Goal: Task Accomplishment & Management: Complete application form

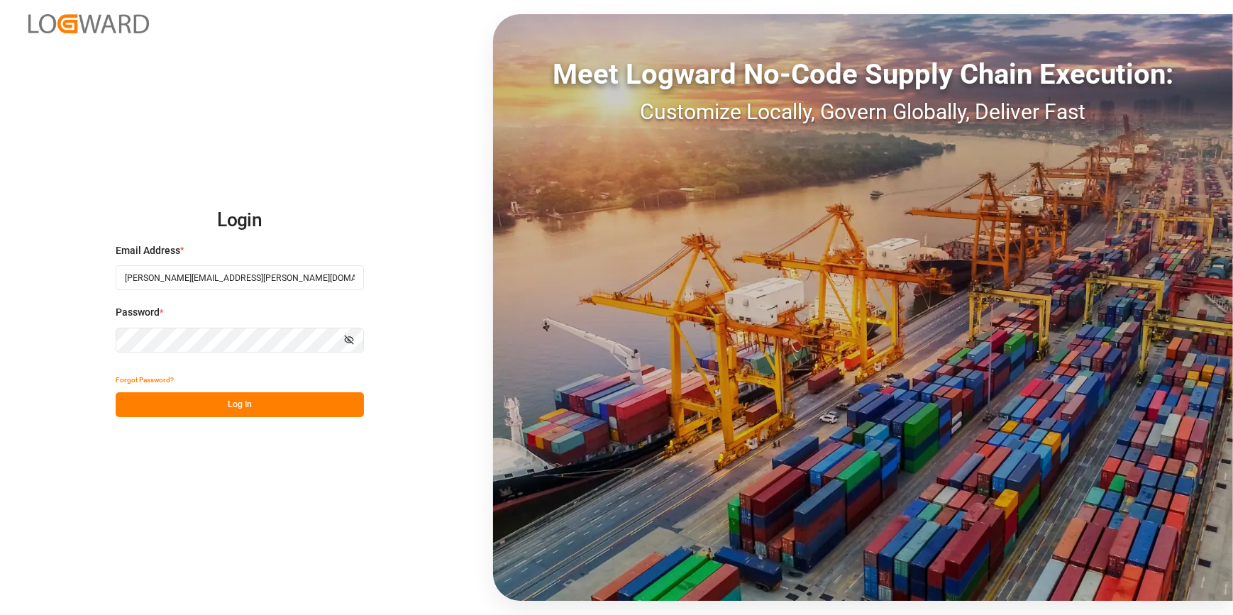
click at [206, 405] on button "Log In" at bounding box center [240, 404] width 248 height 25
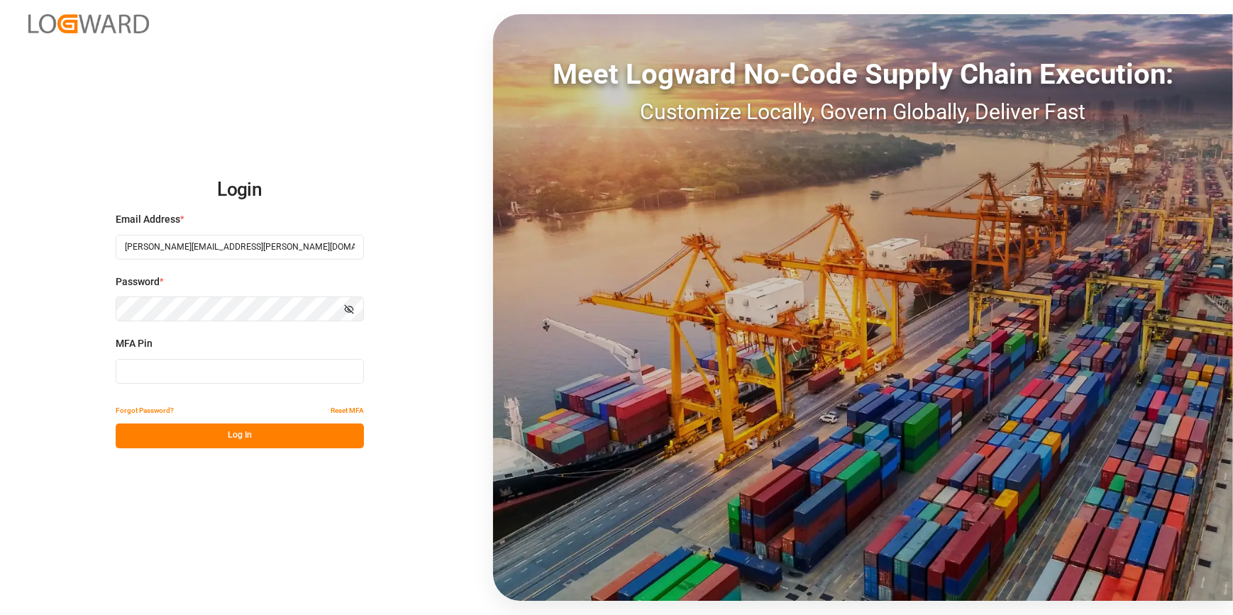
click at [184, 372] on input at bounding box center [240, 371] width 248 height 25
type input "209728"
click at [223, 436] on button "Log In" at bounding box center [240, 435] width 248 height 25
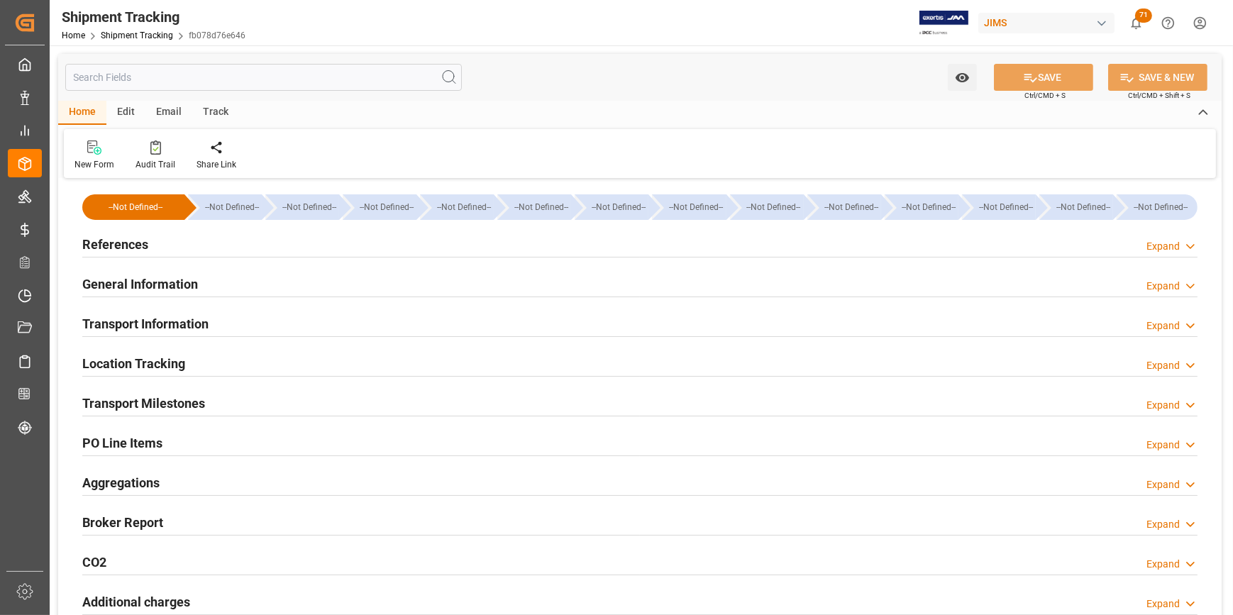
type input "17-07-2025"
click at [96, 243] on h2 "References" at bounding box center [115, 244] width 66 height 19
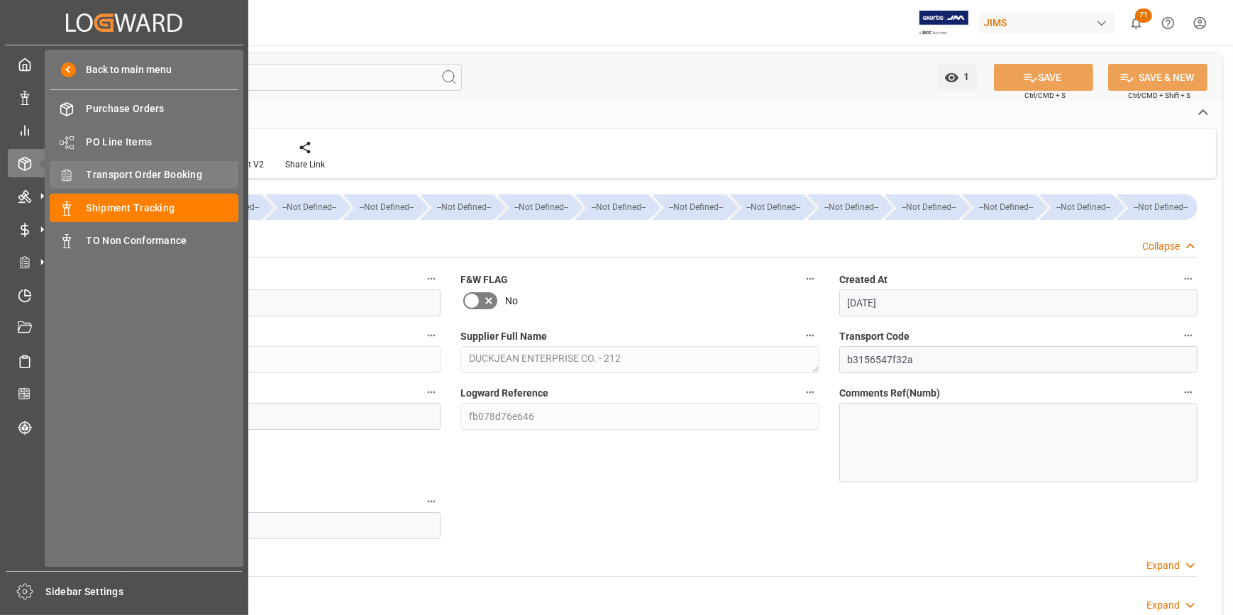
click at [145, 178] on span "Transport Order Booking" at bounding box center [163, 174] width 153 height 15
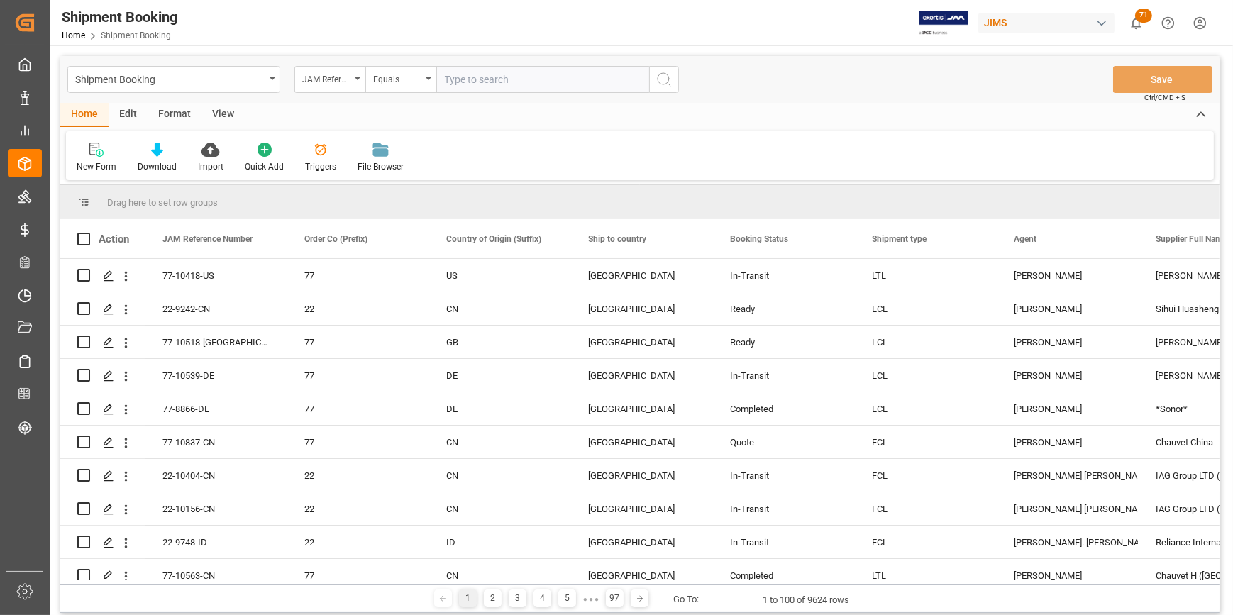
click at [461, 77] on input "text" at bounding box center [542, 79] width 213 height 27
type input "22-10752-CN"
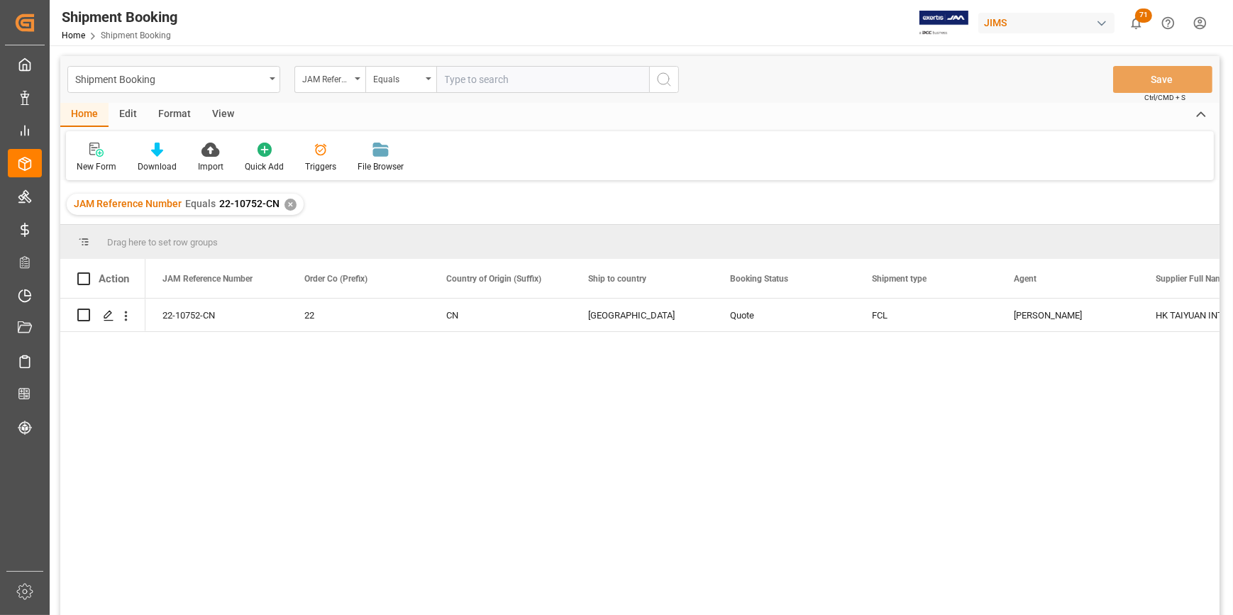
click at [711, 436] on div "22-10752-CN 22 CN United States Quote FCL Catherine Heng HK TAIYUAN INTERNATION…" at bounding box center [682, 462] width 1074 height 326
click at [109, 317] on icon "Press SPACE to select this row." at bounding box center [108, 315] width 11 height 11
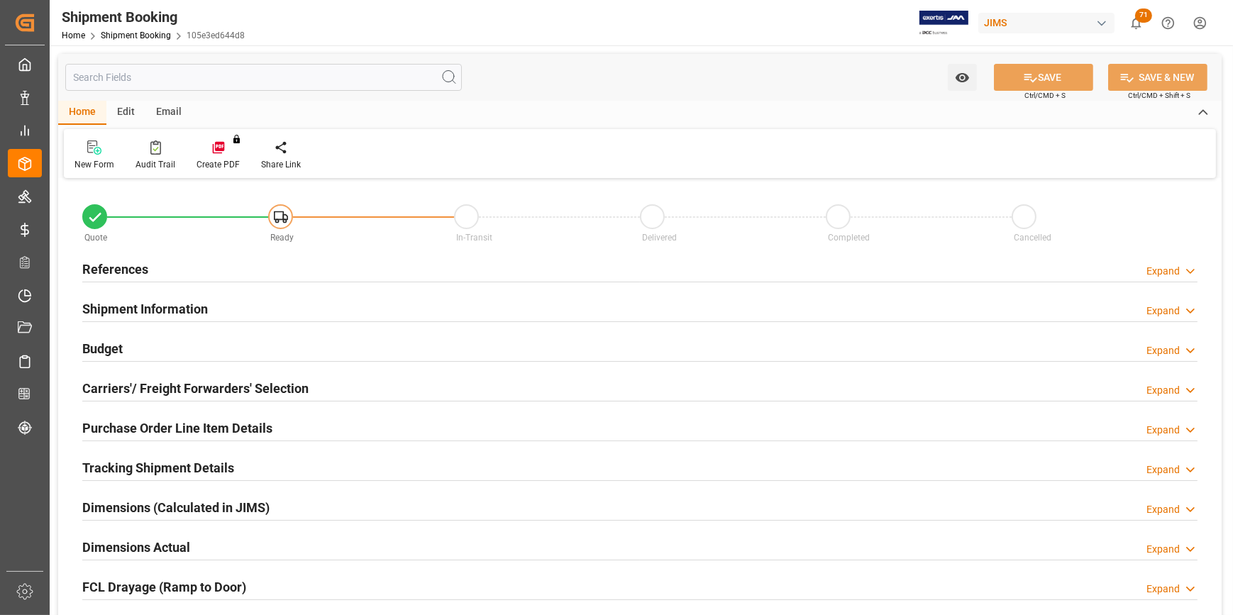
type input "1"
click at [109, 270] on h2 "References" at bounding box center [115, 269] width 66 height 19
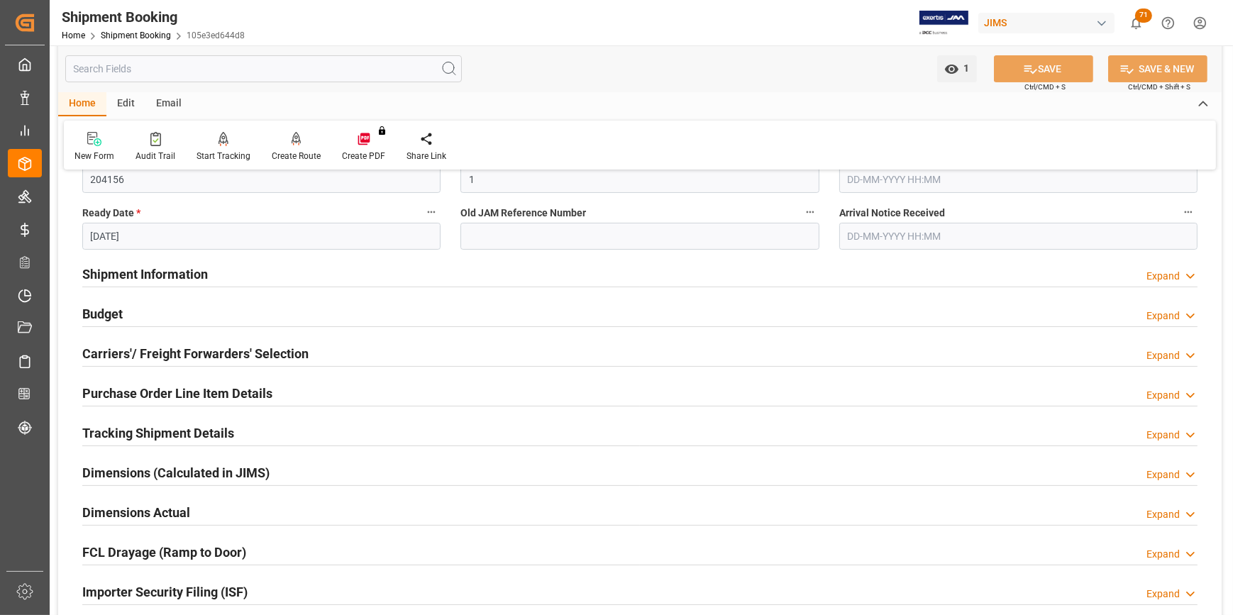
scroll to position [322, 0]
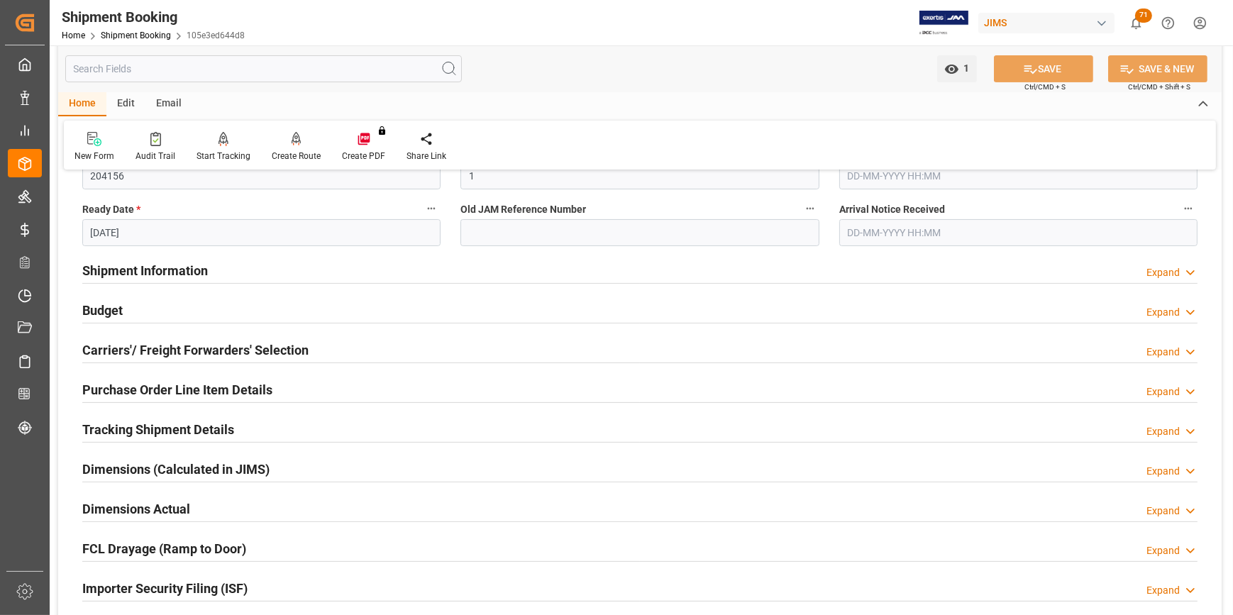
click at [188, 340] on h2 "Carriers'/ Freight Forwarders' Selection" at bounding box center [195, 349] width 226 height 19
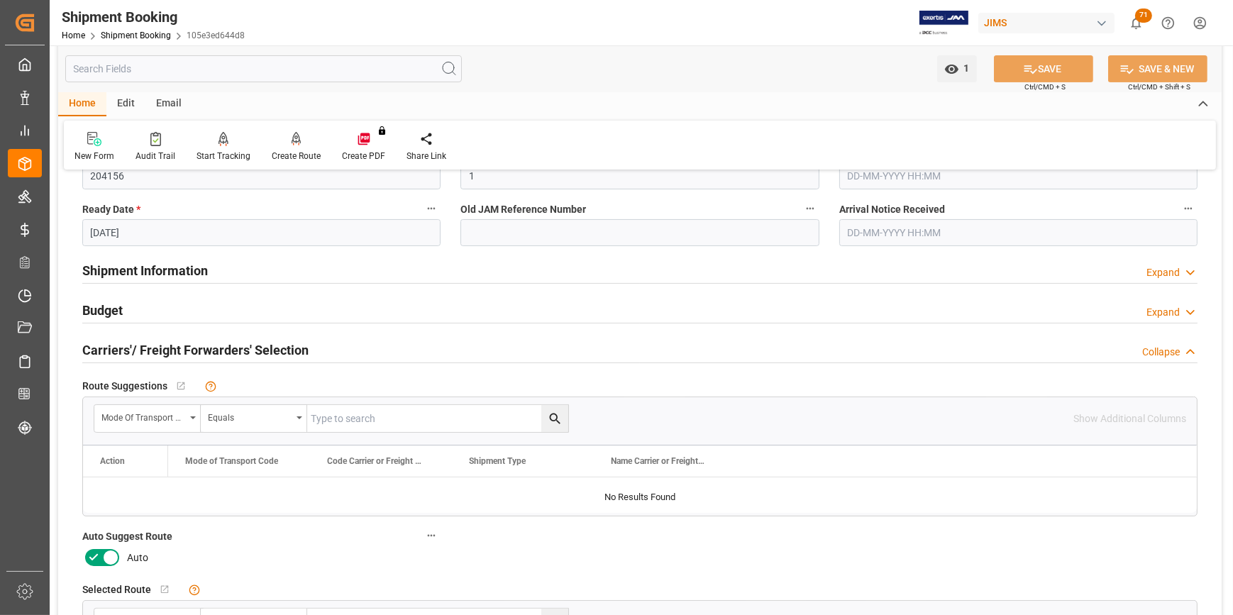
click at [106, 560] on icon at bounding box center [110, 557] width 17 height 17
click at [0, 0] on input "checkbox" at bounding box center [0, 0] width 0 height 0
click at [1046, 57] on button "SAVE" at bounding box center [1043, 68] width 99 height 27
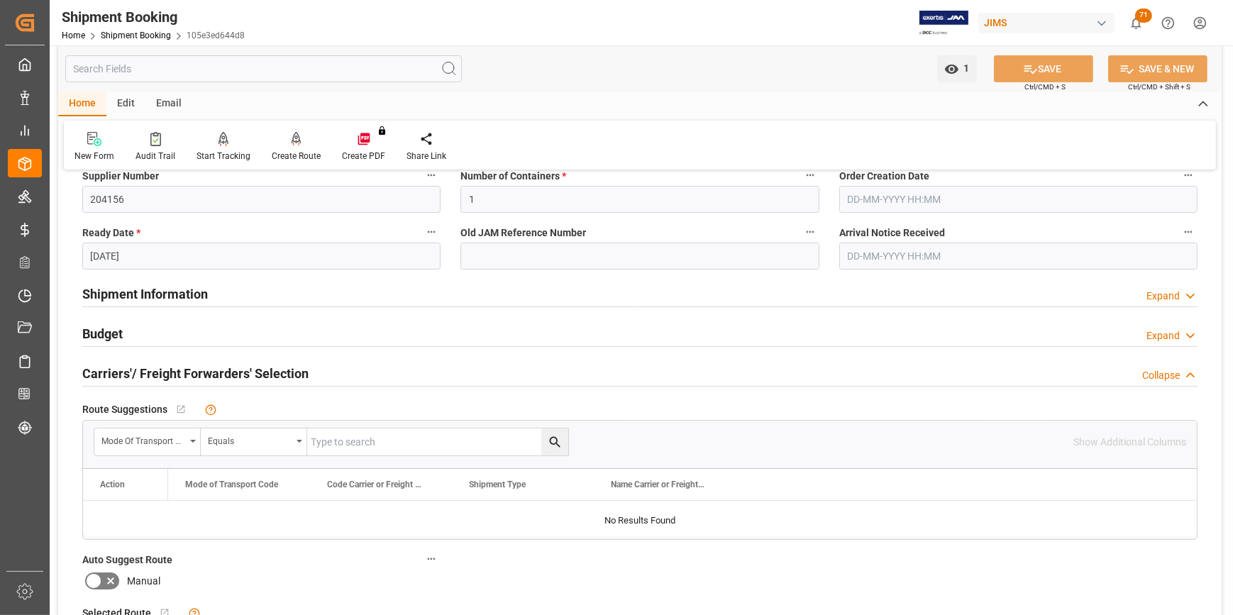
scroll to position [257, 0]
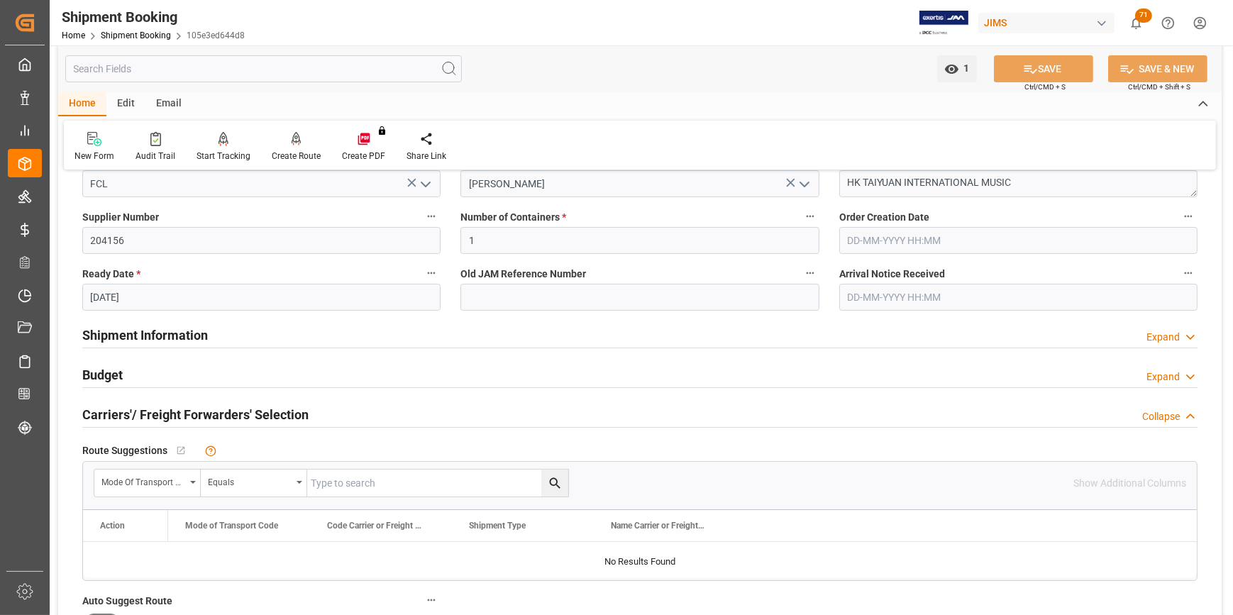
click at [104, 378] on h2 "Budget" at bounding box center [102, 374] width 40 height 19
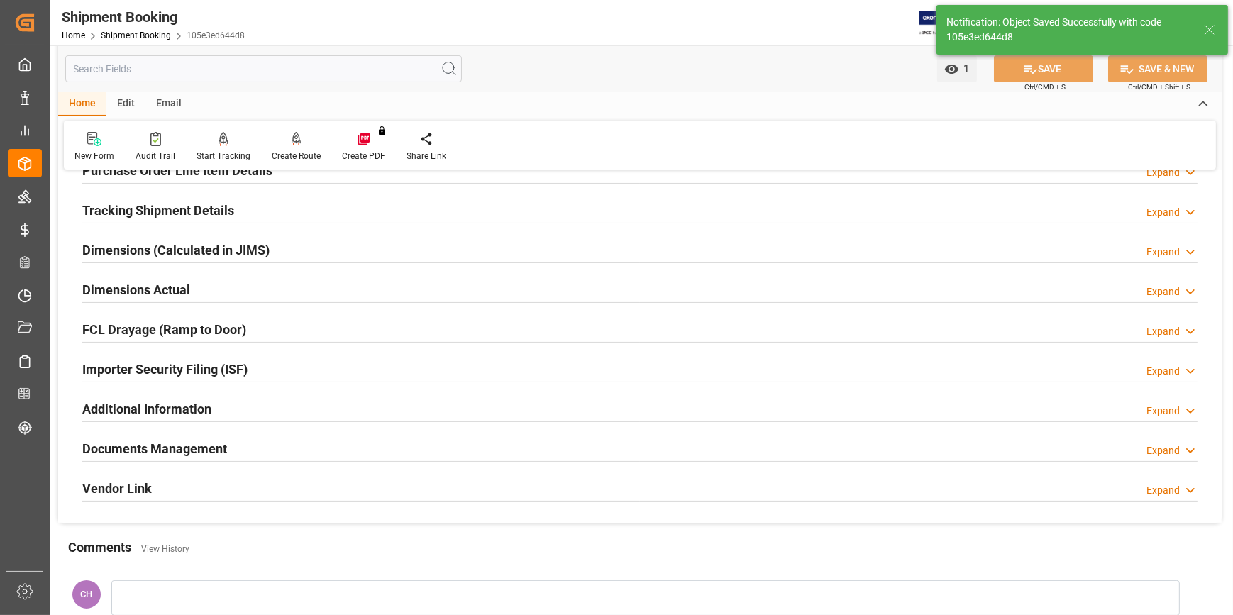
scroll to position [0, 0]
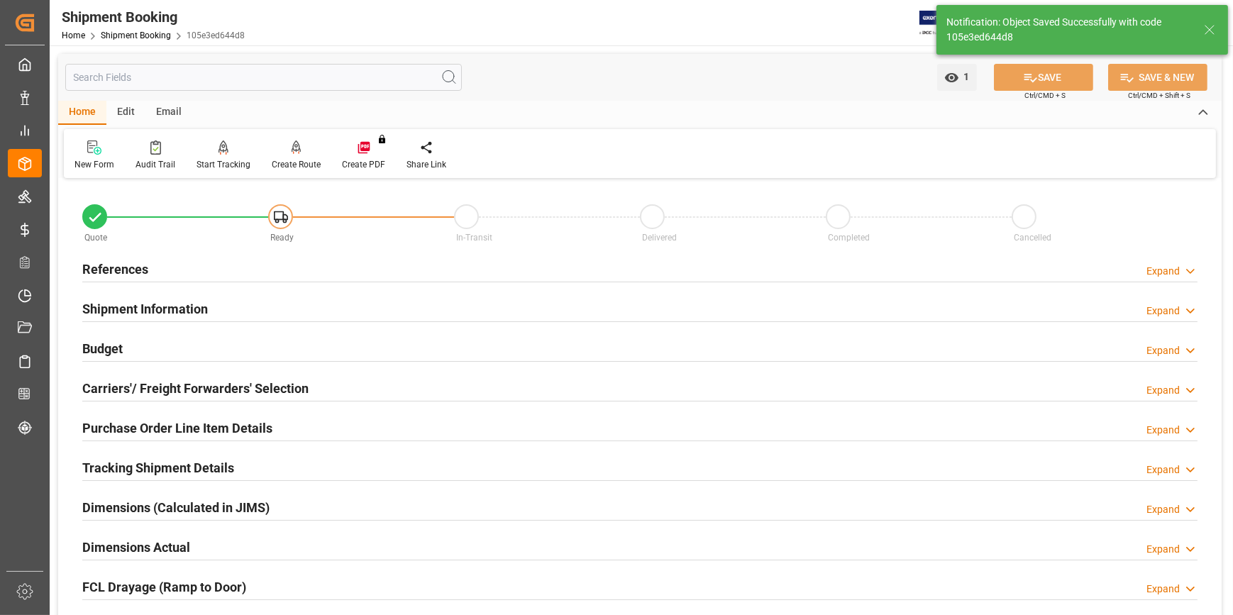
click at [103, 340] on h2 "Budget" at bounding box center [102, 348] width 40 height 19
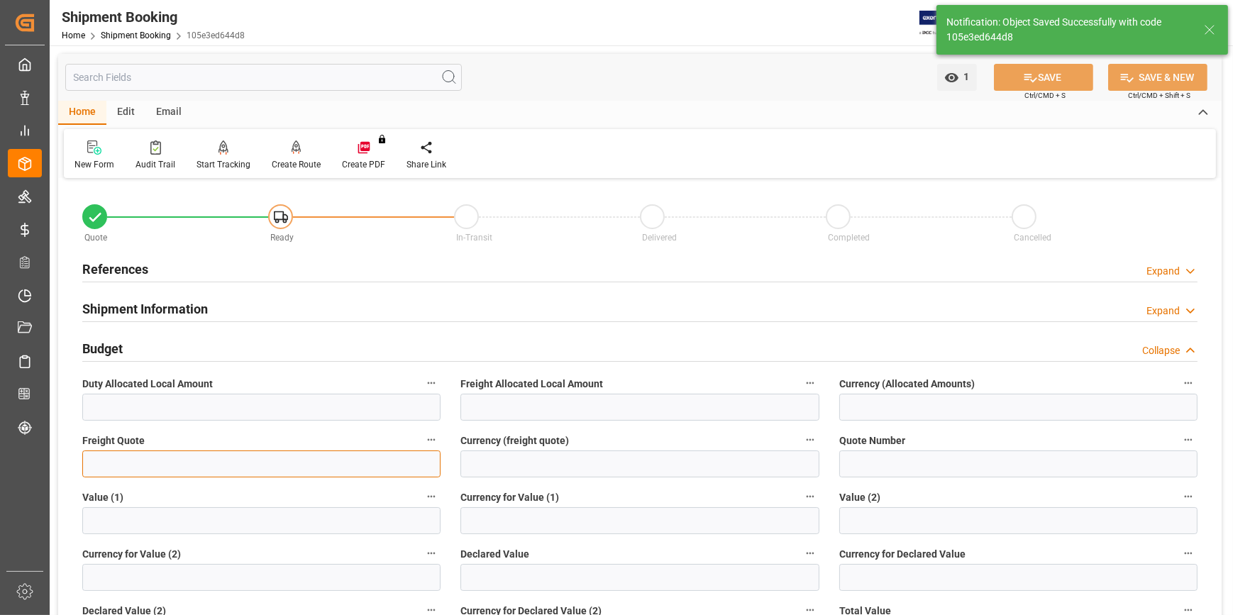
click at [124, 462] on input "text" at bounding box center [261, 463] width 358 height 27
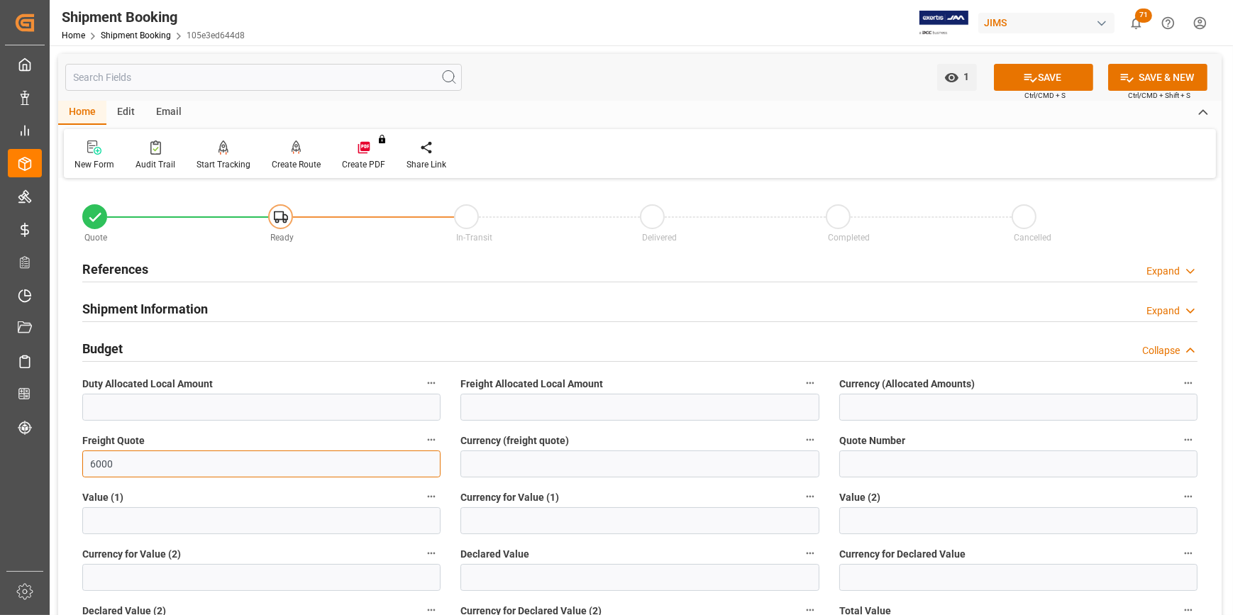
type input "6000"
click at [428, 308] on div "Shipment Information Expand" at bounding box center [639, 307] width 1115 height 27
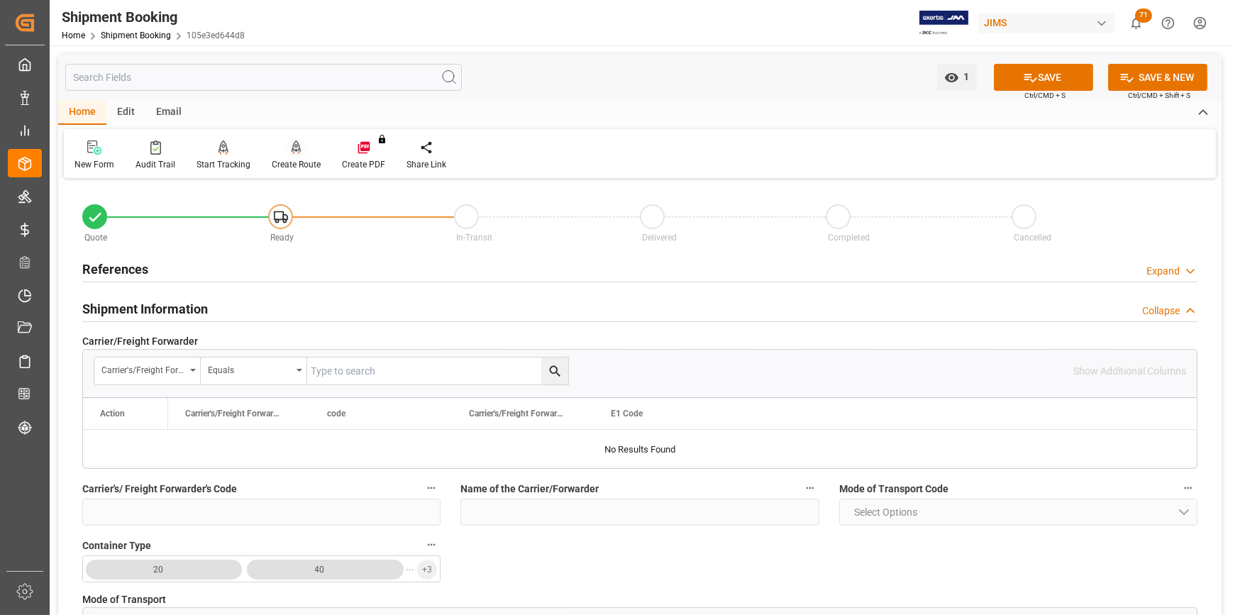
click at [286, 153] on div at bounding box center [296, 147] width 49 height 15
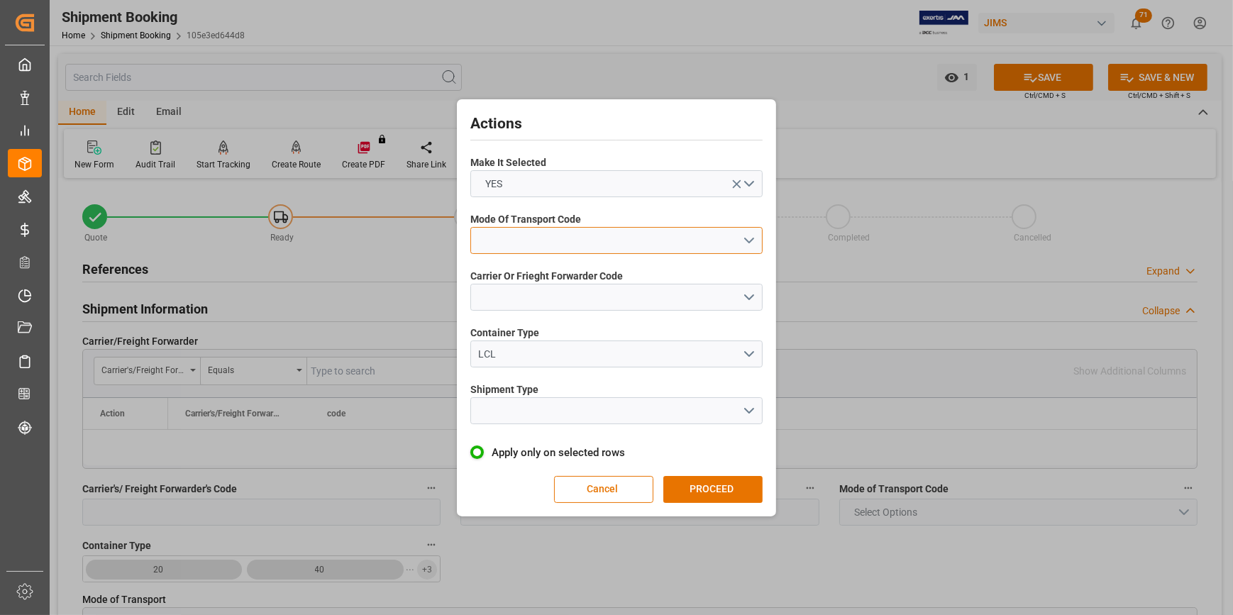
click at [516, 239] on button "open menu" at bounding box center [616, 240] width 292 height 27
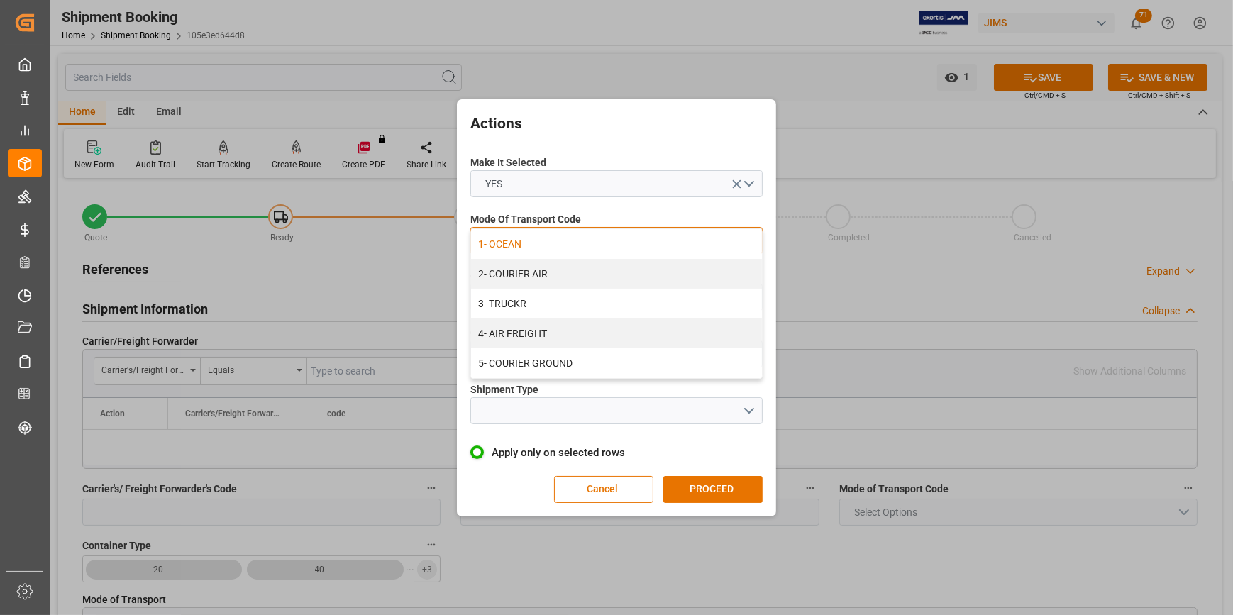
click at [524, 246] on div "1- OCEAN" at bounding box center [616, 244] width 291 height 30
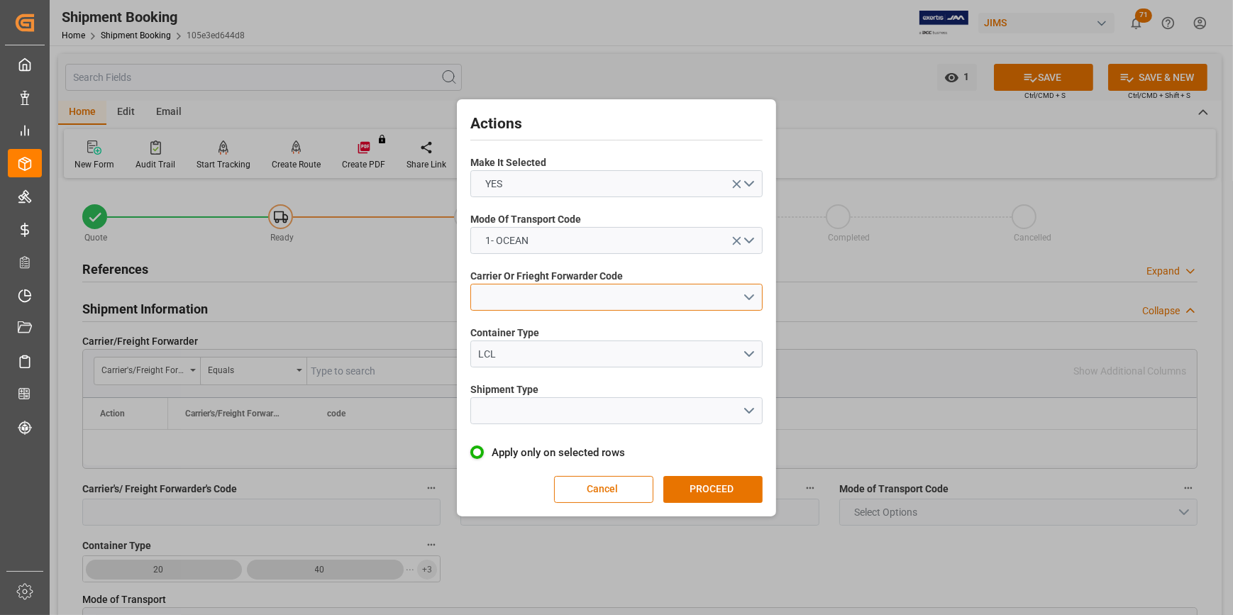
click at [502, 294] on button "open menu" at bounding box center [616, 297] width 292 height 27
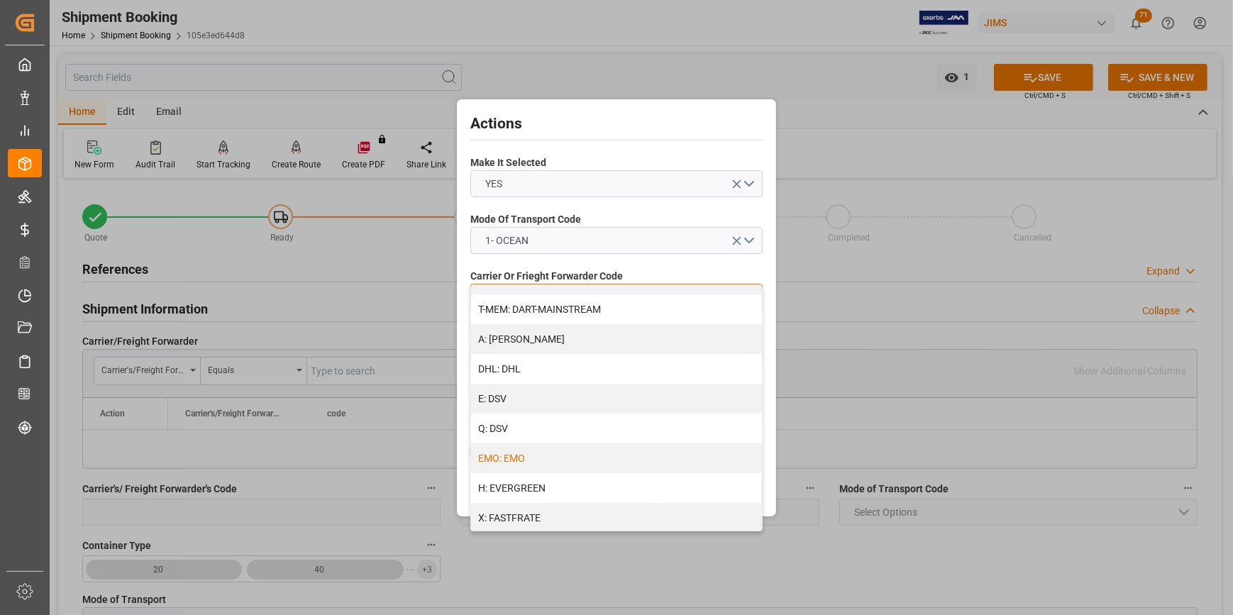
scroll to position [193, 0]
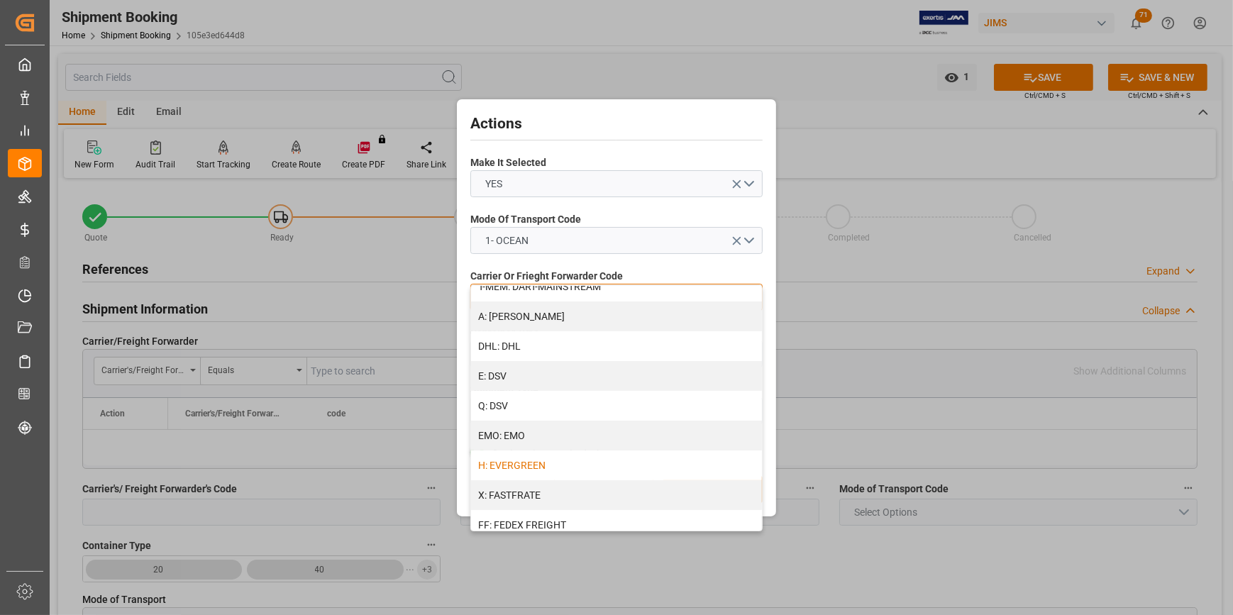
click at [522, 468] on div "H: EVERGREEN" at bounding box center [616, 465] width 291 height 30
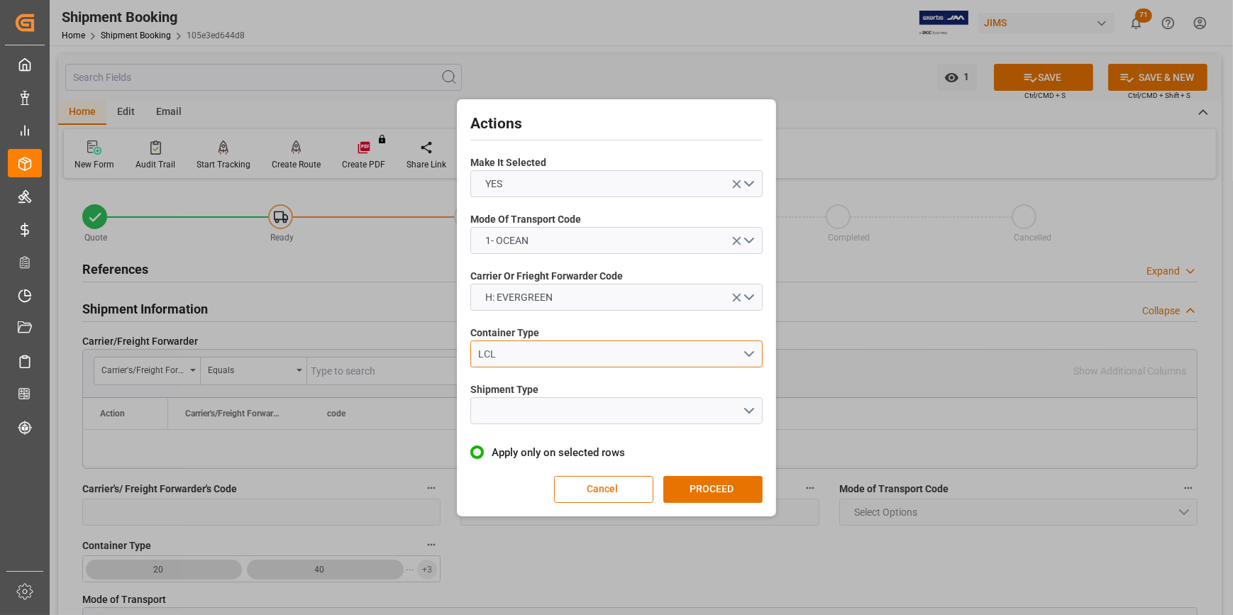
click at [504, 358] on div "LCL" at bounding box center [611, 354] width 264 height 15
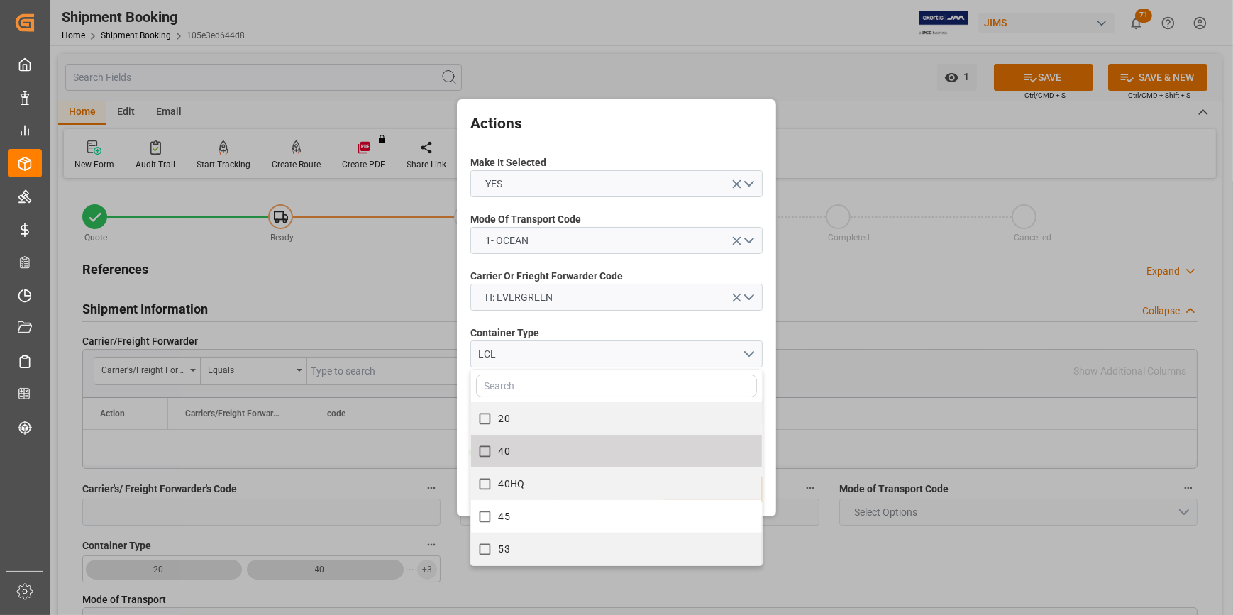
click at [543, 446] on label "40" at bounding box center [609, 452] width 276 height 28
checkbox input "true"
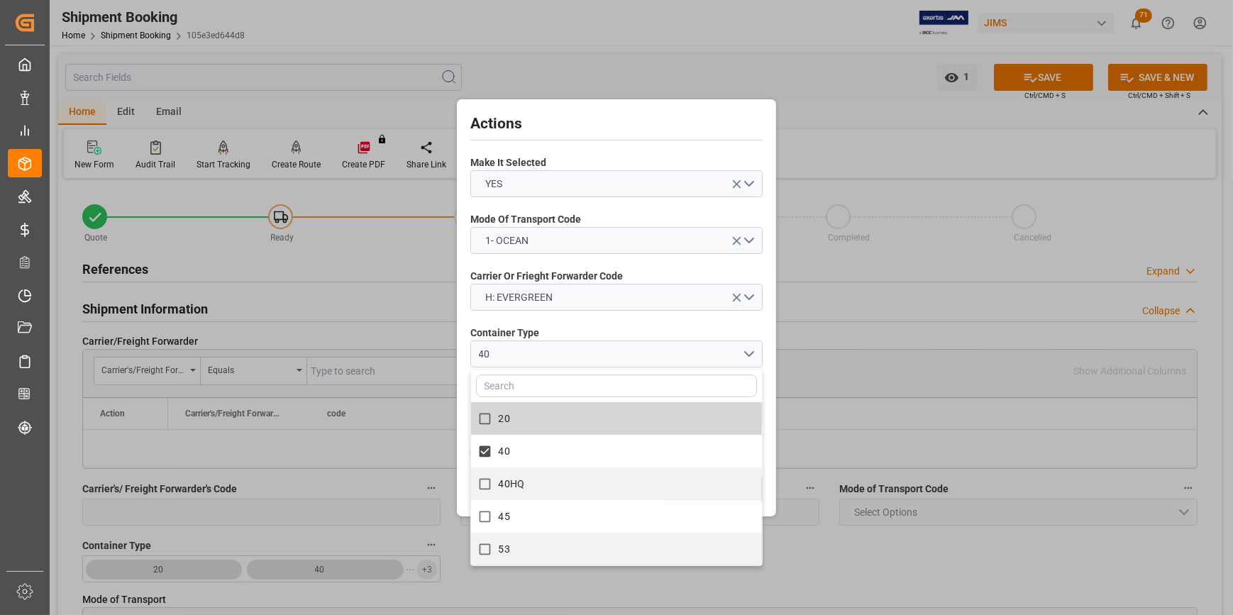
click at [612, 328] on label "Container Type" at bounding box center [616, 333] width 292 height 15
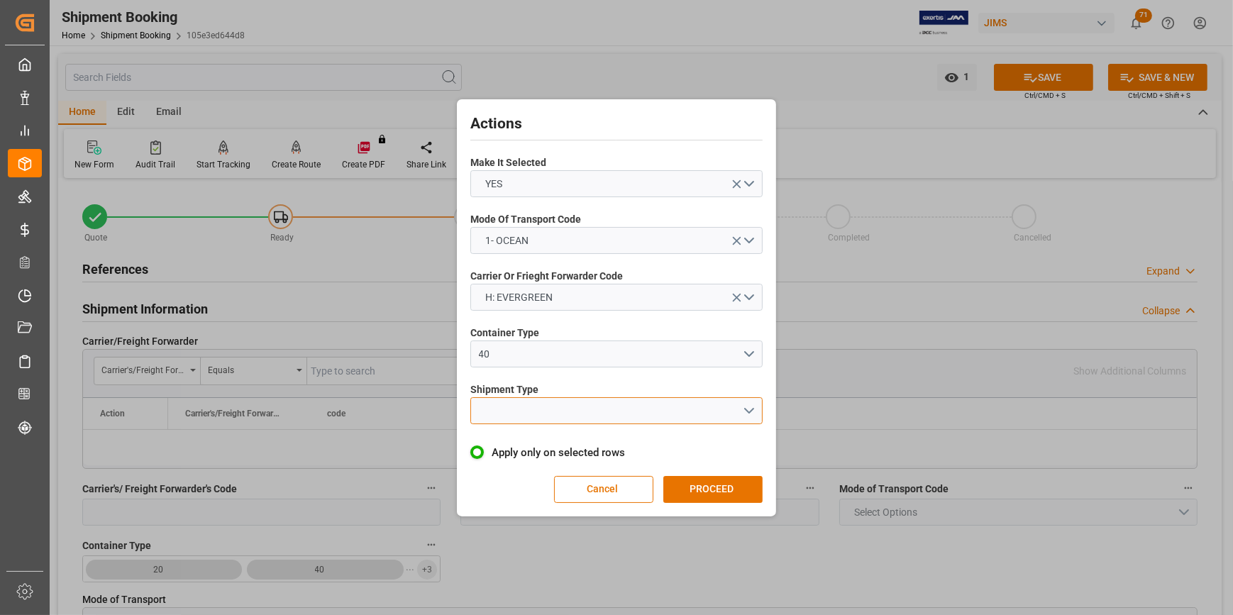
click at [498, 415] on button "open menu" at bounding box center [616, 410] width 292 height 27
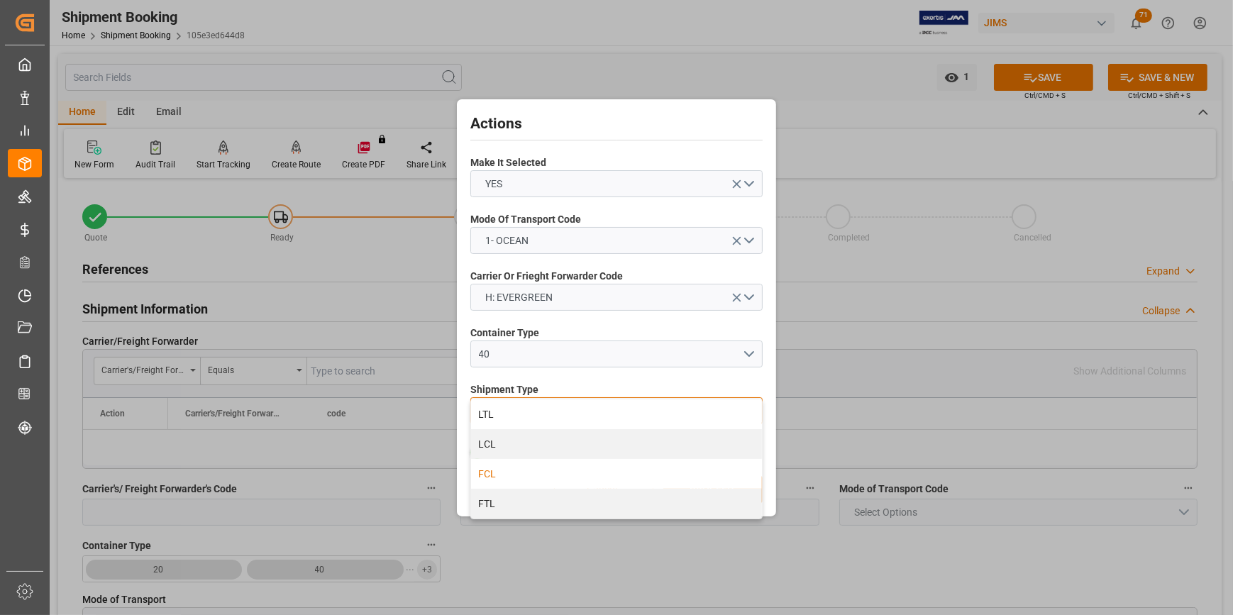
click at [508, 475] on div "FCL" at bounding box center [616, 474] width 291 height 30
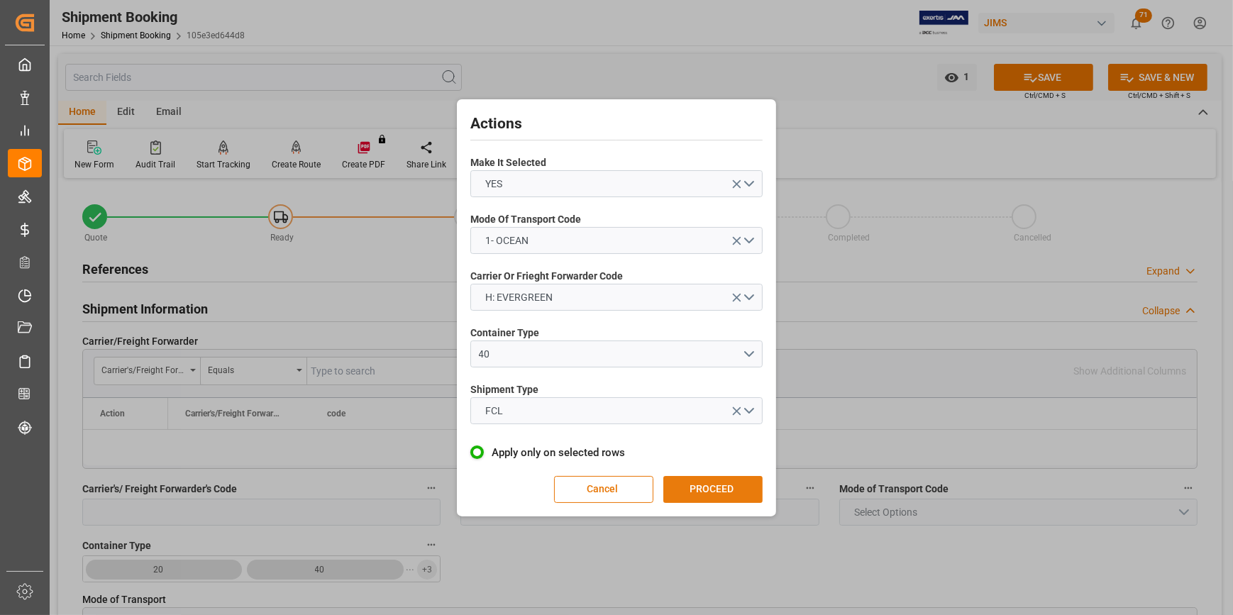
click at [687, 484] on button "PROCEED" at bounding box center [712, 489] width 99 height 27
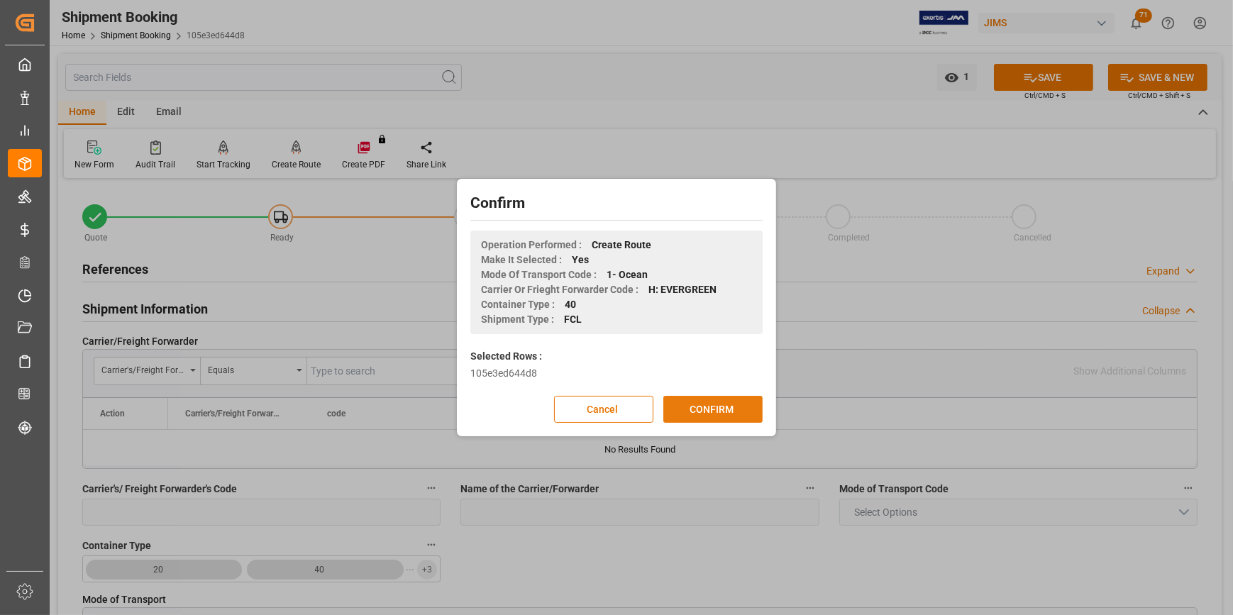
click at [737, 404] on button "CONFIRM" at bounding box center [712, 409] width 99 height 27
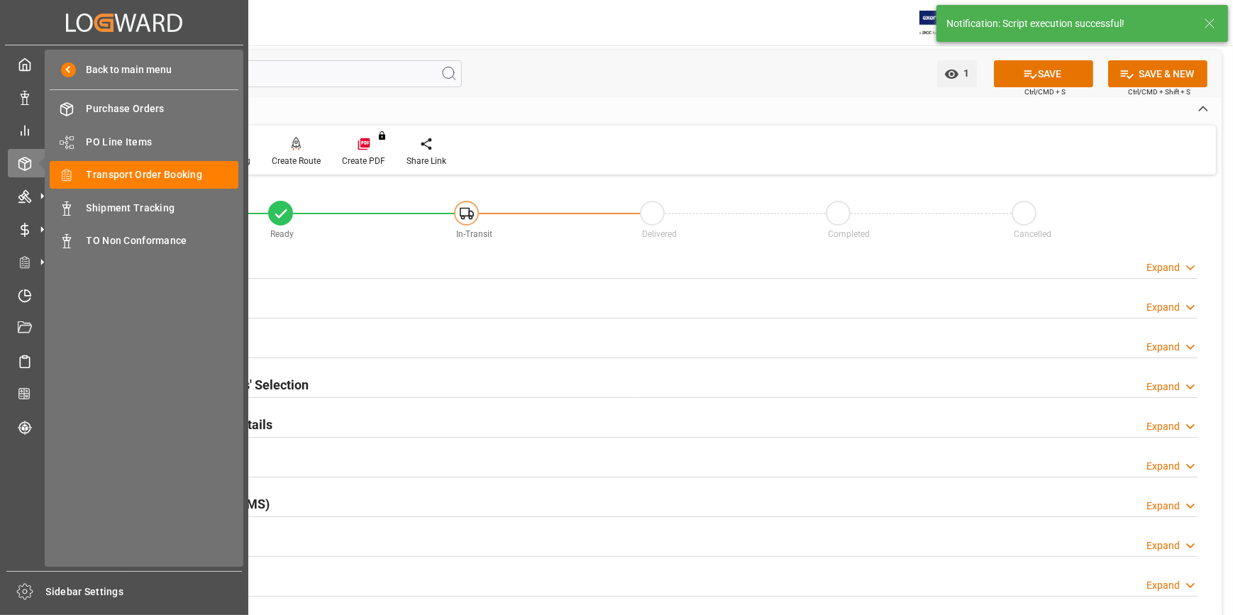
scroll to position [0, 0]
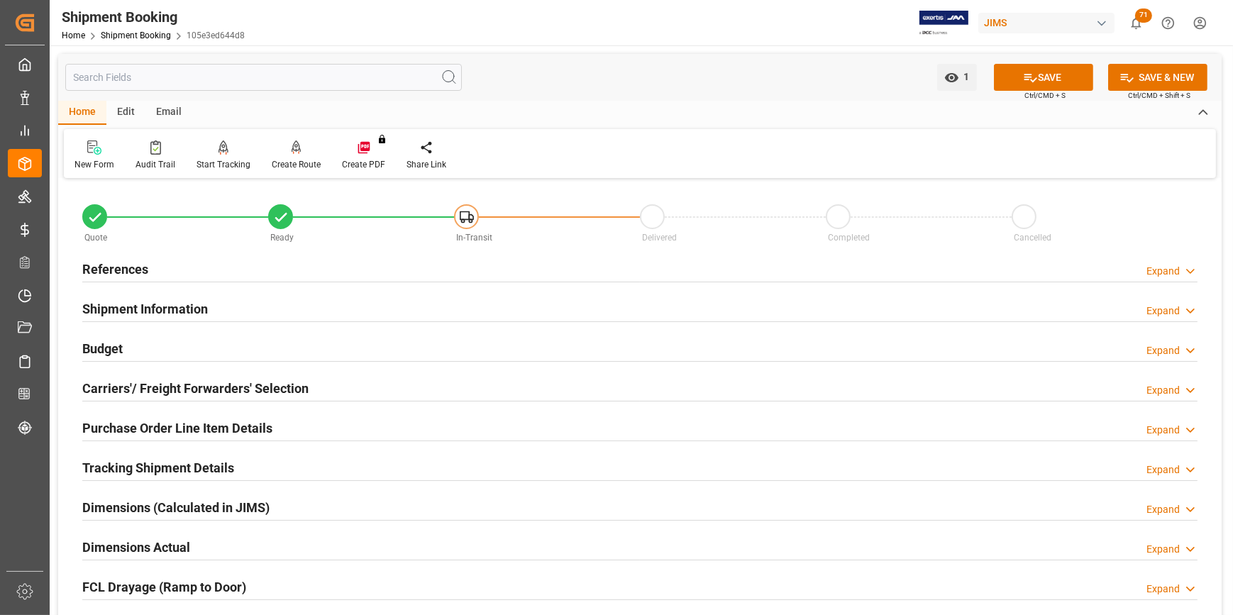
click at [124, 380] on h2 "Carriers'/ Freight Forwarders' Selection" at bounding box center [195, 388] width 226 height 19
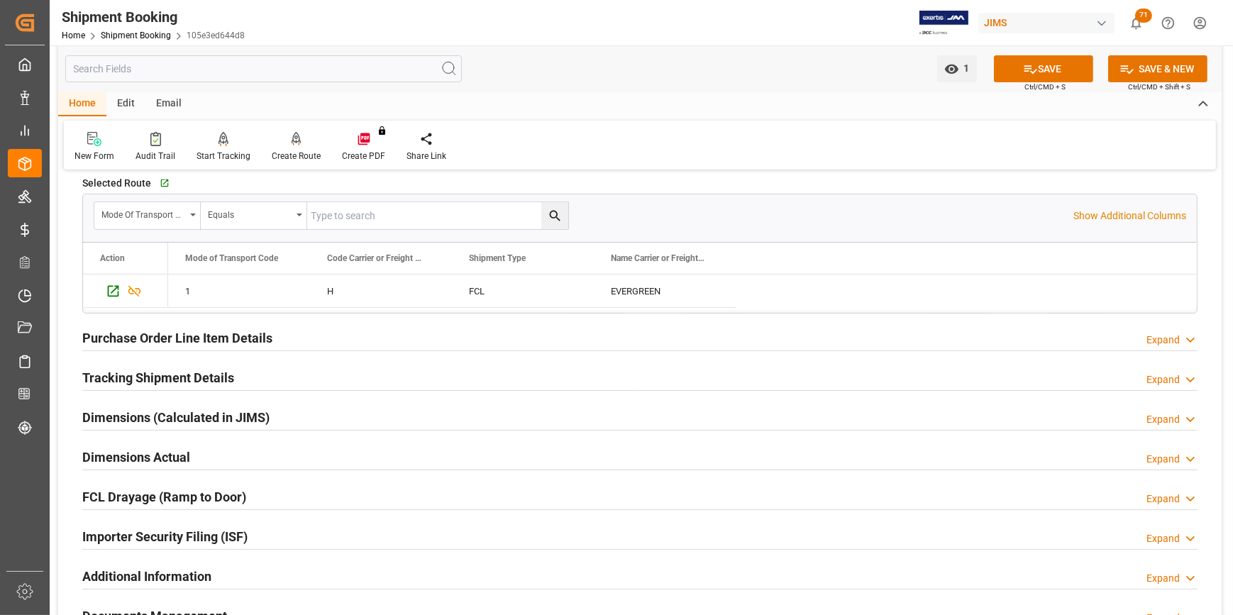
scroll to position [451, 0]
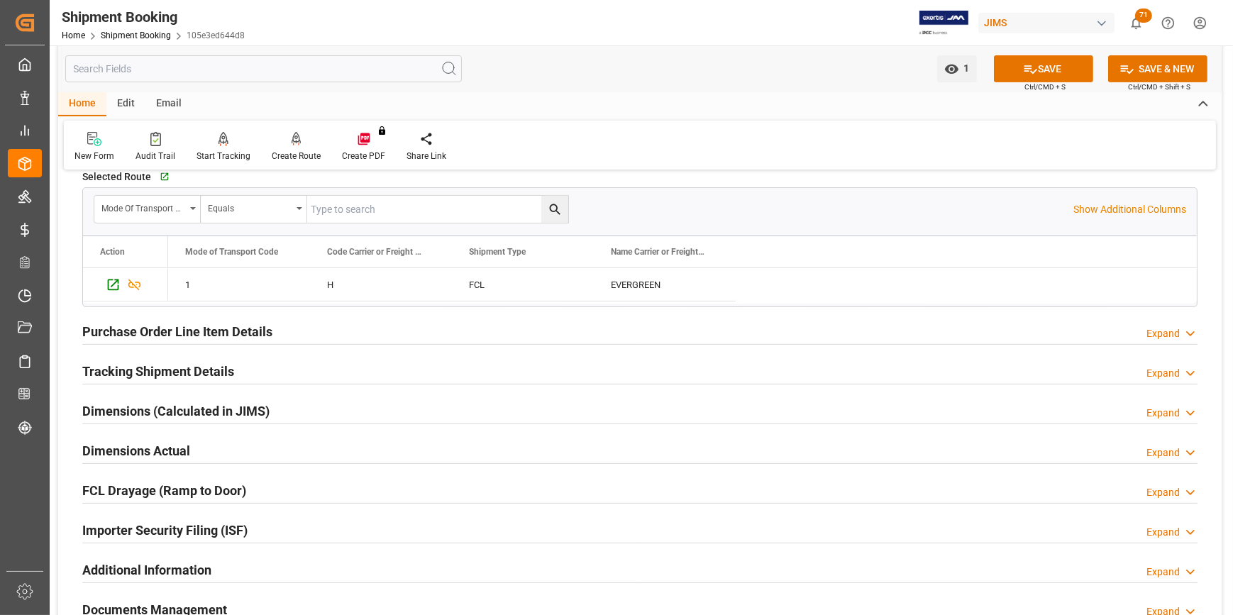
click at [113, 334] on h2 "Purchase Order Line Item Details" at bounding box center [177, 331] width 190 height 19
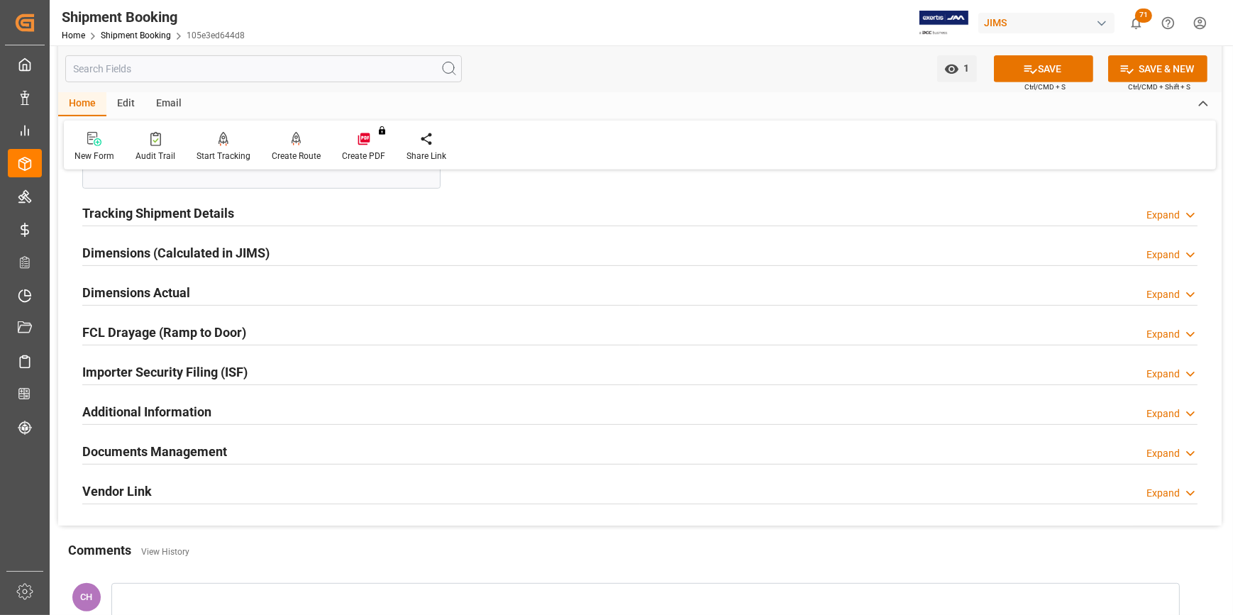
scroll to position [816, 0]
click at [182, 324] on h2 "FCL Drayage (Ramp to Door)" at bounding box center [164, 332] width 164 height 19
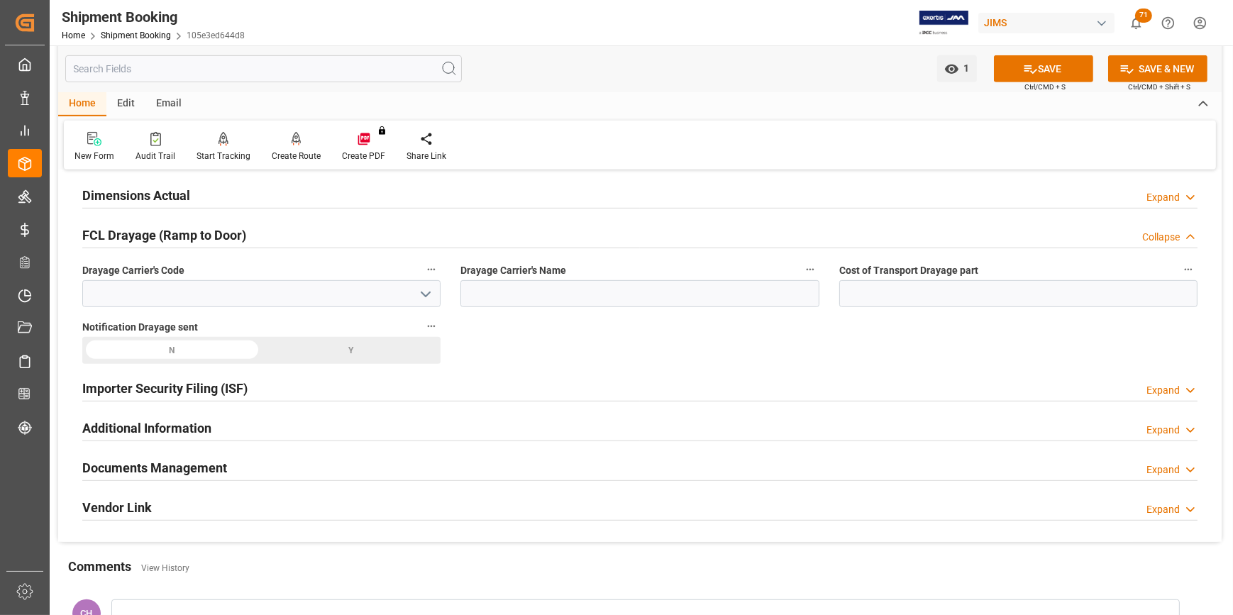
scroll to position [946, 0]
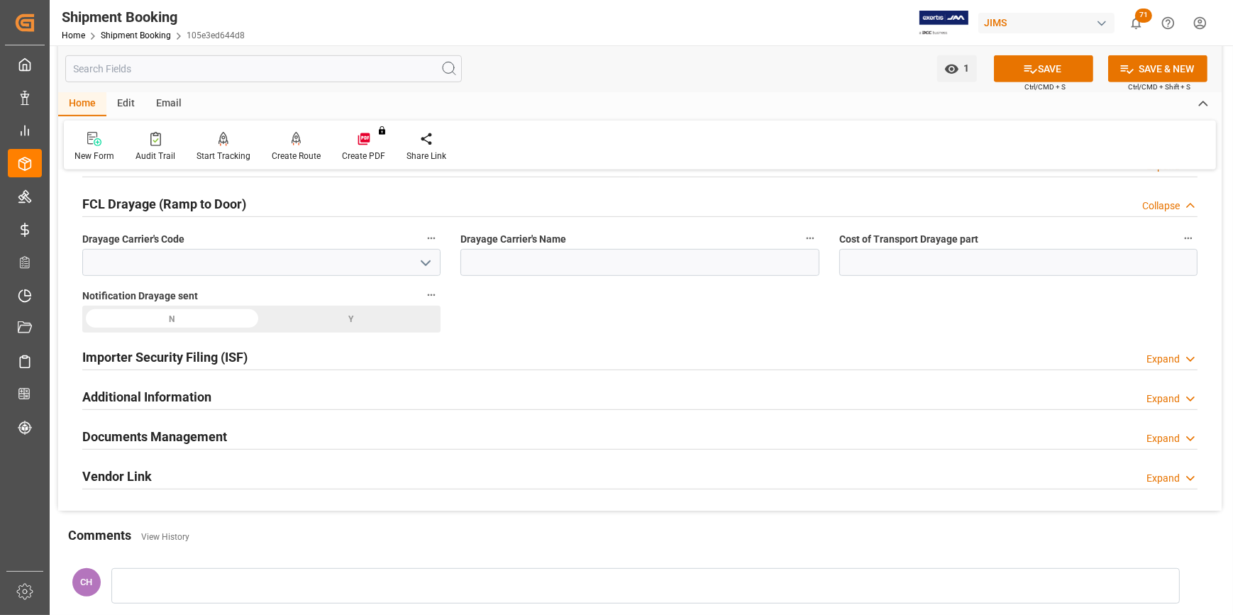
click at [203, 433] on h2 "Documents Management" at bounding box center [154, 436] width 145 height 19
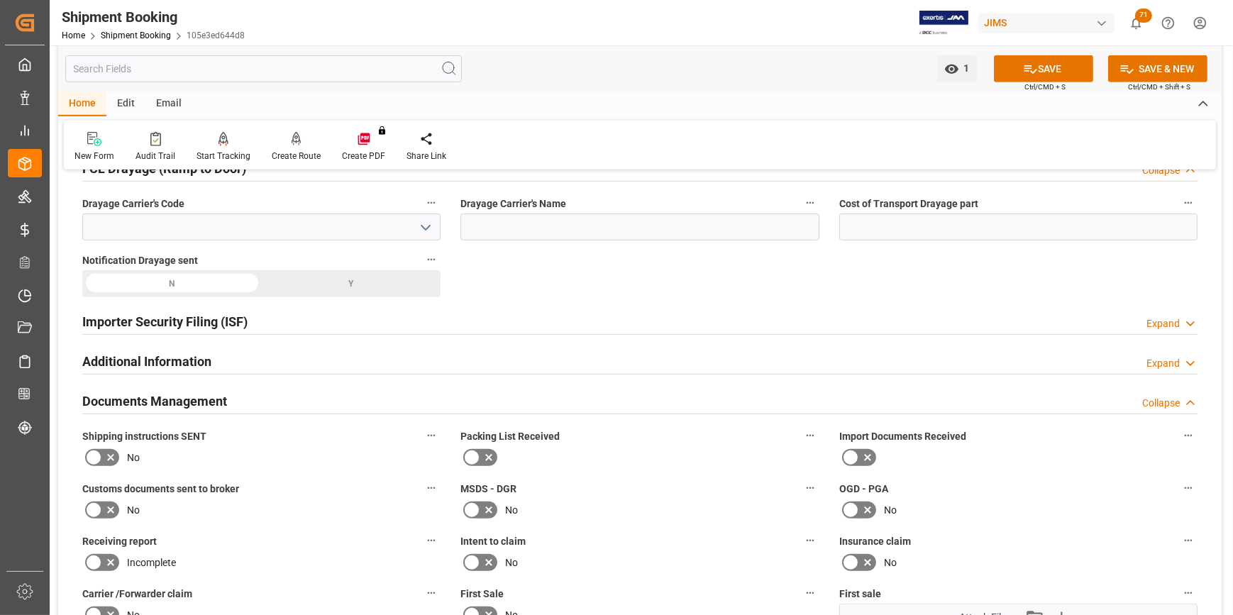
scroll to position [1010, 0]
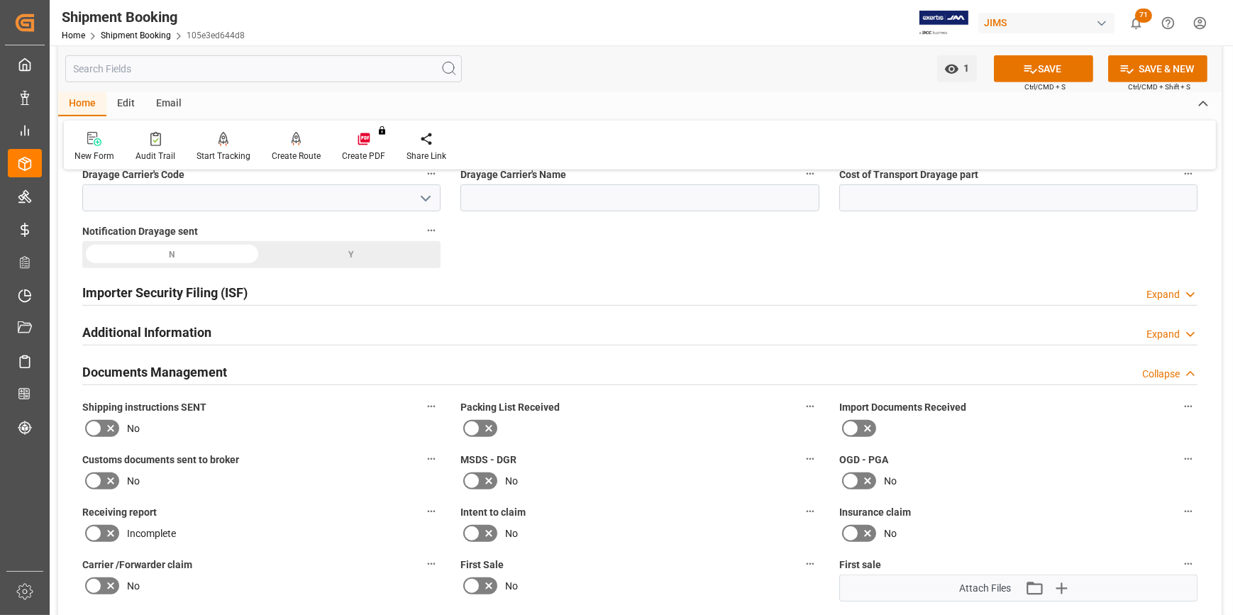
click at [105, 425] on icon at bounding box center [110, 428] width 17 height 17
click at [0, 0] on input "checkbox" at bounding box center [0, 0] width 0 height 0
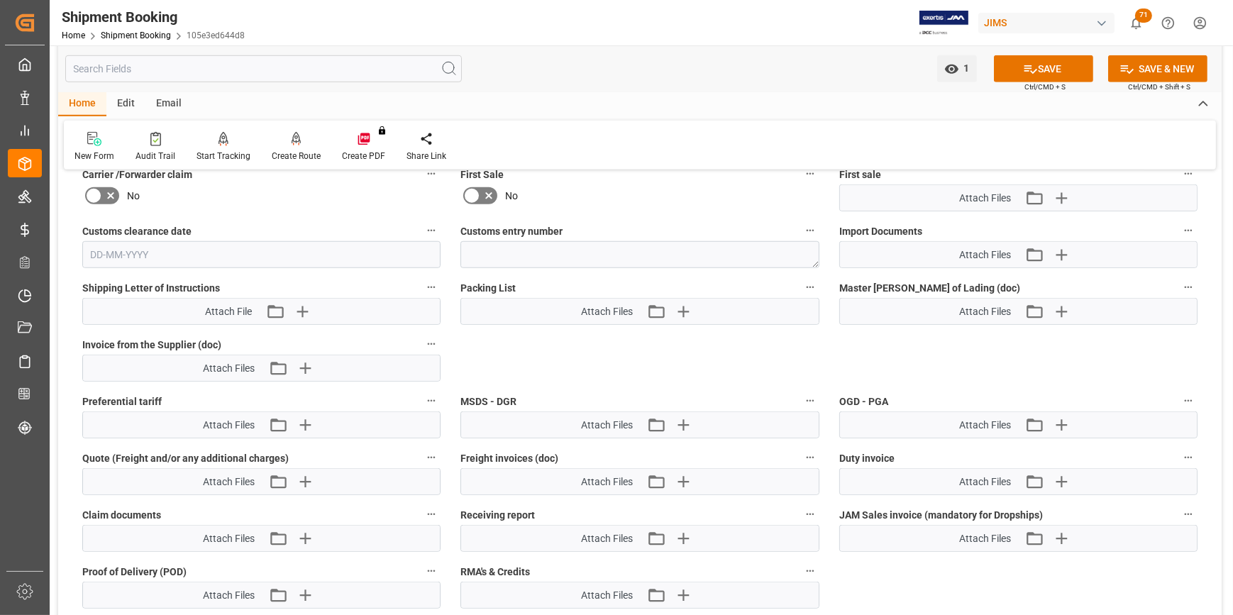
scroll to position [1397, 0]
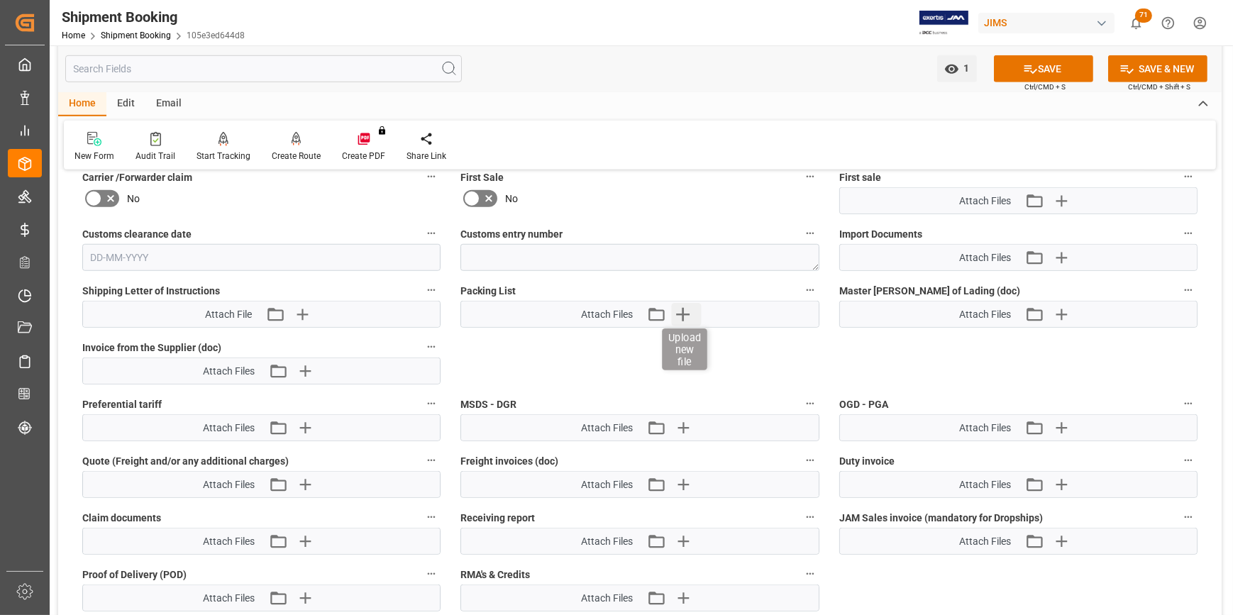
click at [689, 314] on icon "button" at bounding box center [682, 314] width 23 height 23
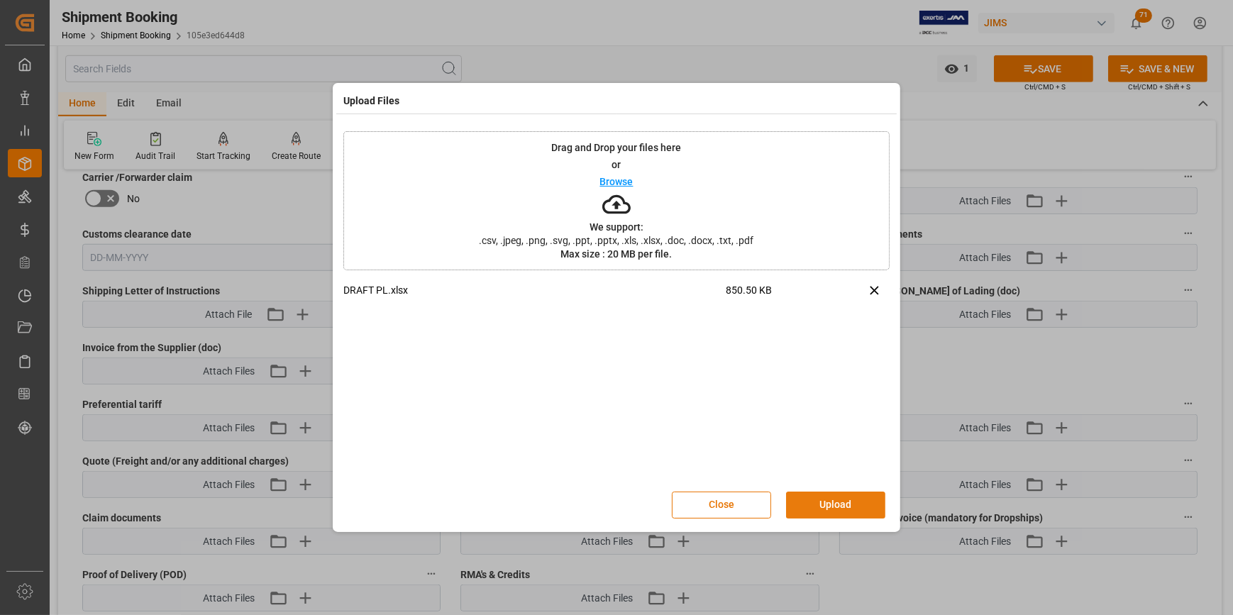
click at [821, 504] on button "Upload" at bounding box center [835, 505] width 99 height 27
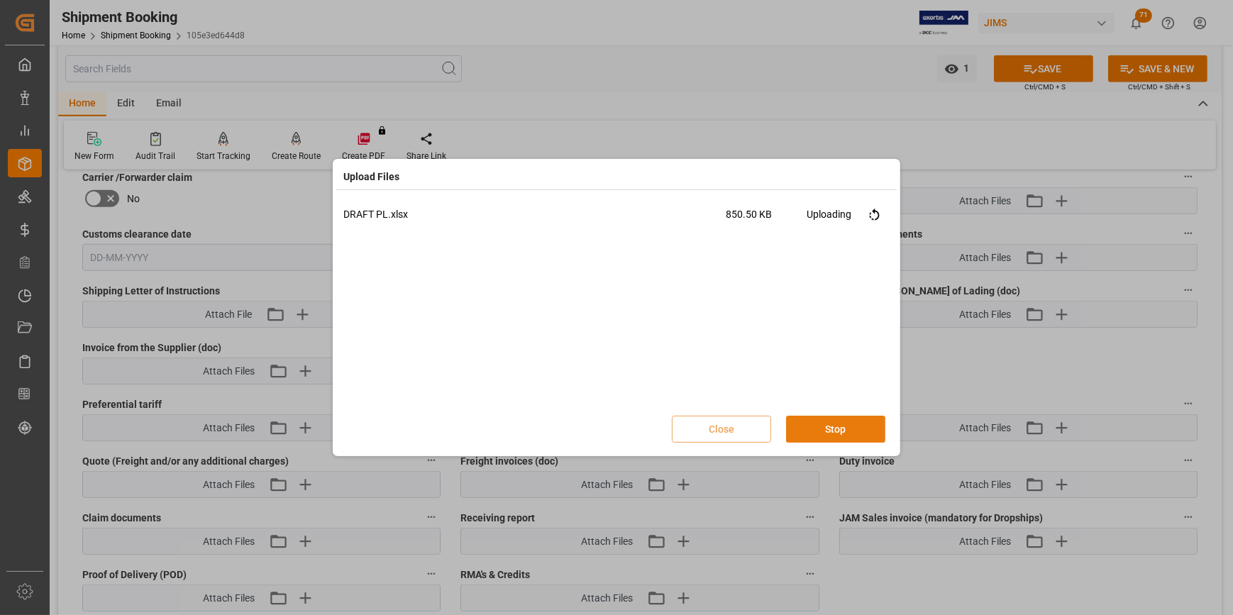
click at [802, 434] on button "Stop" at bounding box center [835, 429] width 99 height 27
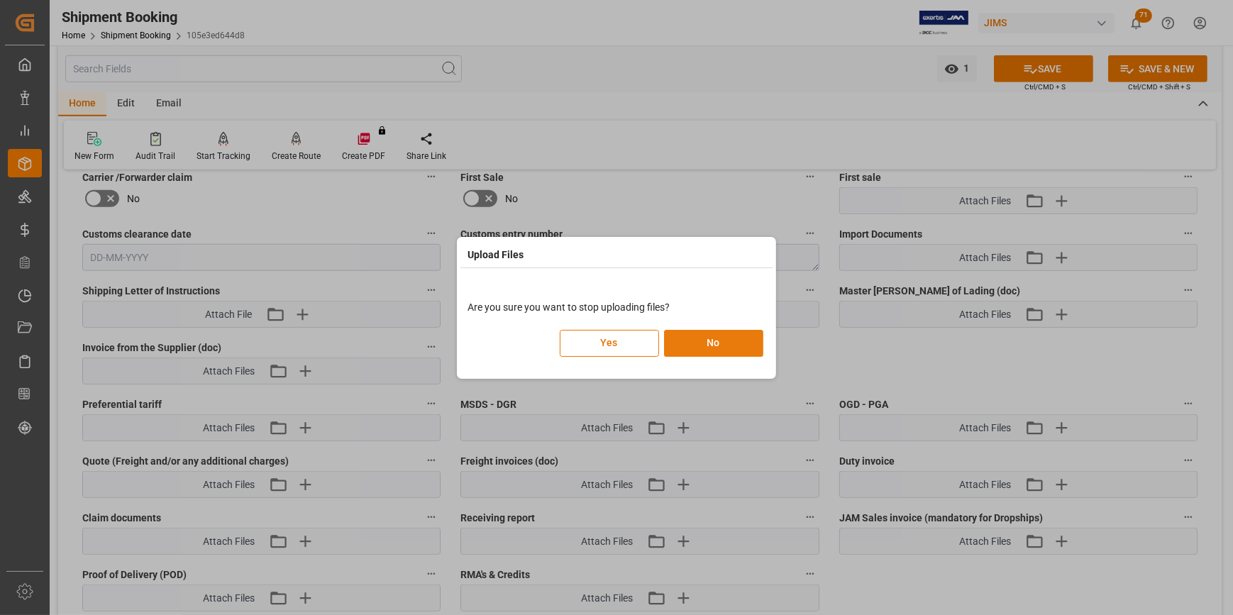
click at [702, 340] on button "No" at bounding box center [713, 343] width 99 height 27
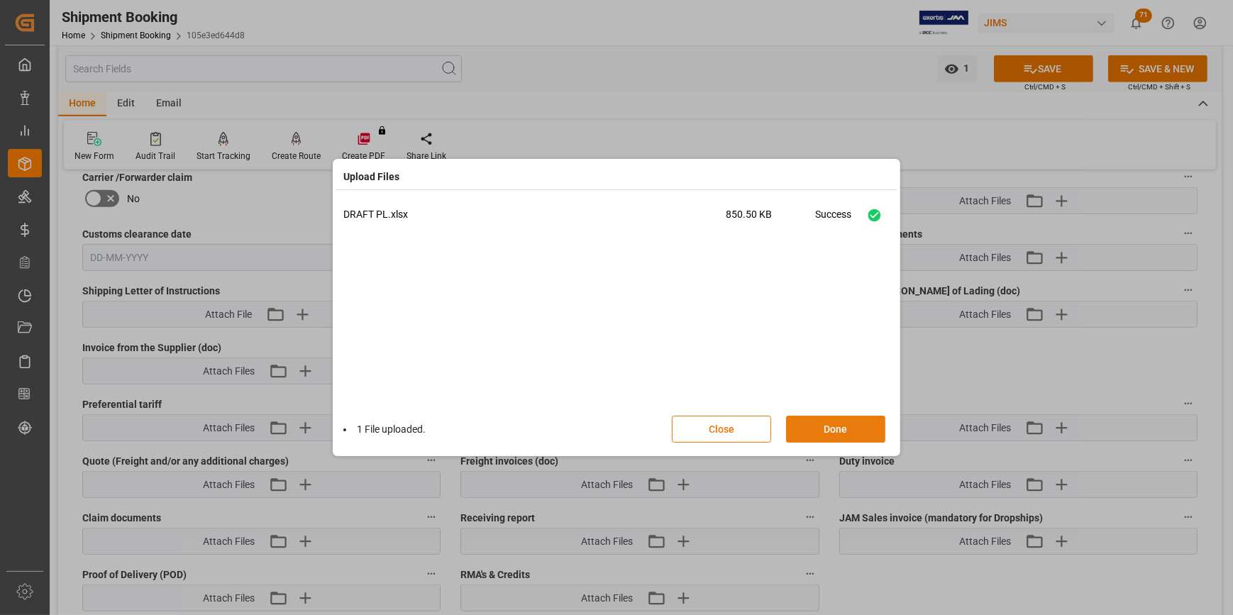
click at [805, 432] on button "Done" at bounding box center [835, 429] width 99 height 27
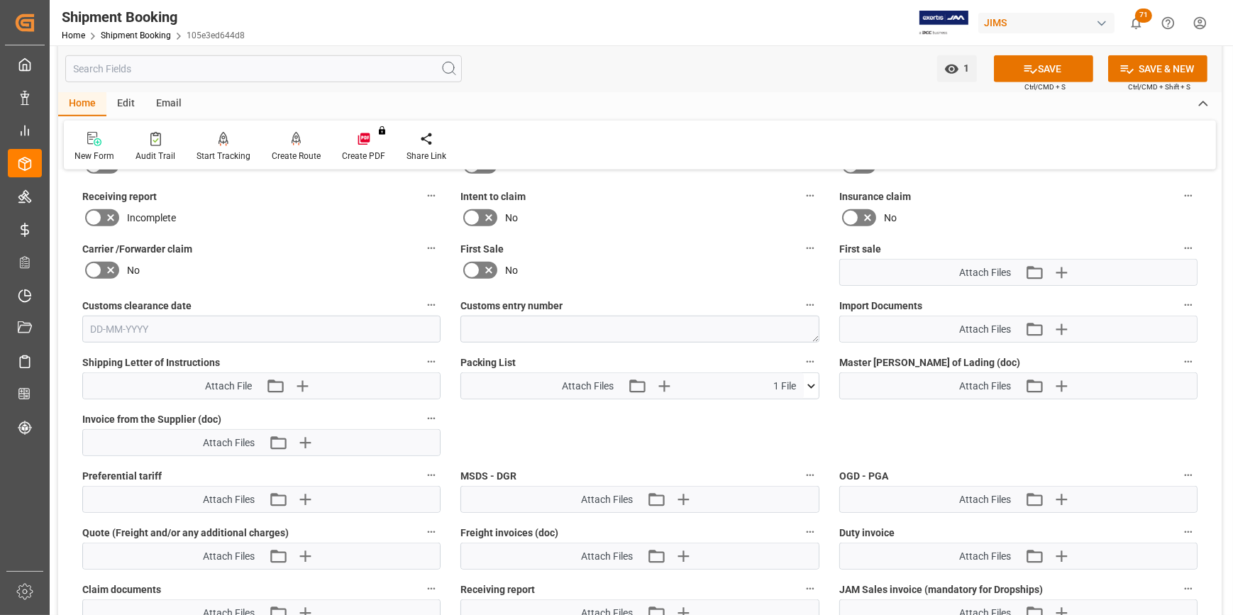
scroll to position [1333, 0]
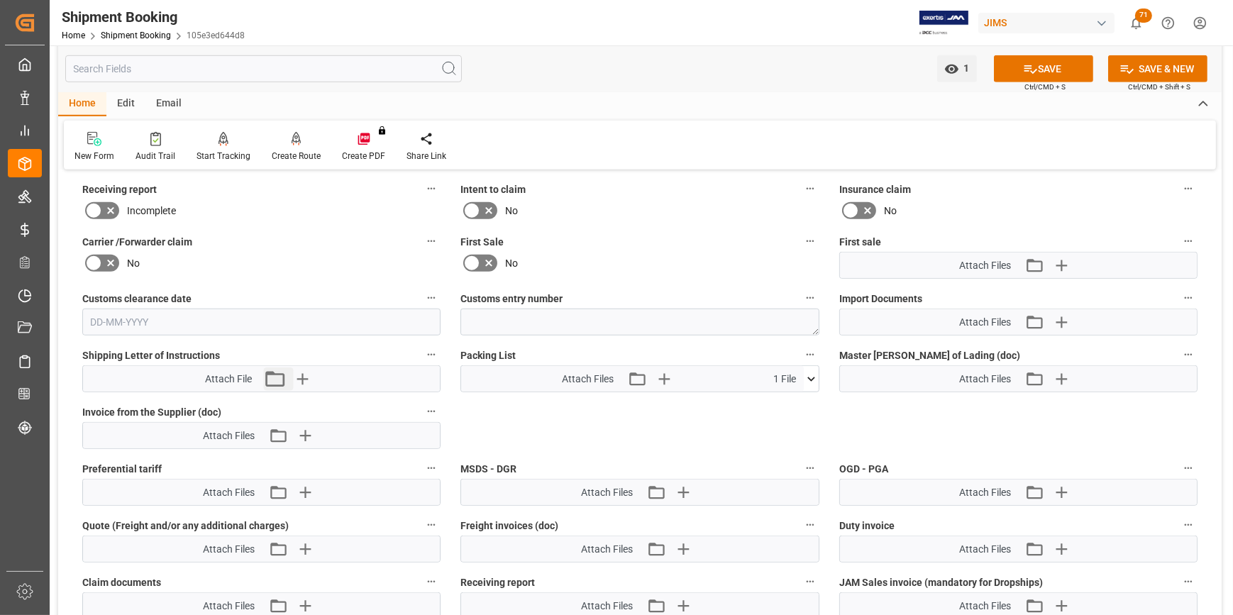
click at [292, 377] on button "Attach existing file" at bounding box center [279, 378] width 30 height 23
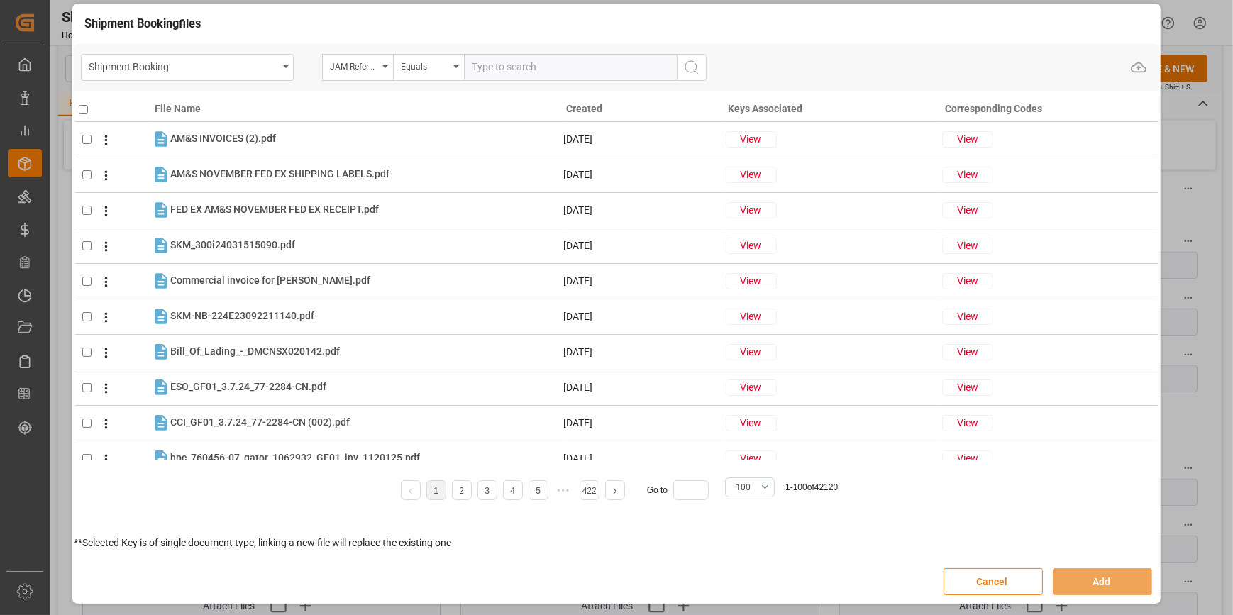
click at [994, 589] on button "Cancel" at bounding box center [992, 581] width 99 height 27
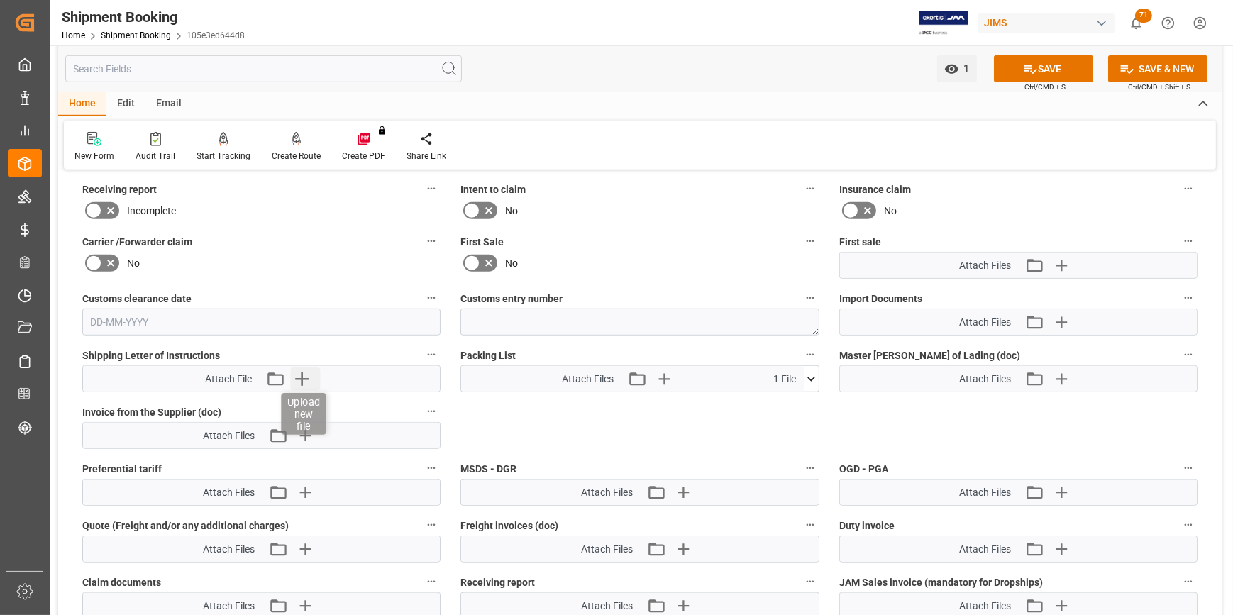
click at [305, 368] on icon "button" at bounding box center [302, 378] width 23 height 23
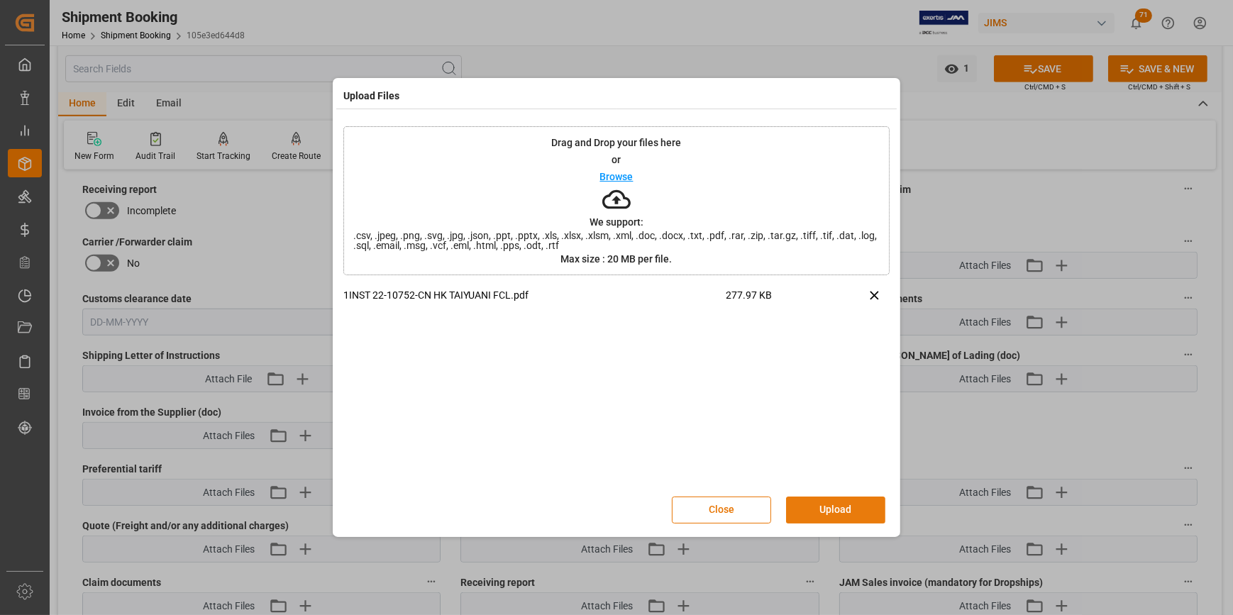
click at [832, 511] on button "Upload" at bounding box center [835, 510] width 99 height 27
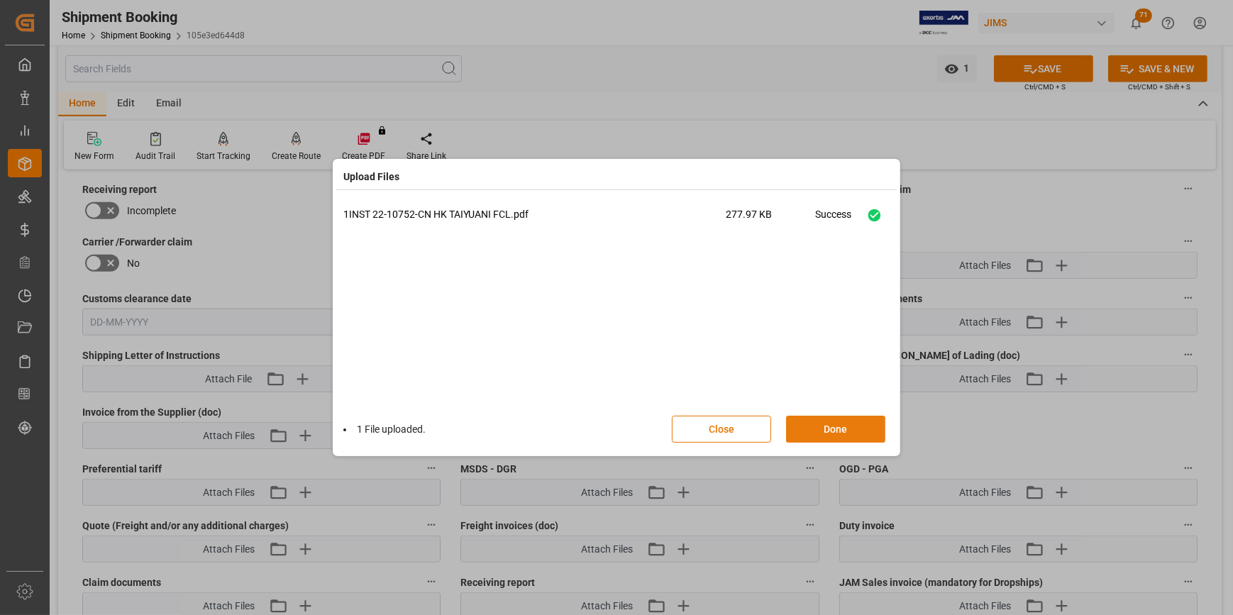
click at [832, 437] on button "Done" at bounding box center [835, 429] width 99 height 27
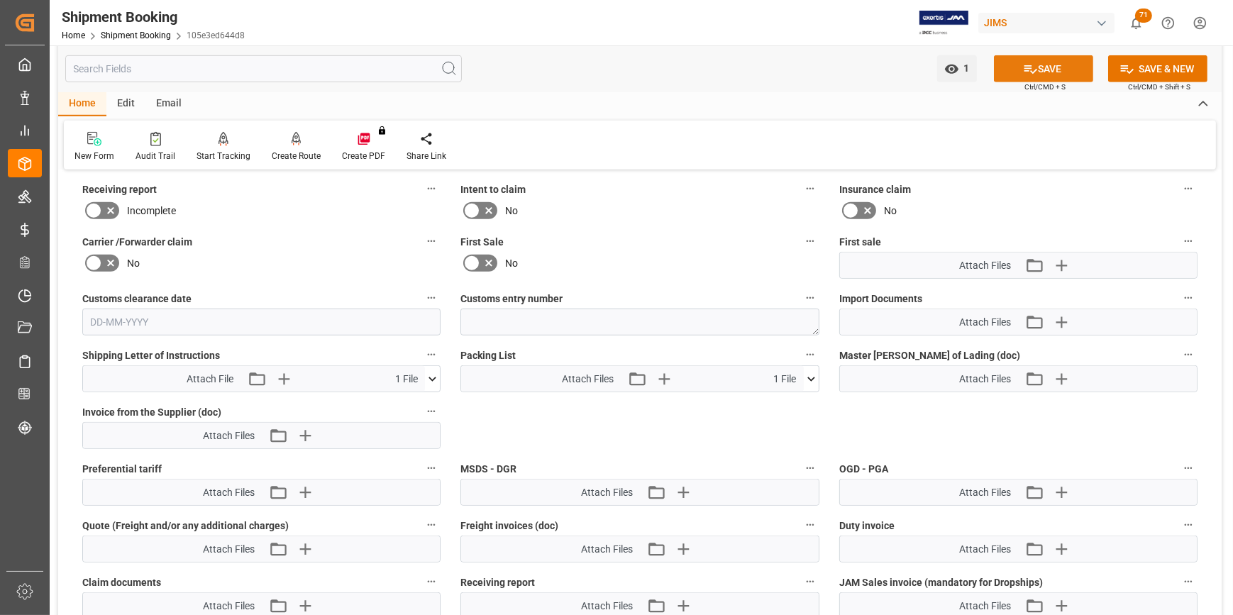
click at [1075, 62] on button "SAVE" at bounding box center [1043, 68] width 99 height 27
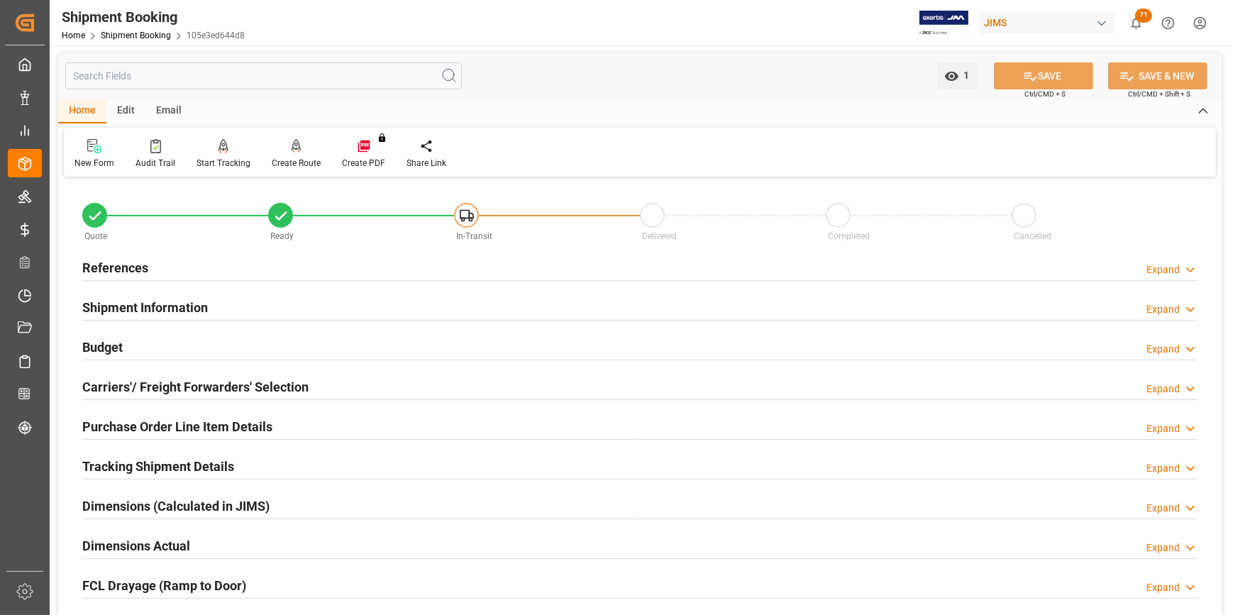
scroll to position [0, 0]
click at [115, 264] on h2 "References" at bounding box center [115, 269] width 66 height 19
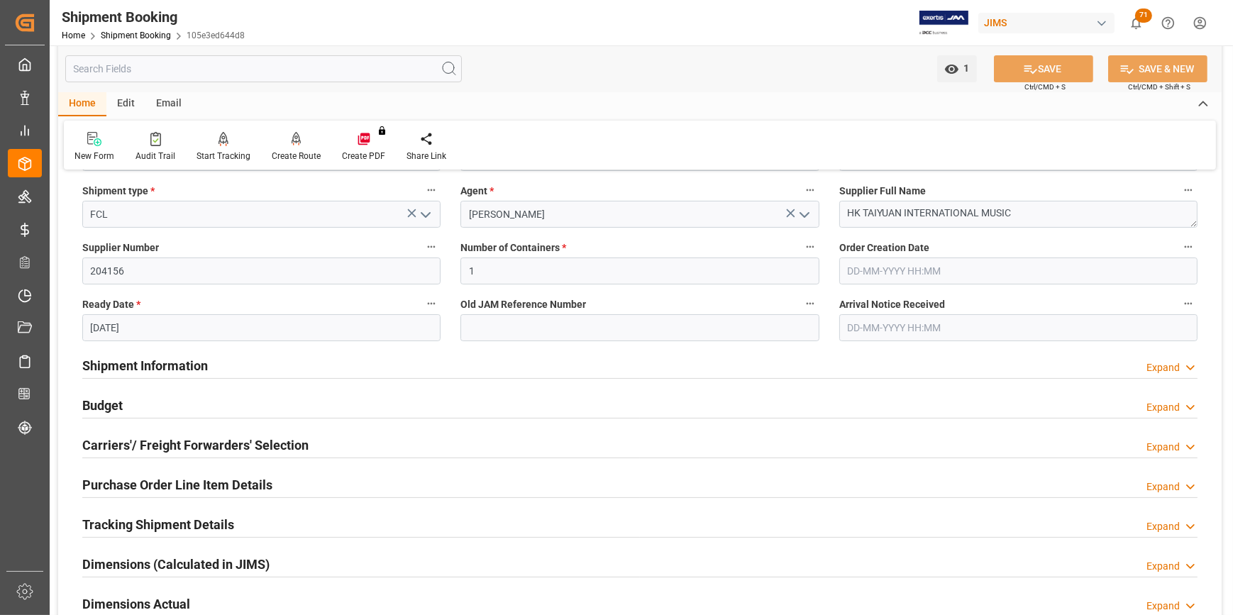
scroll to position [322, 0]
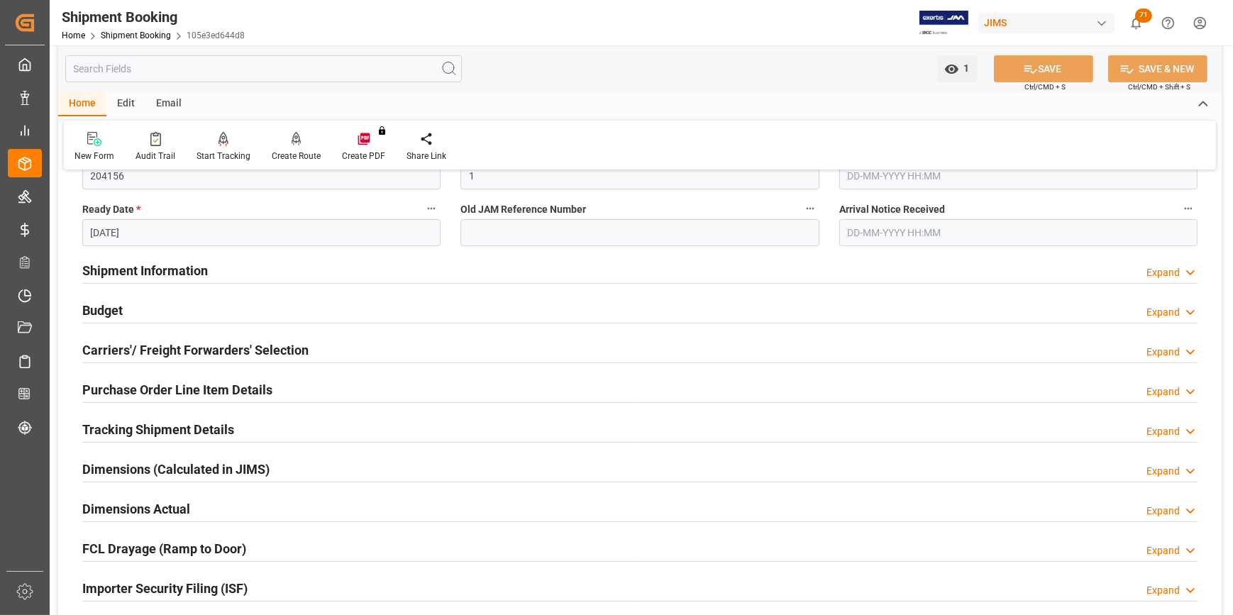
click at [133, 421] on h2 "Tracking Shipment Details" at bounding box center [158, 429] width 152 height 19
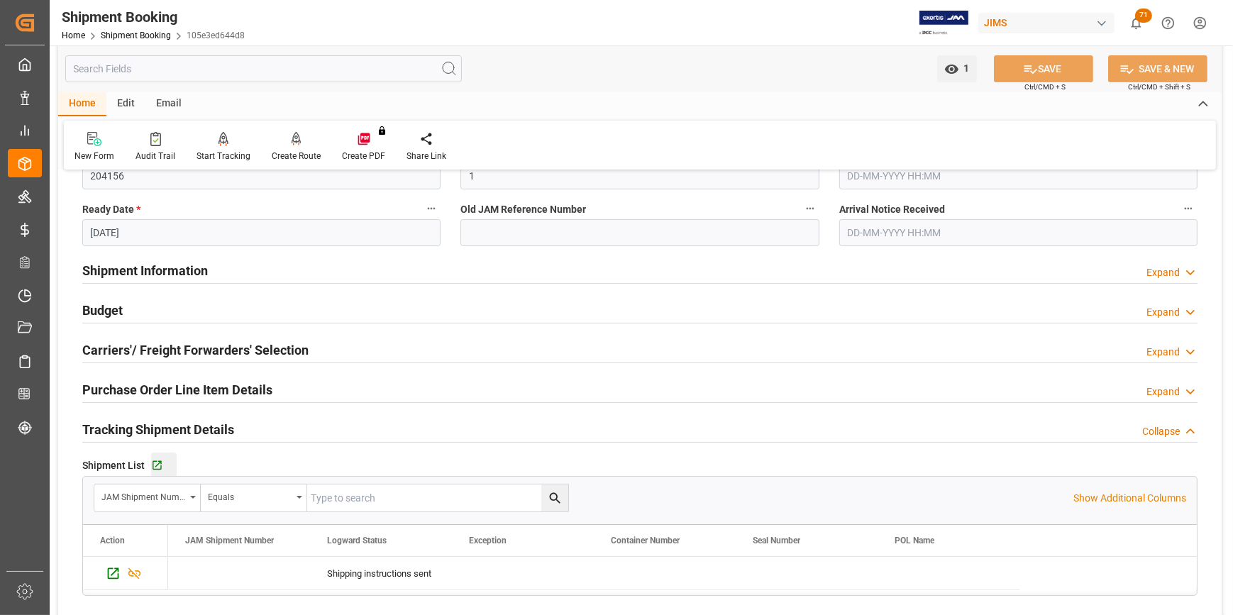
click at [159, 457] on button "Go to Shipment Tracking Grid" at bounding box center [164, 466] width 26 height 26
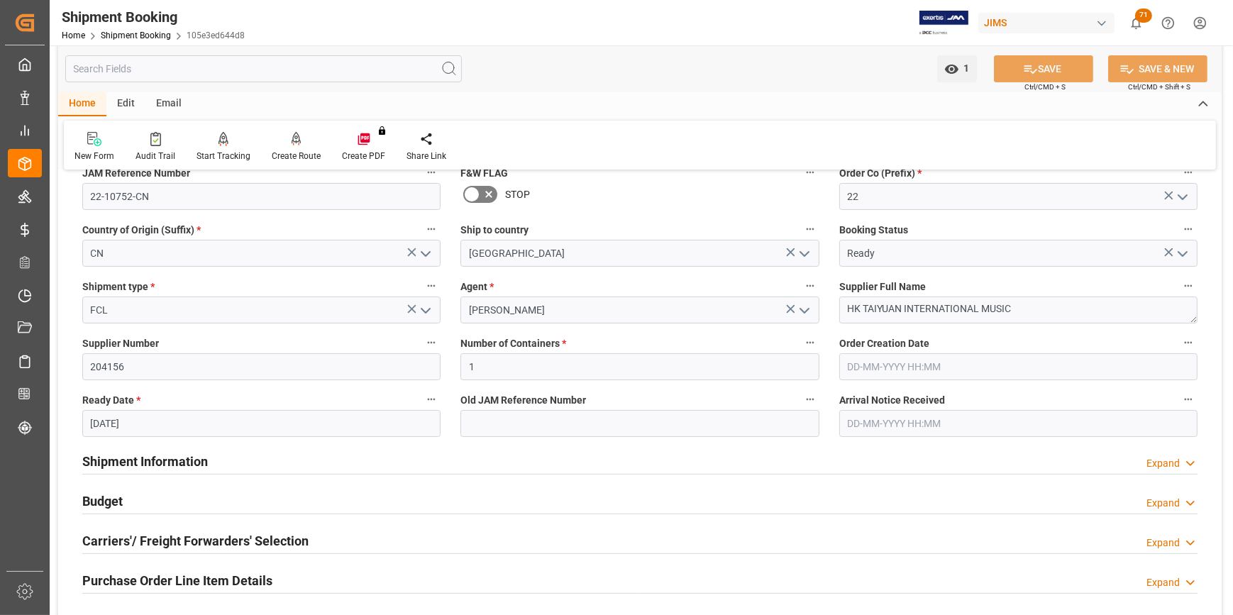
scroll to position [128, 0]
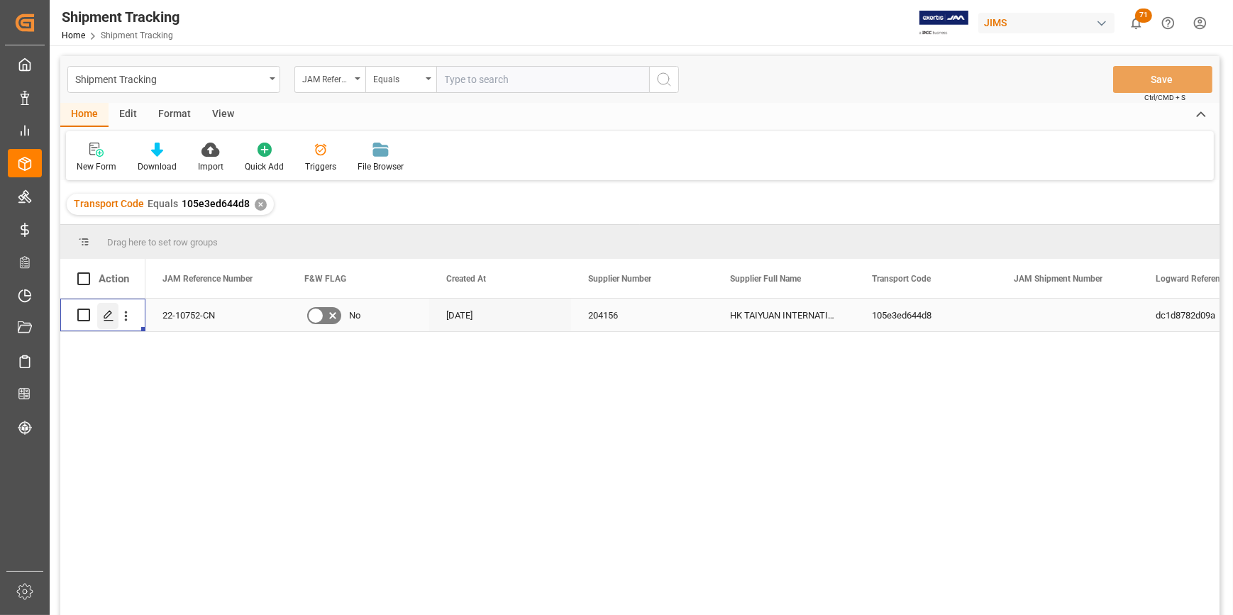
click at [103, 318] on icon "Press SPACE to select this row." at bounding box center [108, 315] width 11 height 11
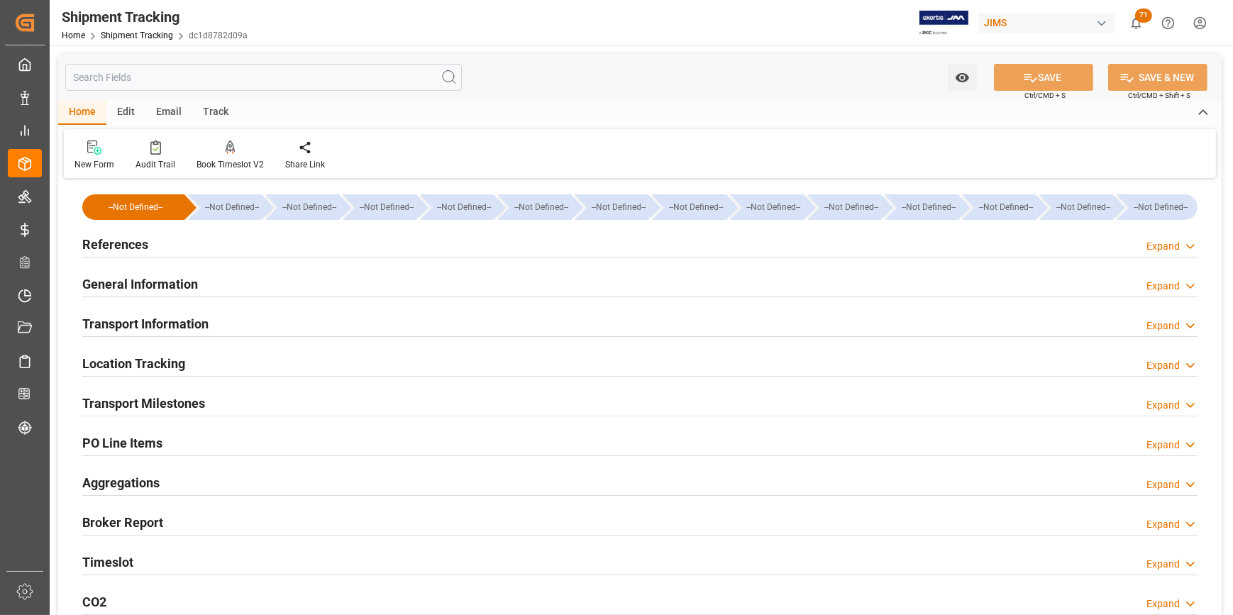
click at [119, 399] on h2 "Transport Milestones" at bounding box center [143, 403] width 123 height 19
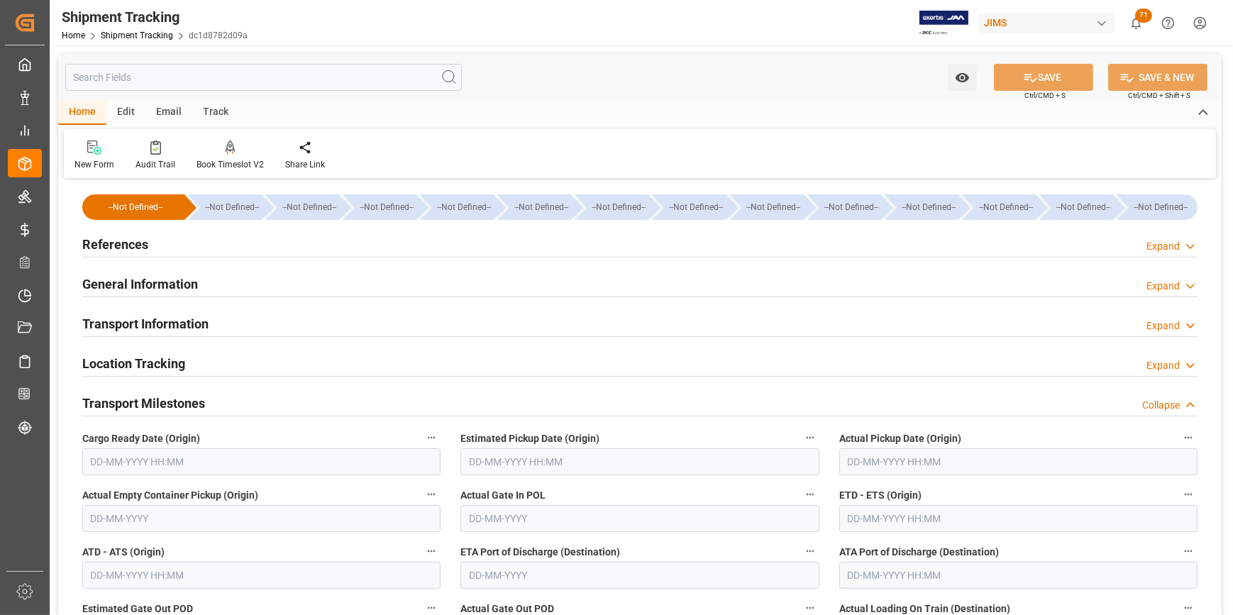
click at [106, 248] on h2 "References" at bounding box center [115, 244] width 66 height 19
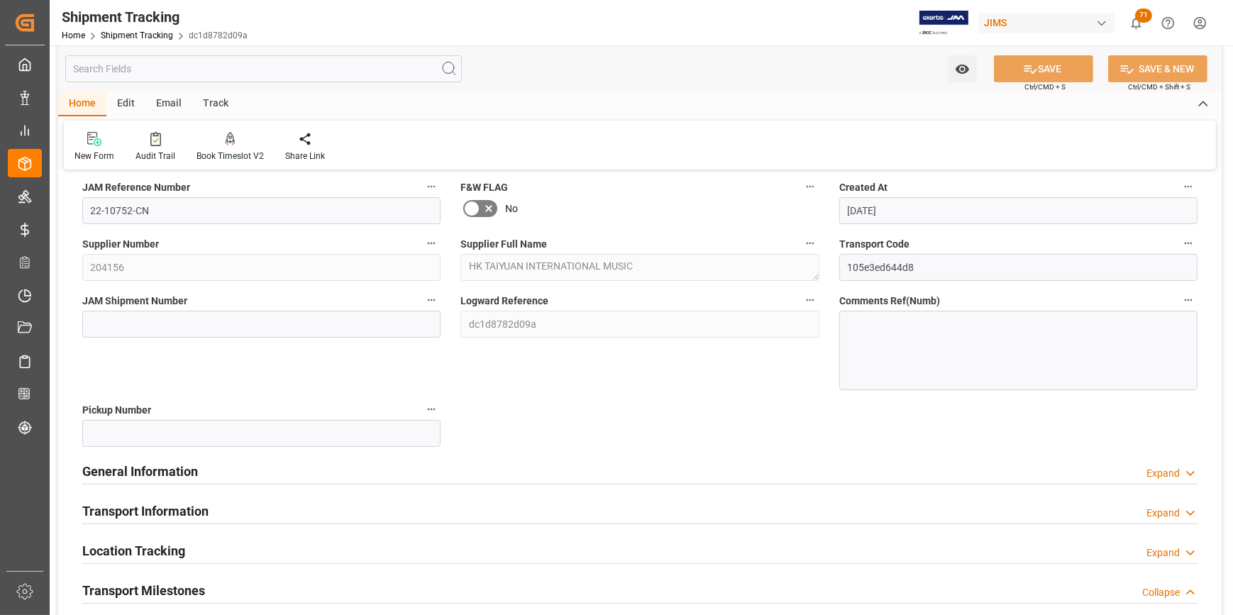
scroll to position [193, 0]
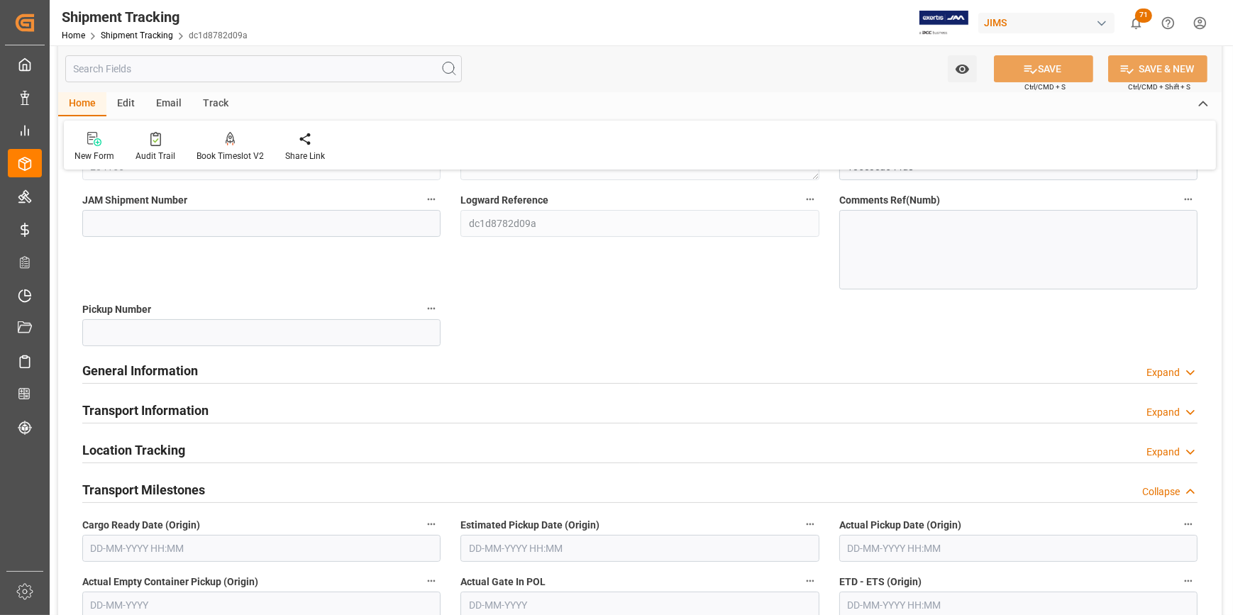
click at [186, 370] on h2 "General Information" at bounding box center [140, 370] width 116 height 19
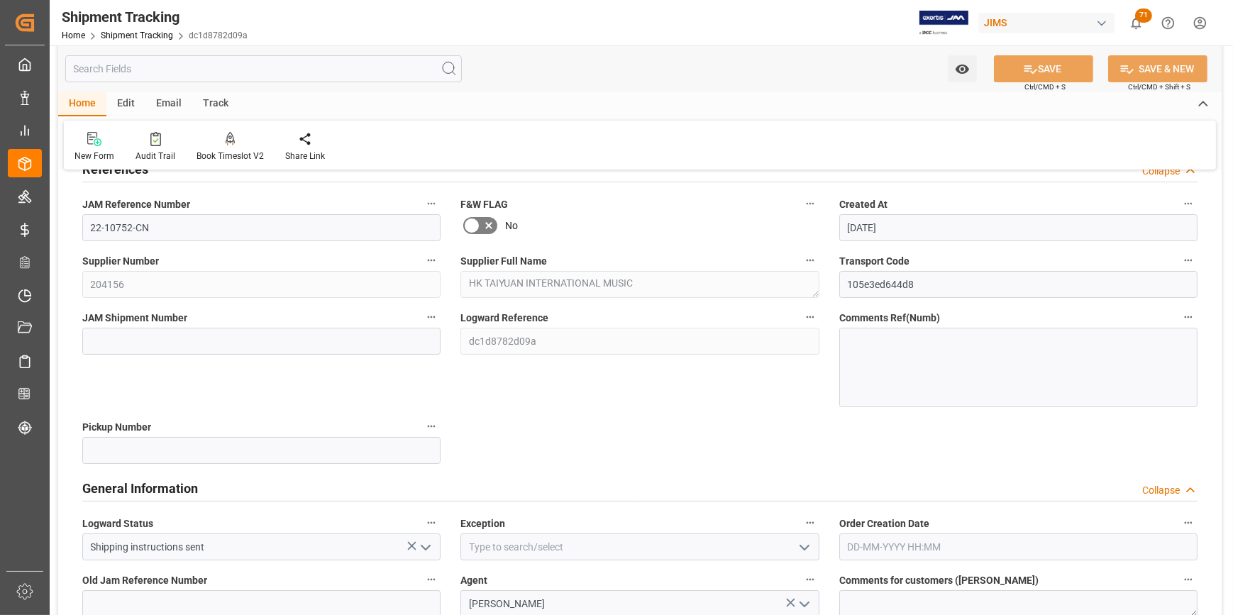
scroll to position [64, 0]
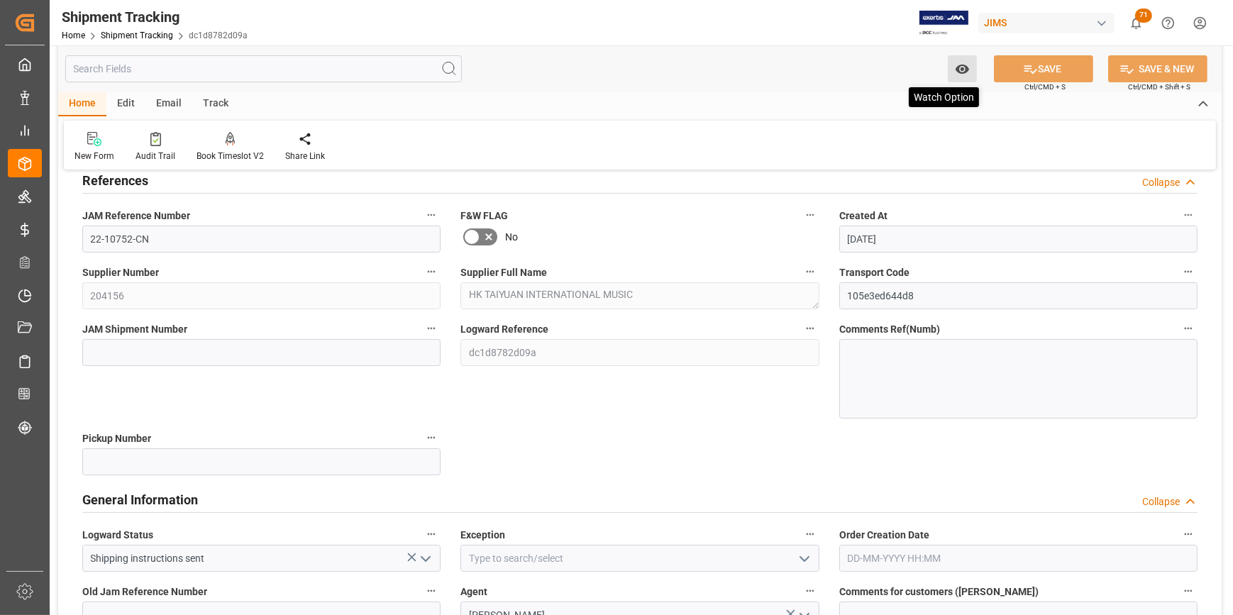
click at [969, 77] on button "Watch Option" at bounding box center [962, 68] width 29 height 27
click at [902, 99] on span "Start Watching" at bounding box center [902, 100] width 129 height 15
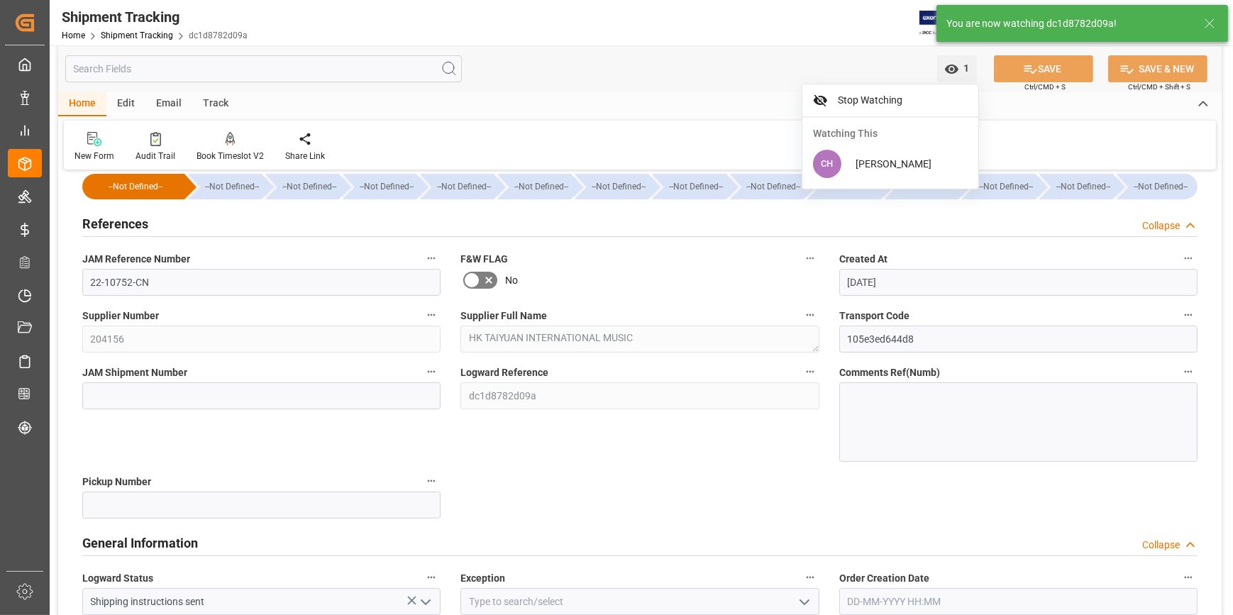
scroll to position [0, 0]
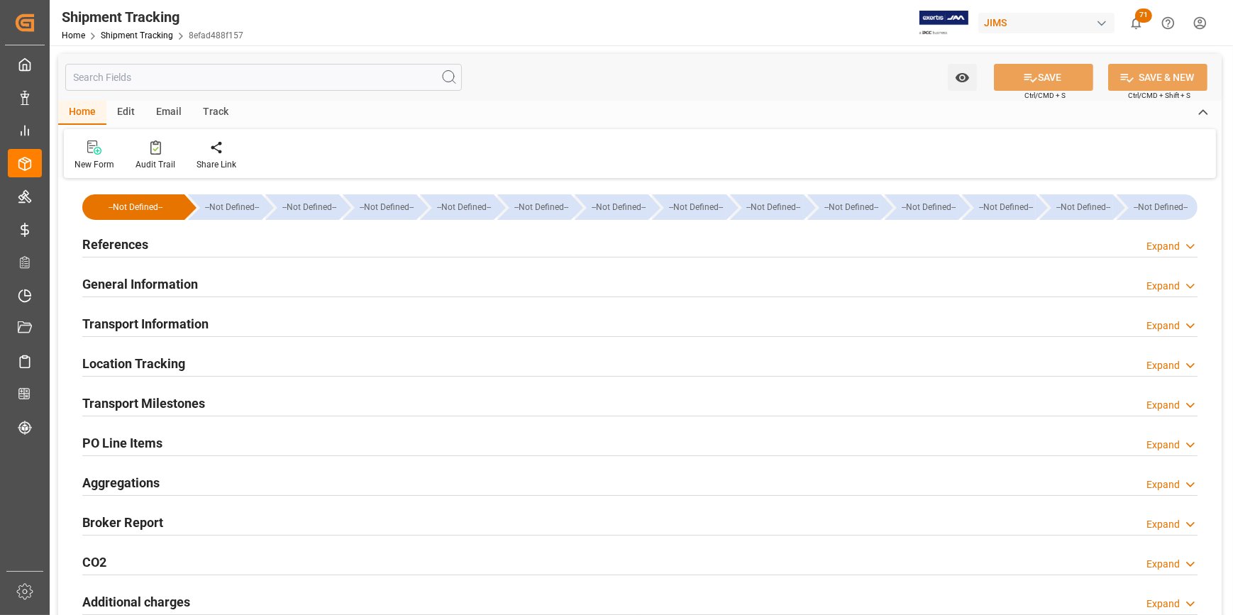
type input "21-08-2025"
click at [130, 241] on h2 "References" at bounding box center [115, 244] width 66 height 19
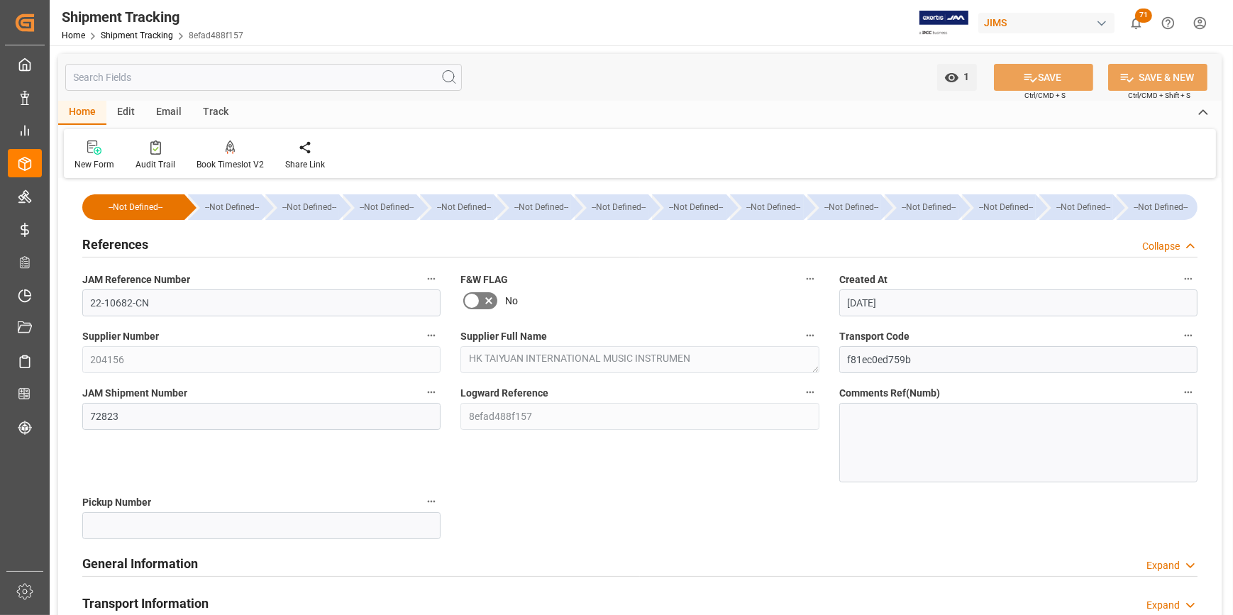
scroll to position [128, 0]
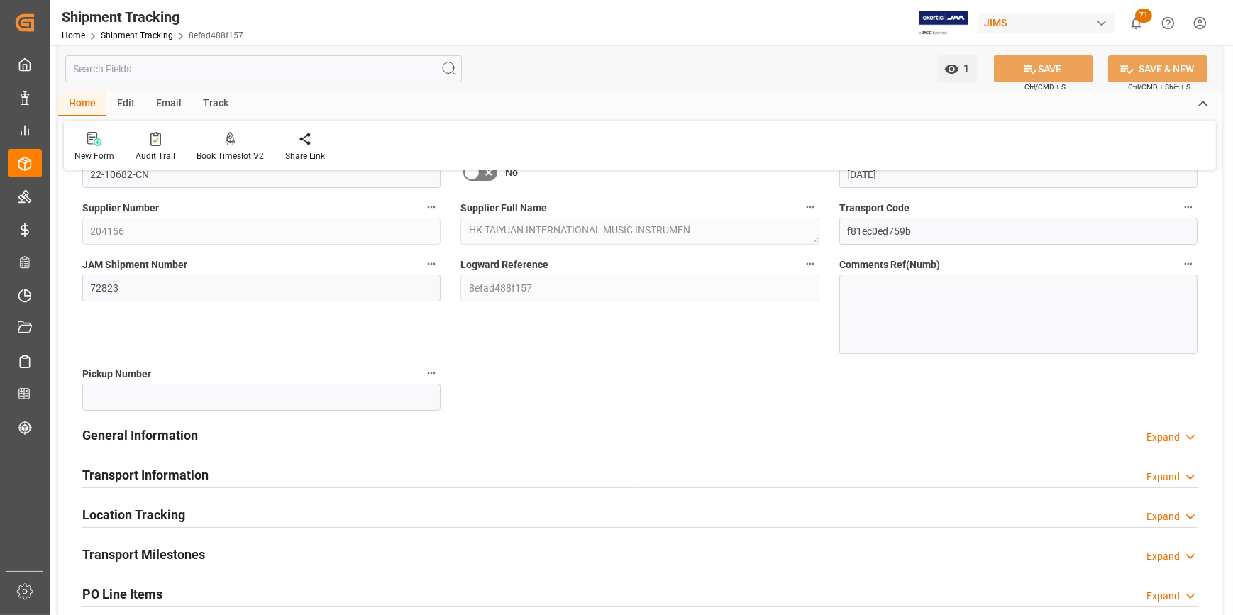
click at [192, 545] on h2 "Transport Milestones" at bounding box center [143, 554] width 123 height 19
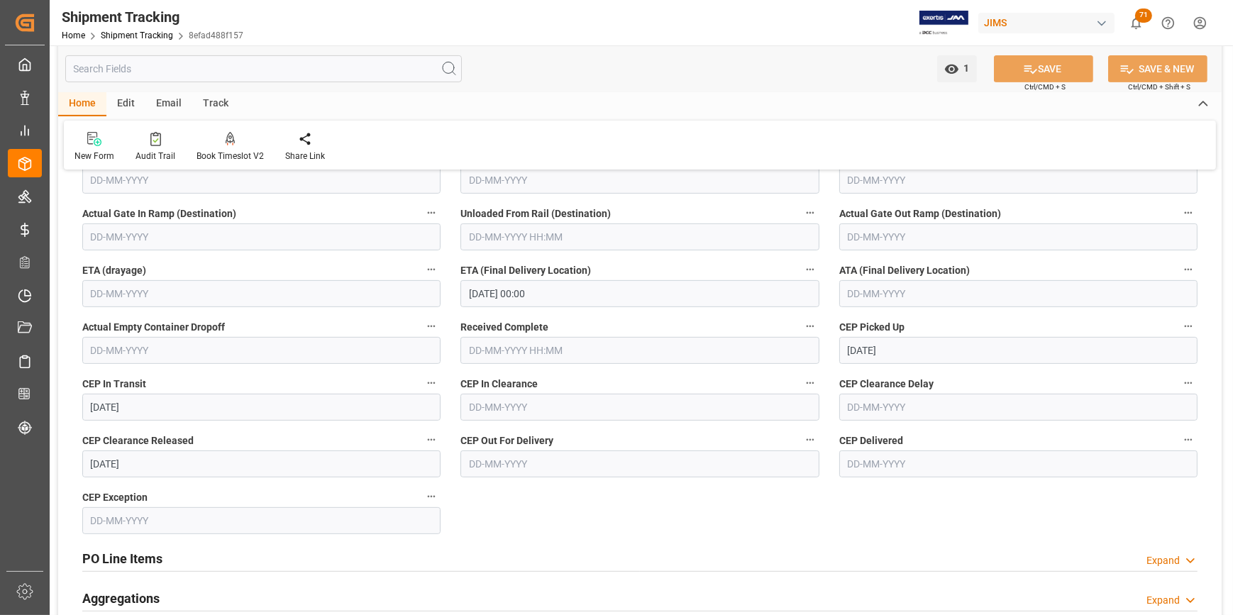
scroll to position [516, 0]
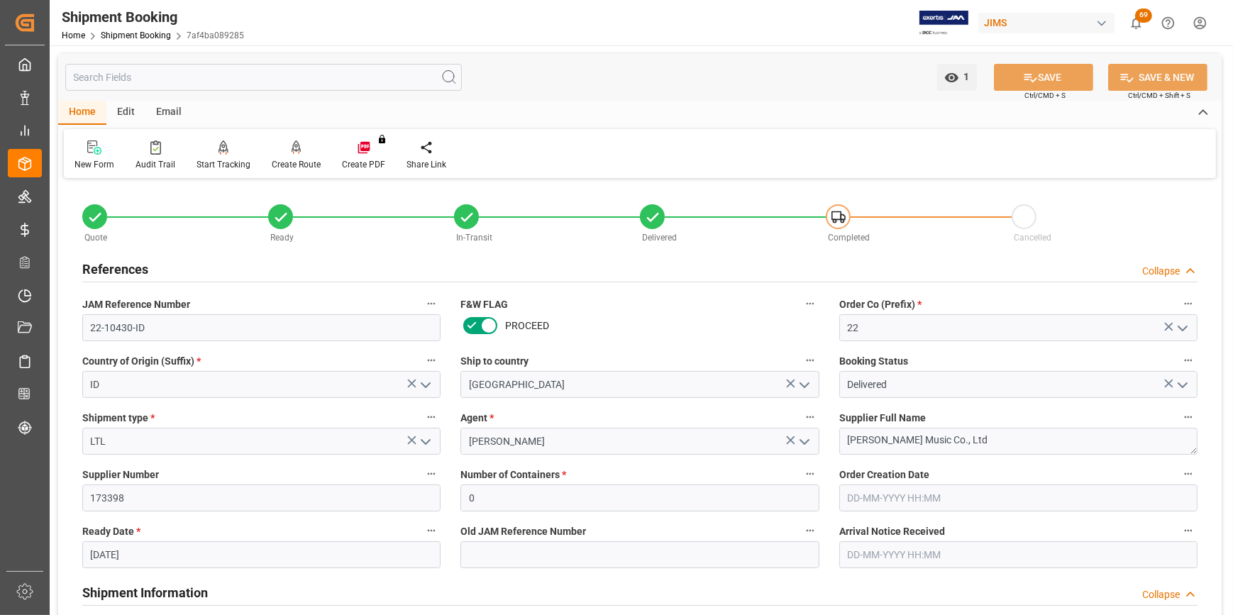
scroll to position [1695, 0]
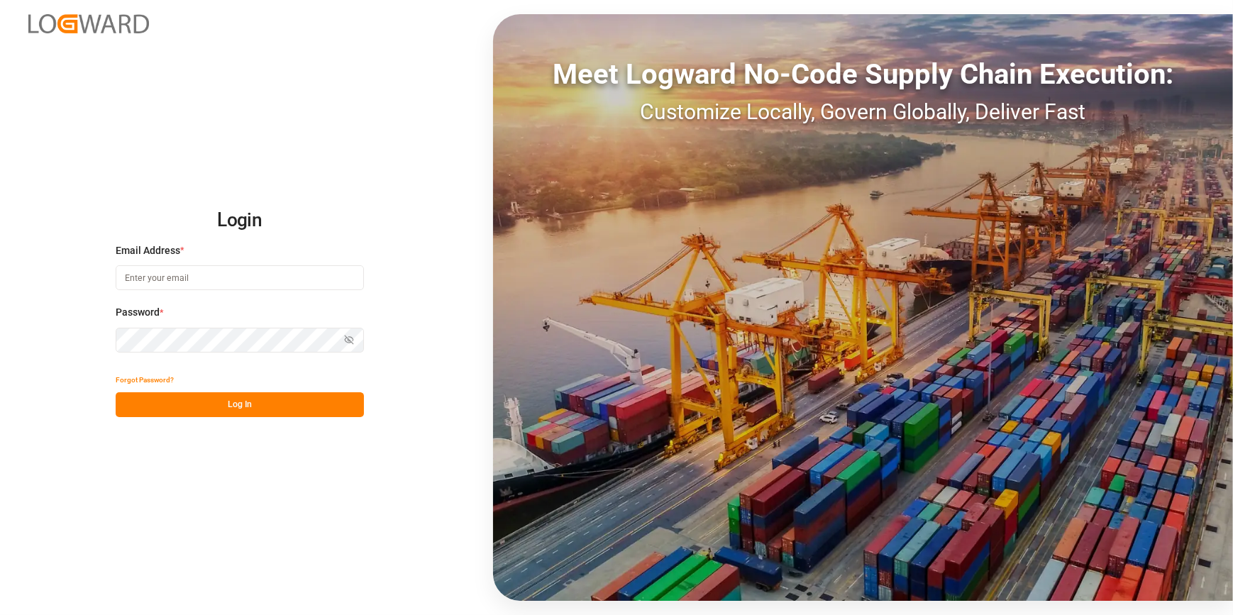
type input "[PERSON_NAME][EMAIL_ADDRESS][PERSON_NAME][DOMAIN_NAME]"
click at [222, 402] on button "Log In" at bounding box center [240, 404] width 248 height 25
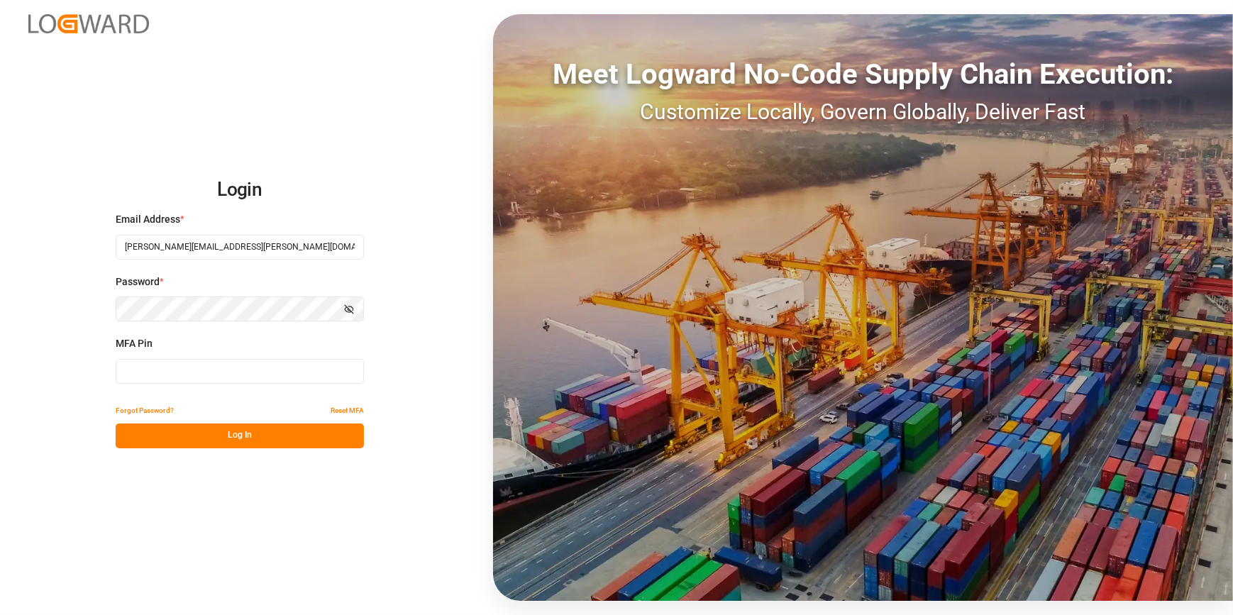
click at [226, 370] on input at bounding box center [240, 371] width 248 height 25
click at [172, 373] on input at bounding box center [240, 371] width 248 height 25
type input "262440"
click at [247, 433] on button "Log In" at bounding box center [240, 435] width 248 height 25
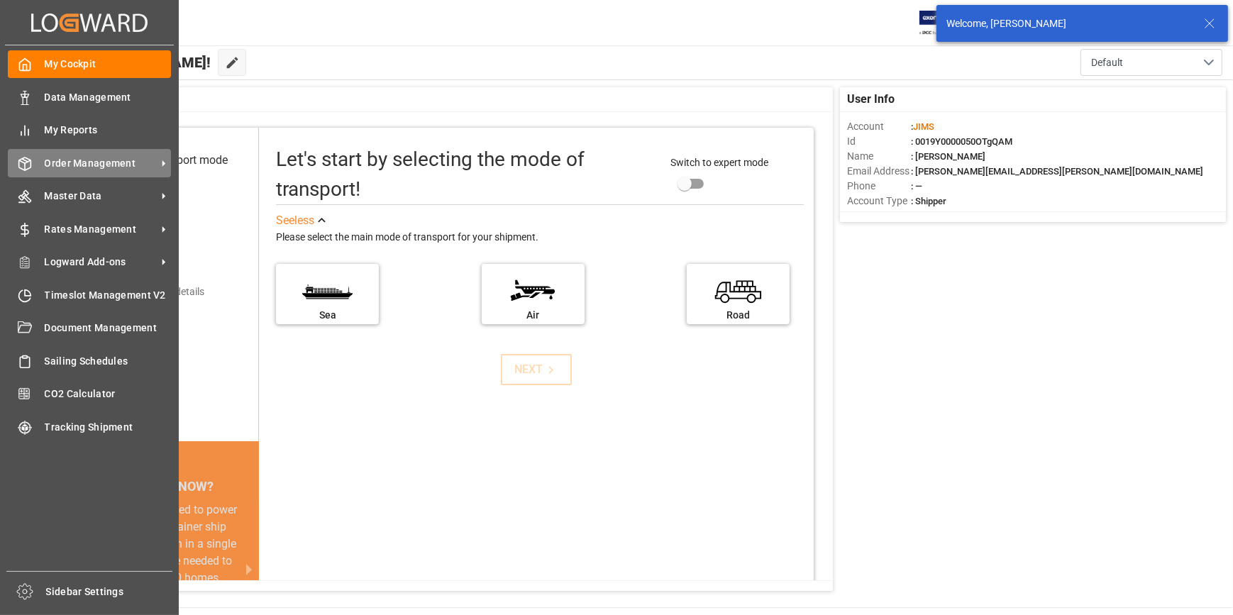
click at [63, 167] on span "Order Management" at bounding box center [101, 163] width 112 height 15
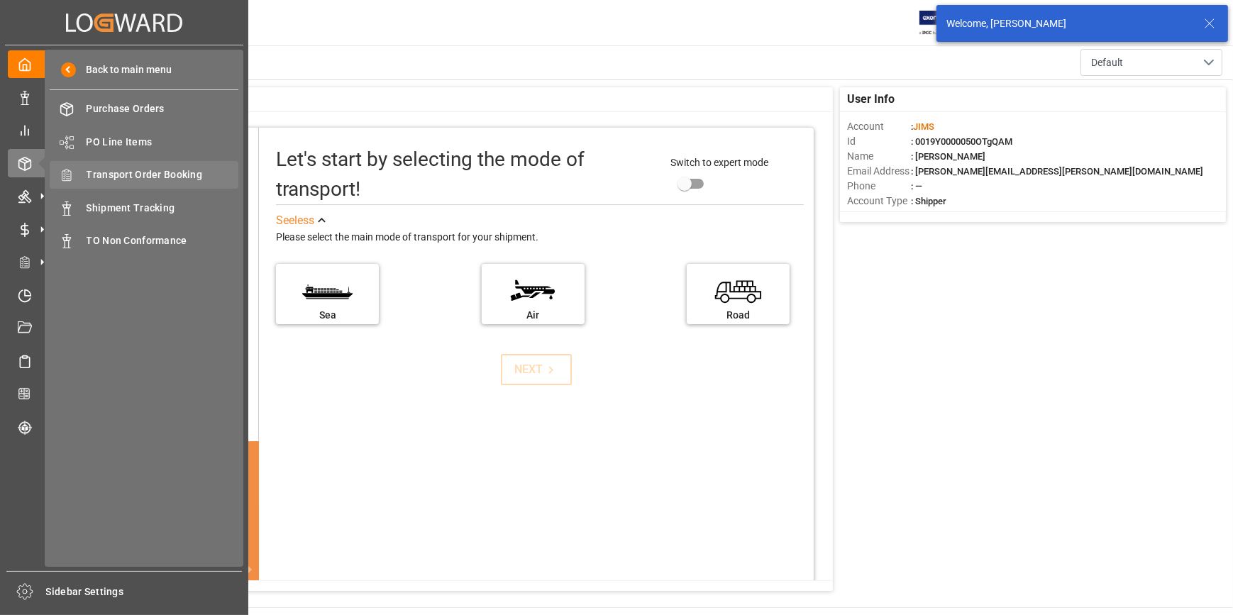
click at [132, 175] on span "Transport Order Booking" at bounding box center [163, 174] width 153 height 15
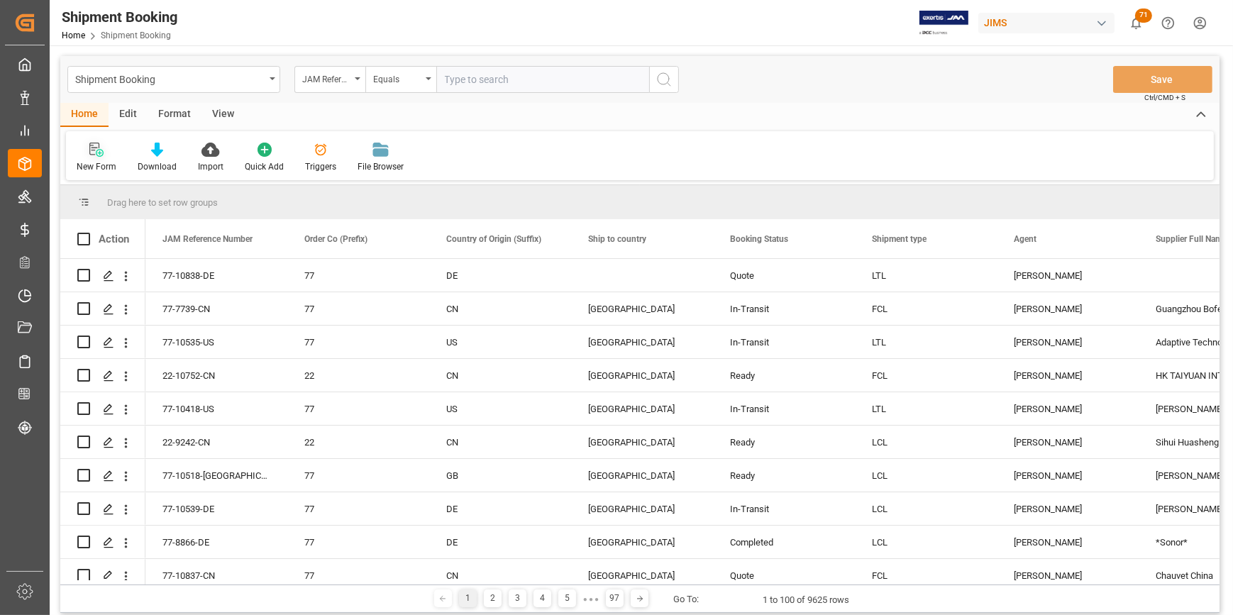
click at [84, 162] on div "New Form" at bounding box center [97, 166] width 40 height 13
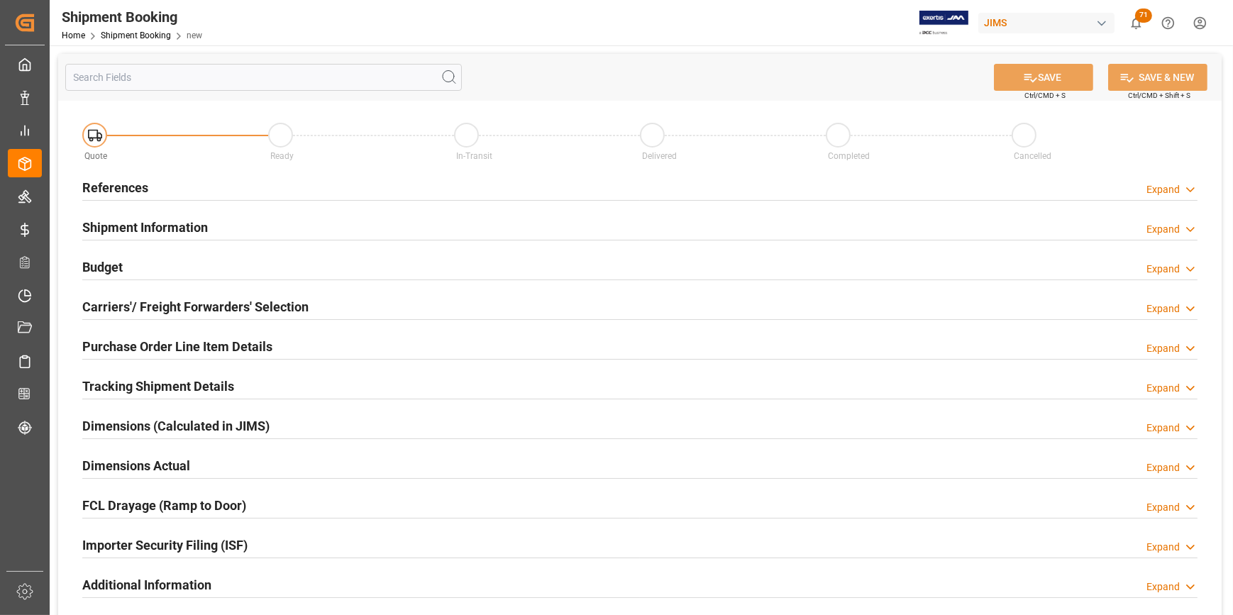
click at [113, 182] on h2 "References" at bounding box center [115, 187] width 66 height 19
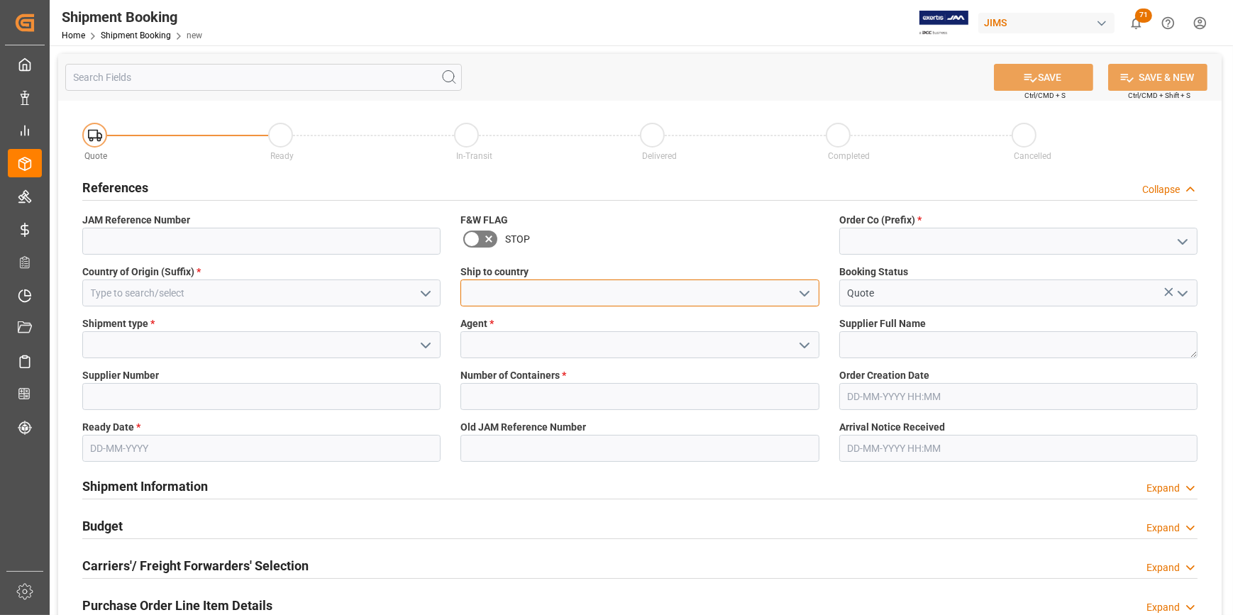
click at [510, 284] on input at bounding box center [639, 292] width 358 height 27
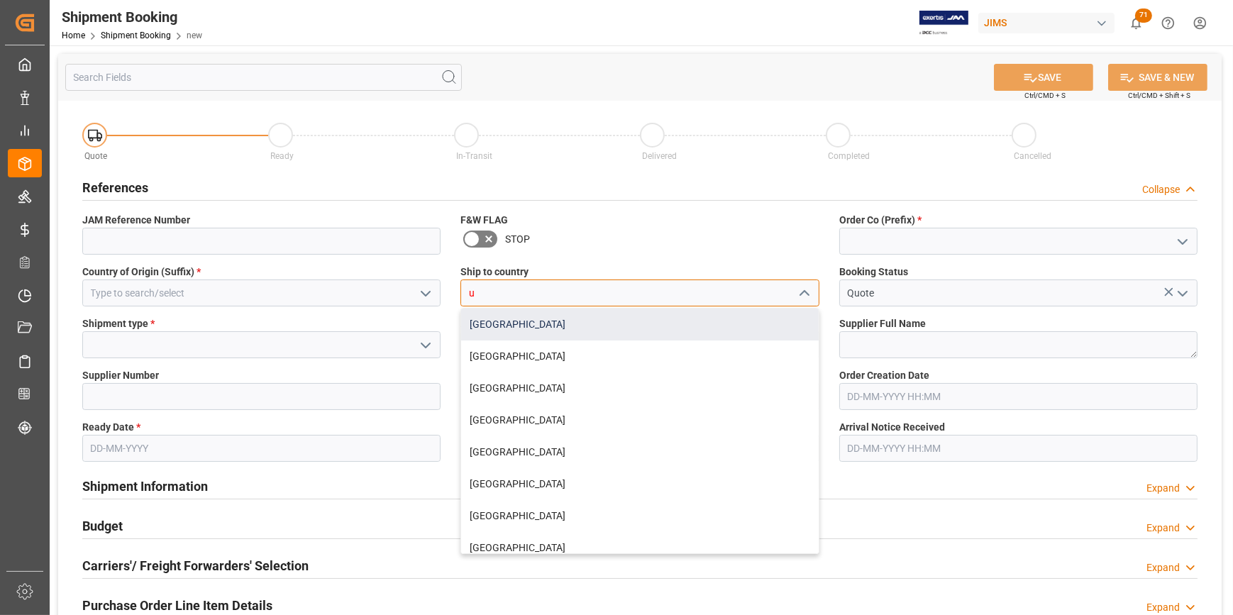
click at [511, 329] on div "[GEOGRAPHIC_DATA]" at bounding box center [639, 325] width 357 height 32
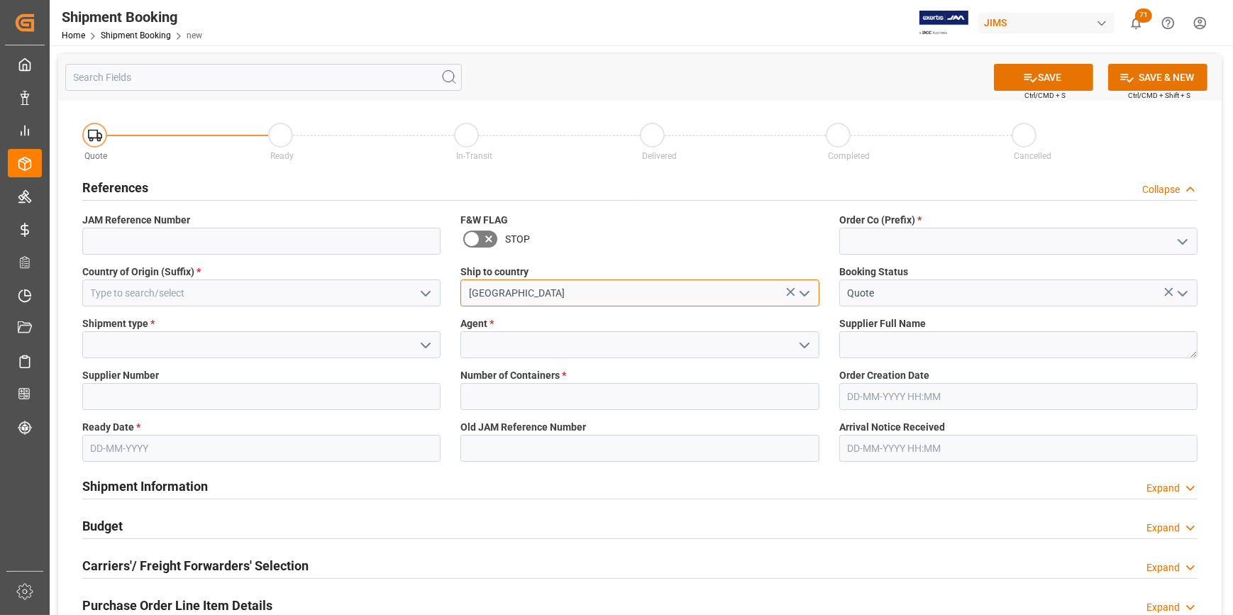
type input "[GEOGRAPHIC_DATA]"
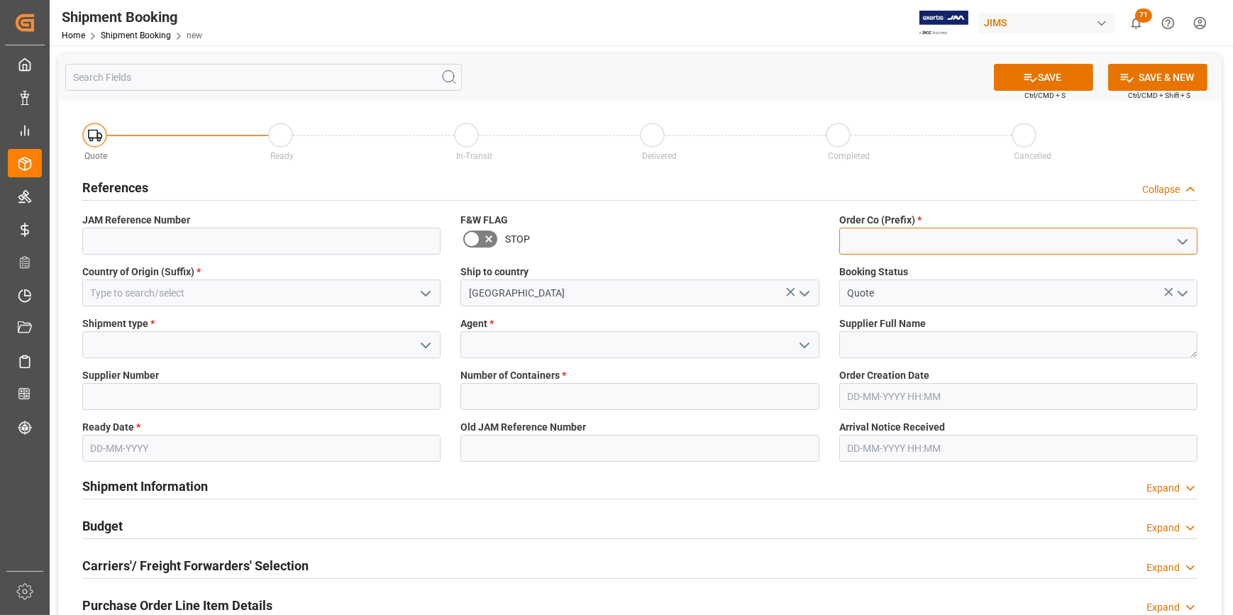
click at [865, 243] on input at bounding box center [1018, 241] width 358 height 27
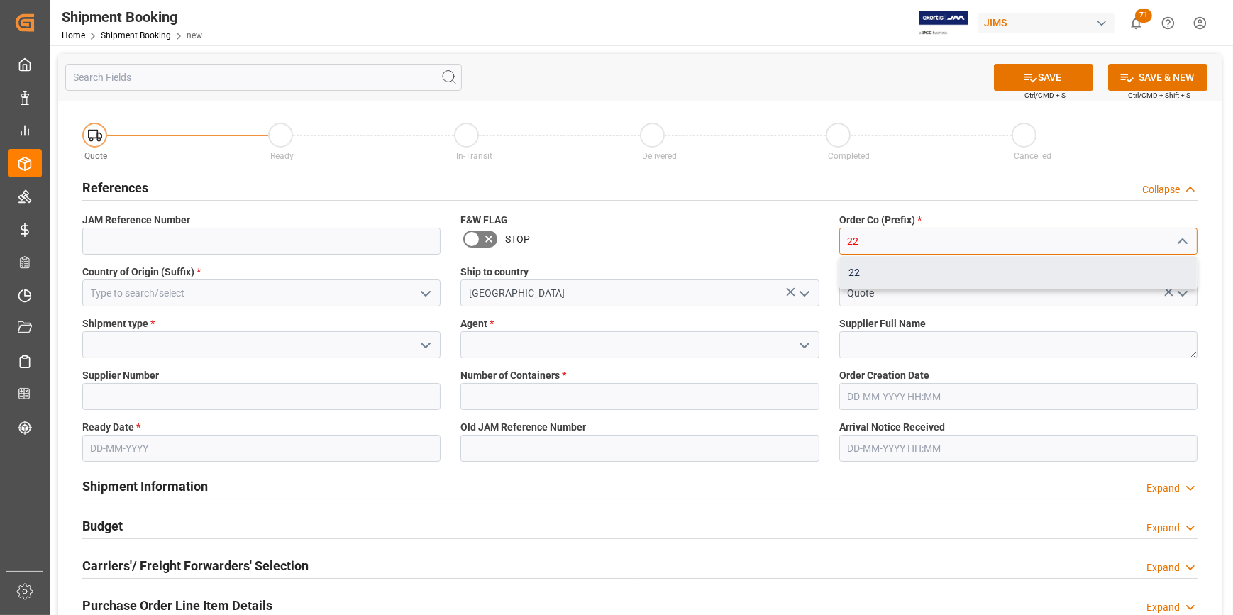
click at [862, 261] on div "22" at bounding box center [1018, 273] width 357 height 32
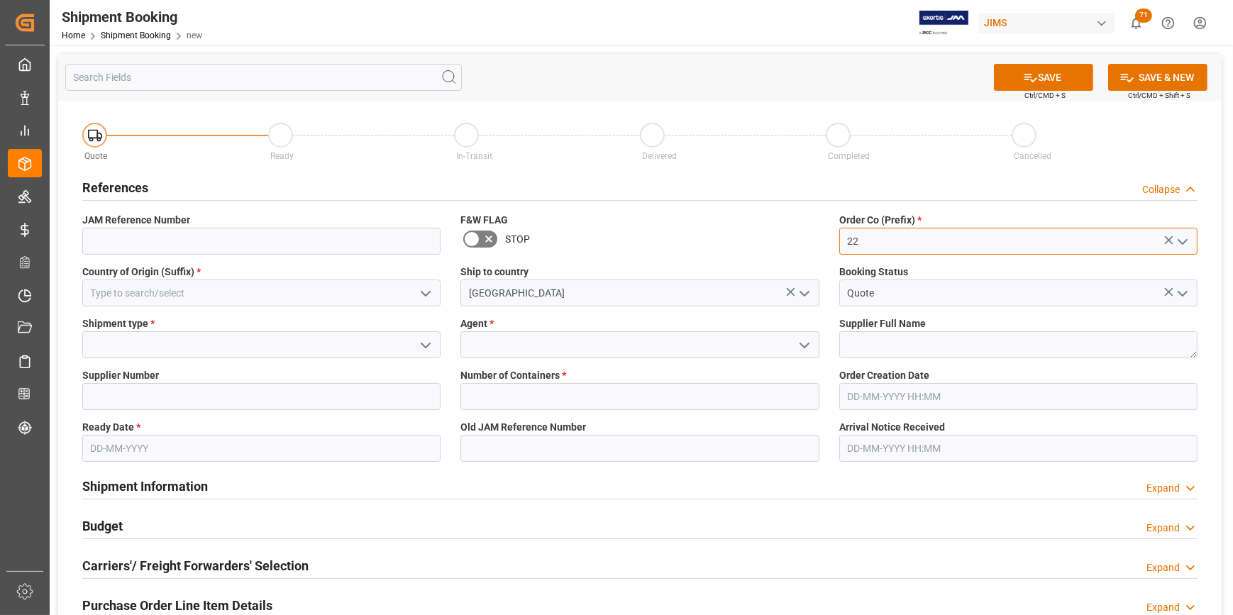
type input "22"
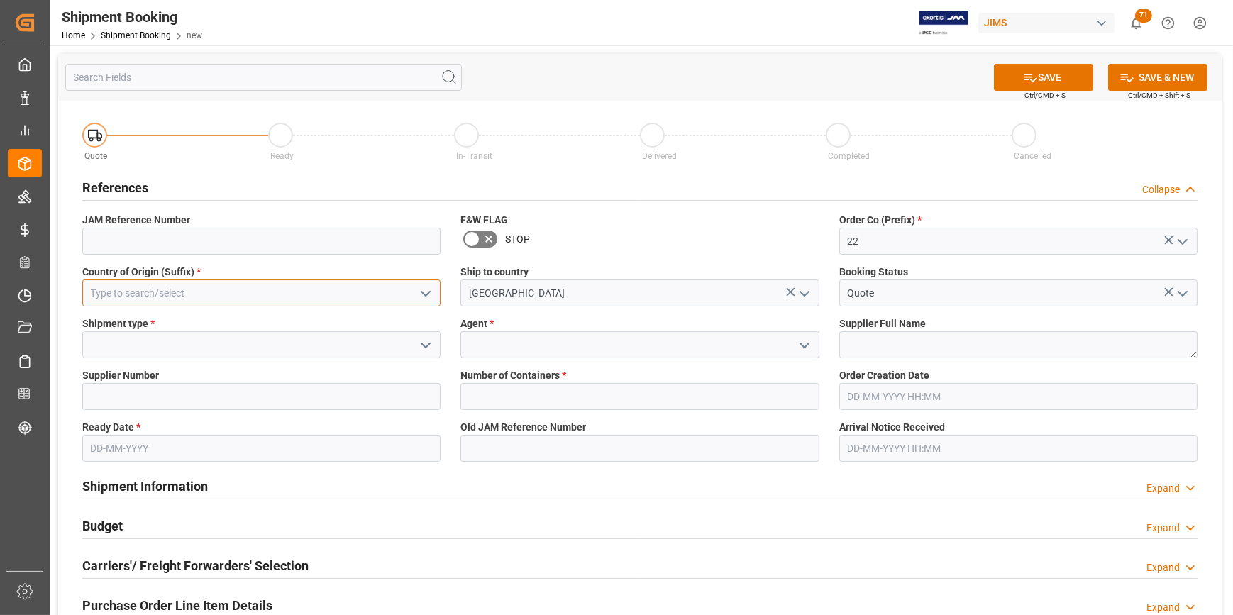
click at [170, 279] on input at bounding box center [261, 292] width 358 height 27
click at [174, 289] on input at bounding box center [261, 292] width 358 height 27
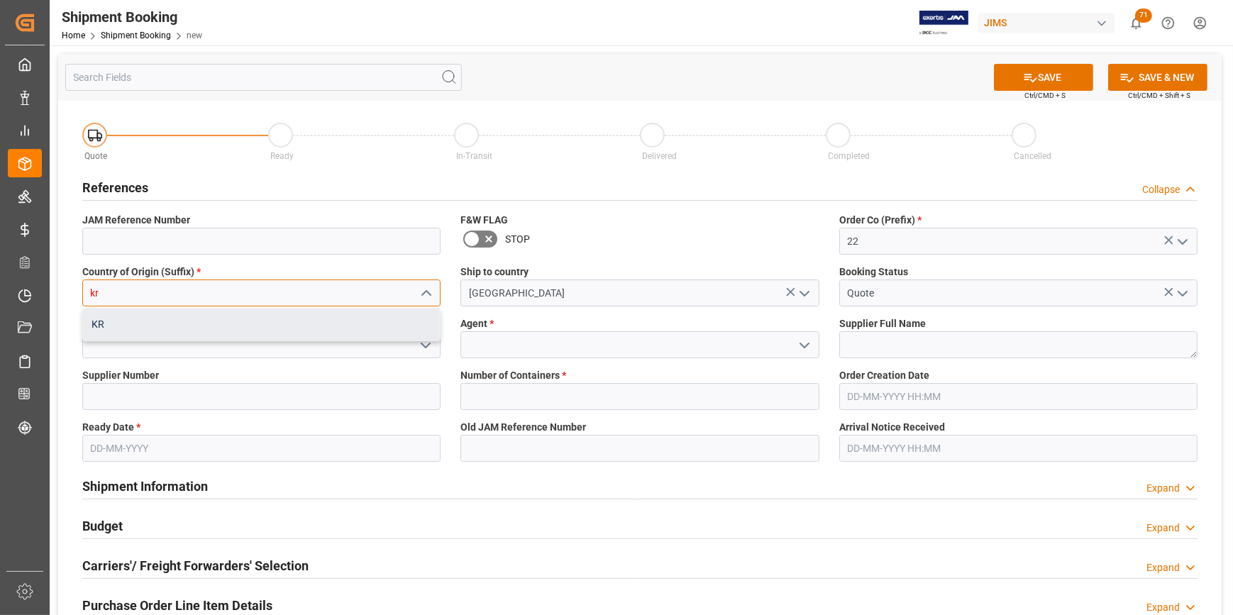
click at [158, 332] on div "KR" at bounding box center [261, 325] width 357 height 32
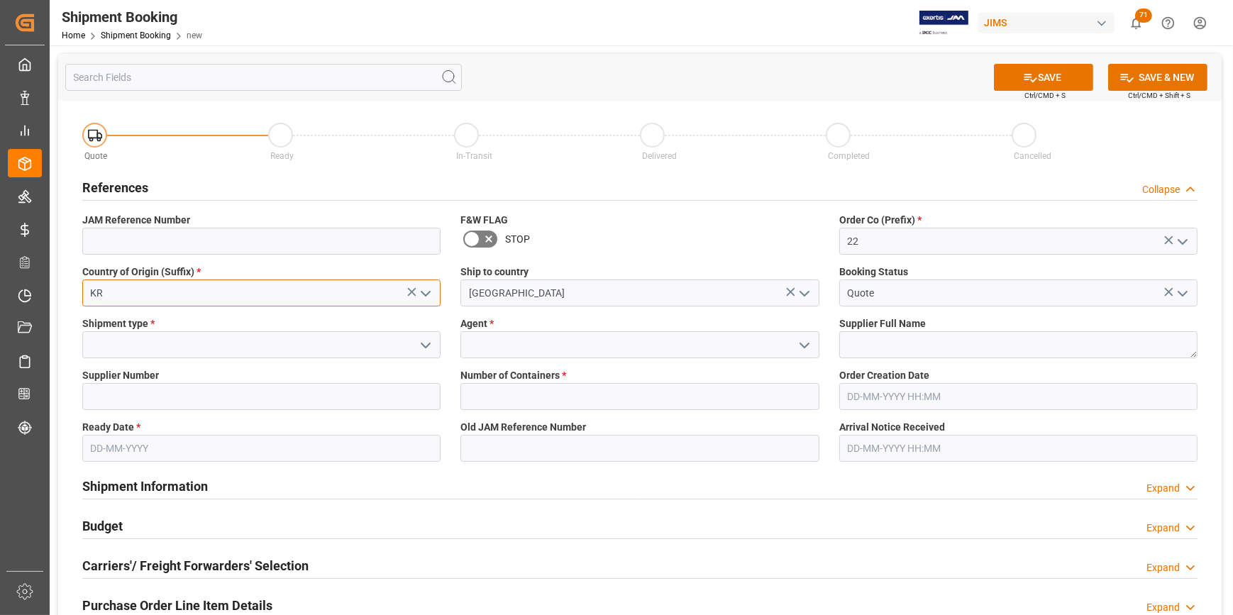
type input "KR"
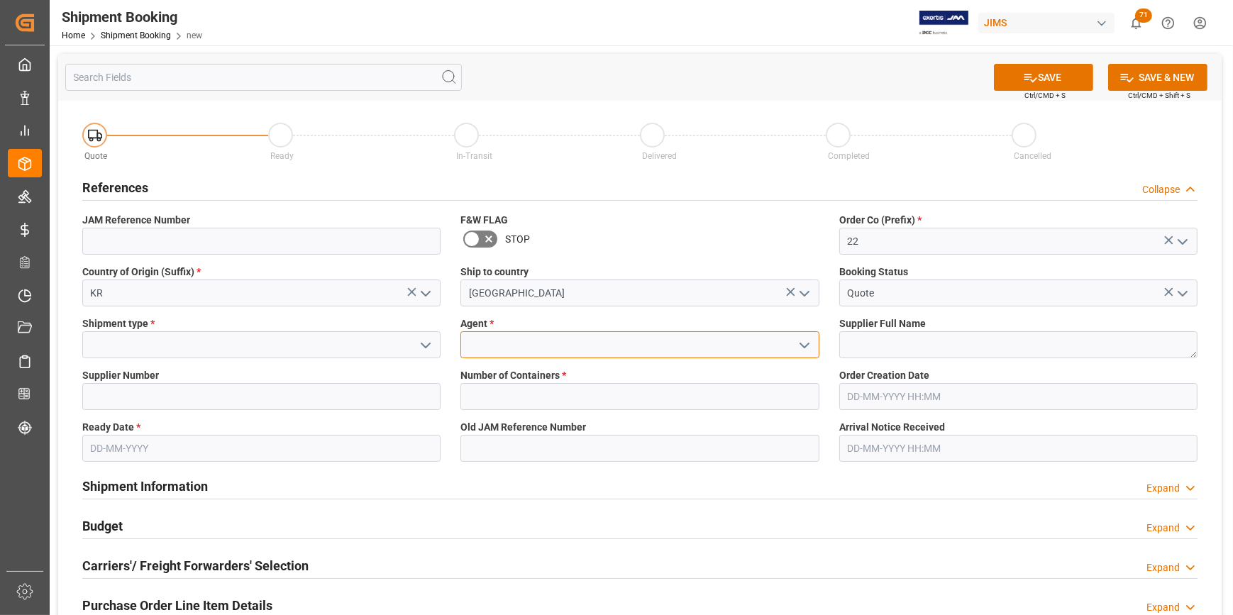
click at [489, 343] on input at bounding box center [639, 344] width 358 height 27
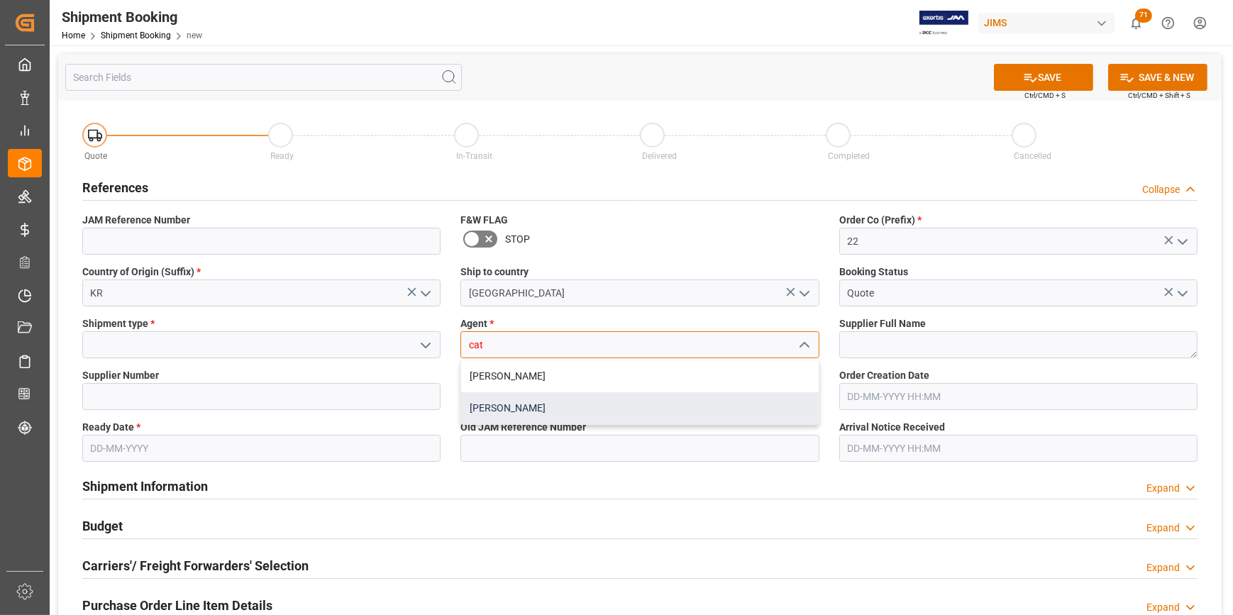
click at [531, 404] on div "[PERSON_NAME]" at bounding box center [639, 408] width 357 height 32
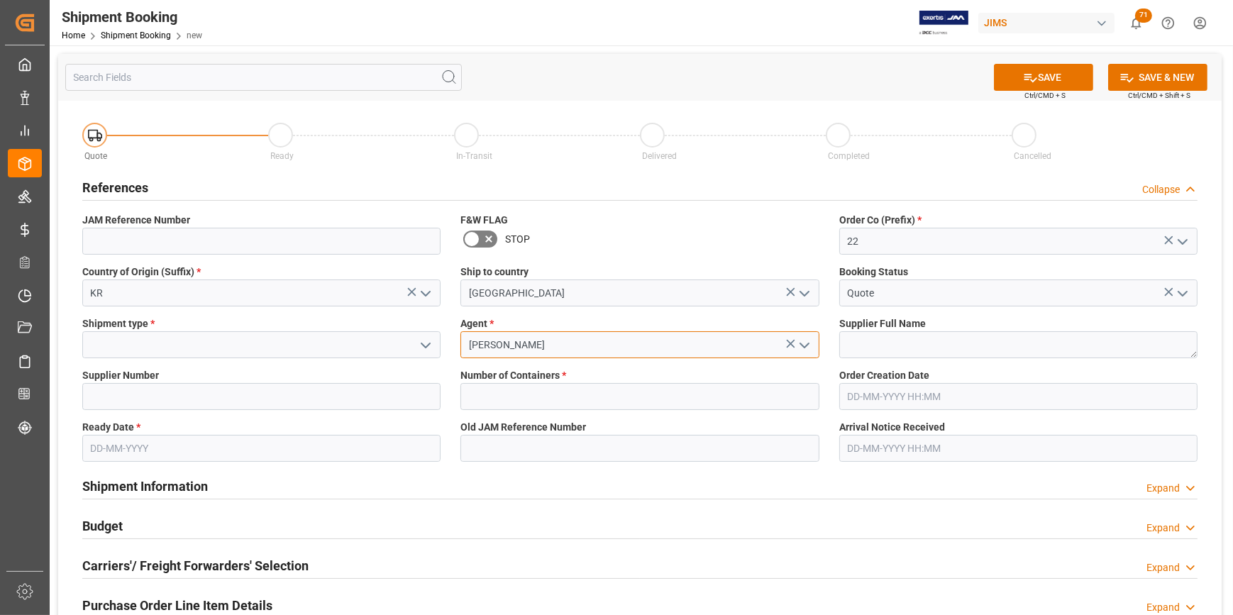
type input "[PERSON_NAME]"
click at [118, 347] on input at bounding box center [261, 344] width 358 height 27
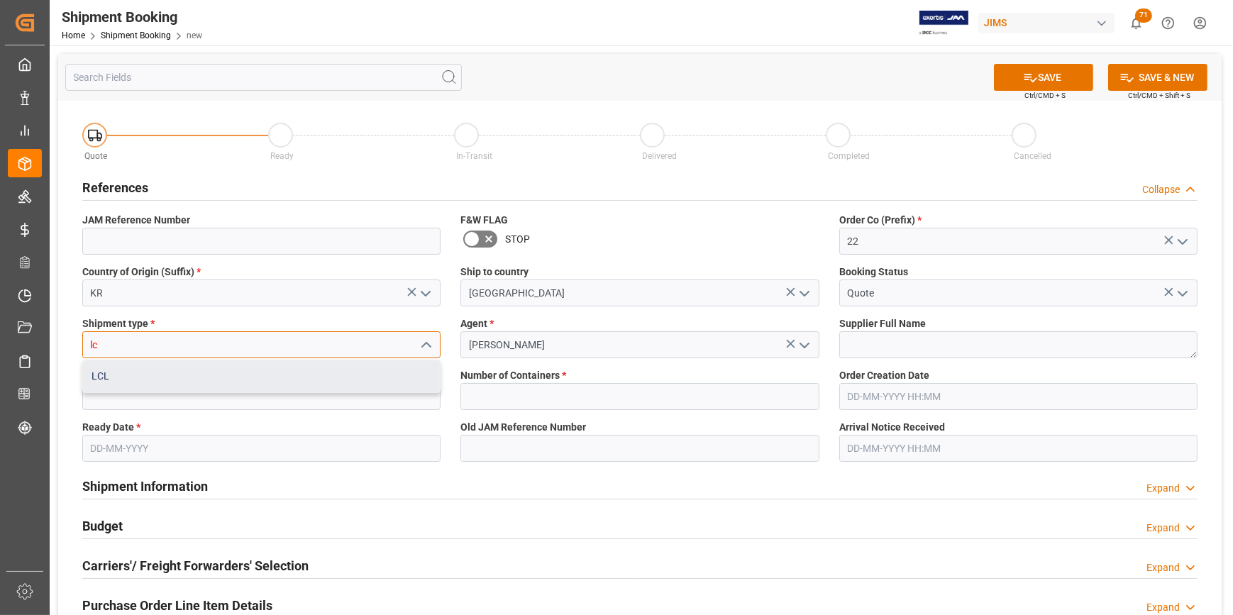
click at [270, 365] on div "LCL" at bounding box center [261, 376] width 357 height 32
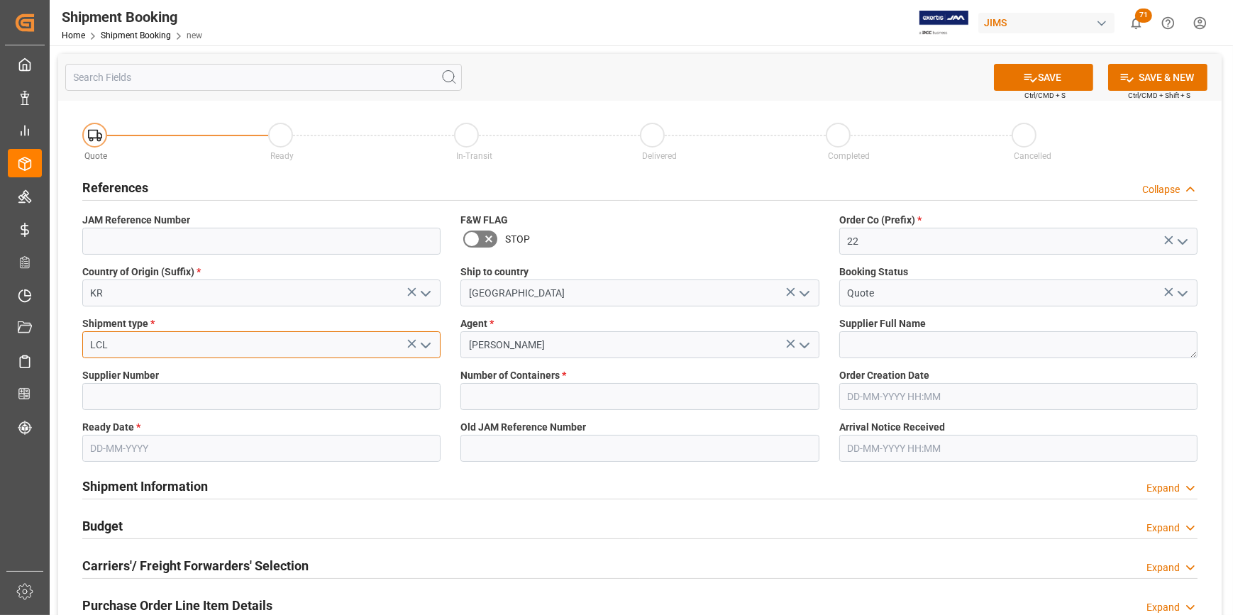
type input "LCL"
click at [891, 352] on textarea at bounding box center [1018, 344] width 358 height 27
click at [262, 390] on input at bounding box center [261, 396] width 358 height 27
paste input "853307"
drag, startPoint x: 157, startPoint y: 400, endPoint x: 75, endPoint y: 386, distance: 83.5
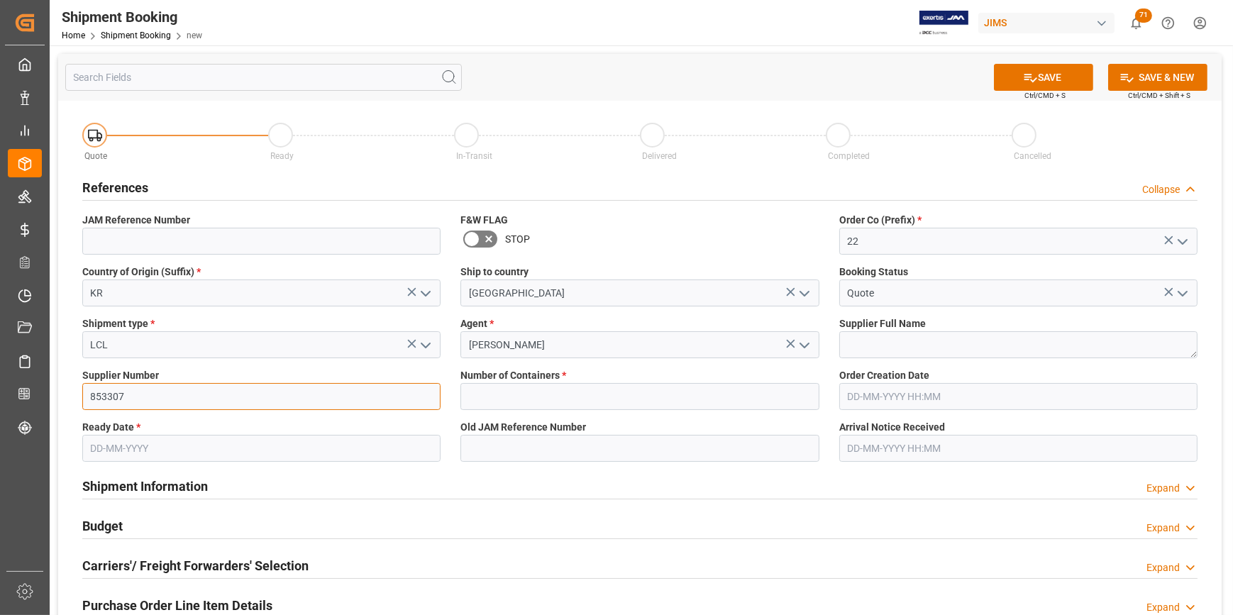
click at [75, 386] on div "Supplier Number 853307" at bounding box center [261, 389] width 378 height 52
paste input "241377"
type input "241377"
drag, startPoint x: 528, startPoint y: 395, endPoint x: 529, endPoint y: 402, distance: 7.2
click at [528, 395] on input "text" at bounding box center [639, 396] width 358 height 27
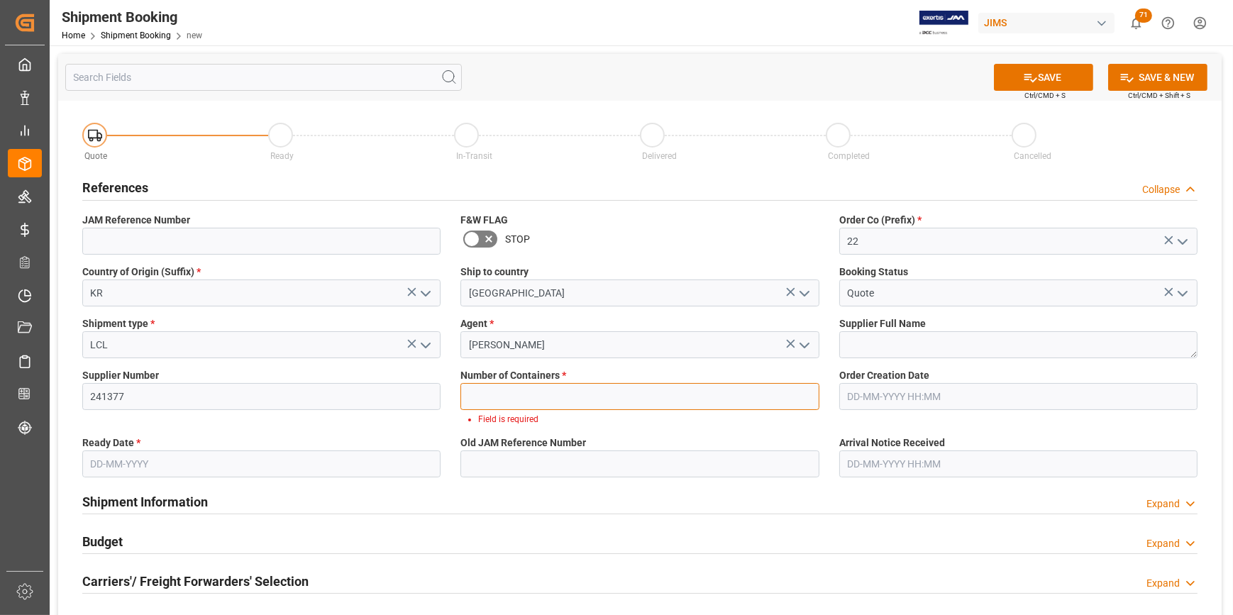
click at [522, 392] on input "text" at bounding box center [639, 396] width 358 height 27
paste input "text"
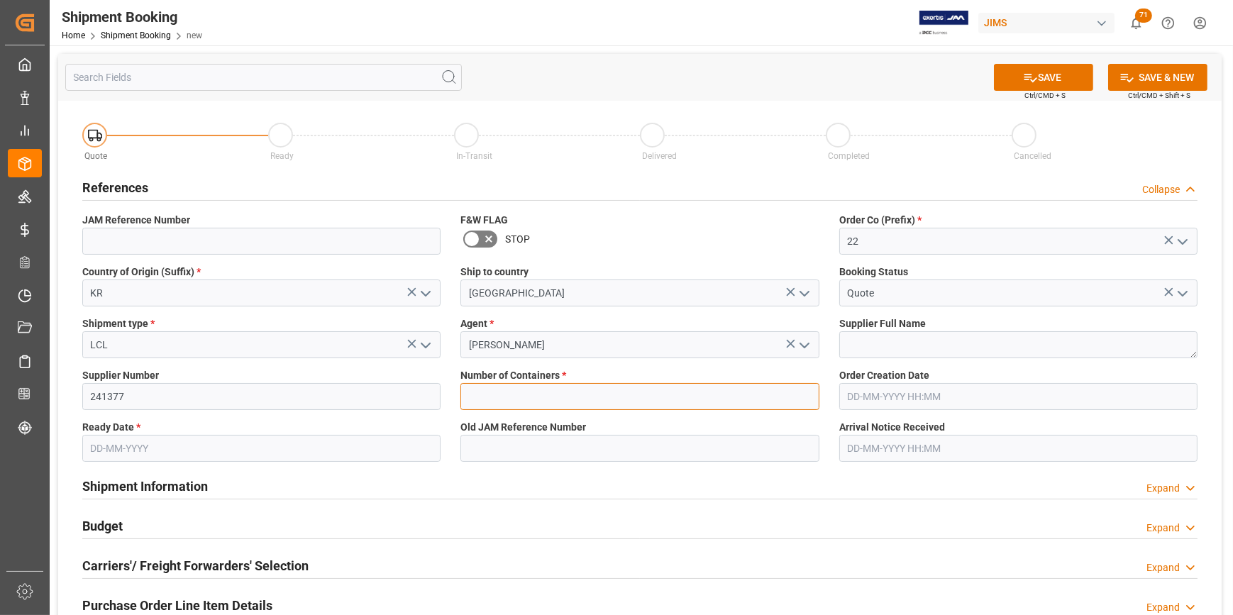
click at [511, 392] on input "text" at bounding box center [639, 396] width 358 height 27
paste input "text"
click at [497, 391] on input "text" at bounding box center [639, 396] width 358 height 27
paste input "text"
click at [555, 394] on input "text" at bounding box center [639, 396] width 358 height 27
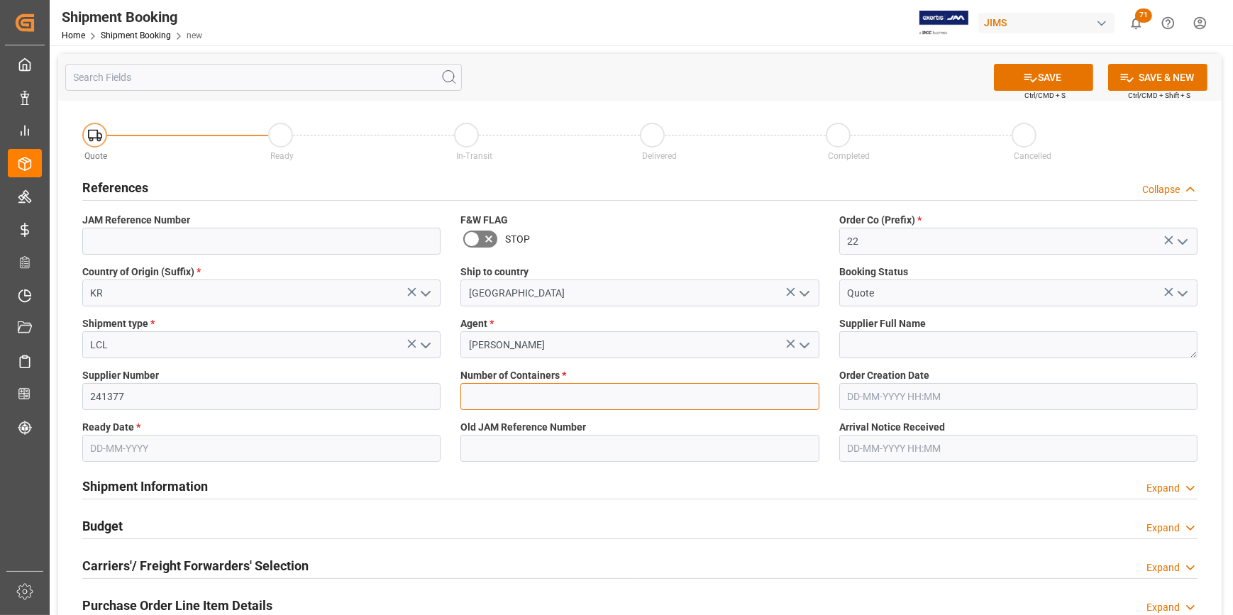
click at [553, 392] on input "text" at bounding box center [639, 396] width 358 height 27
type input "0"
click at [894, 350] on textarea at bounding box center [1018, 344] width 358 height 27
paste textarea "Daewon Musical Companies Ltd #"
type textarea "Daewon Musical Companies Ltd #"
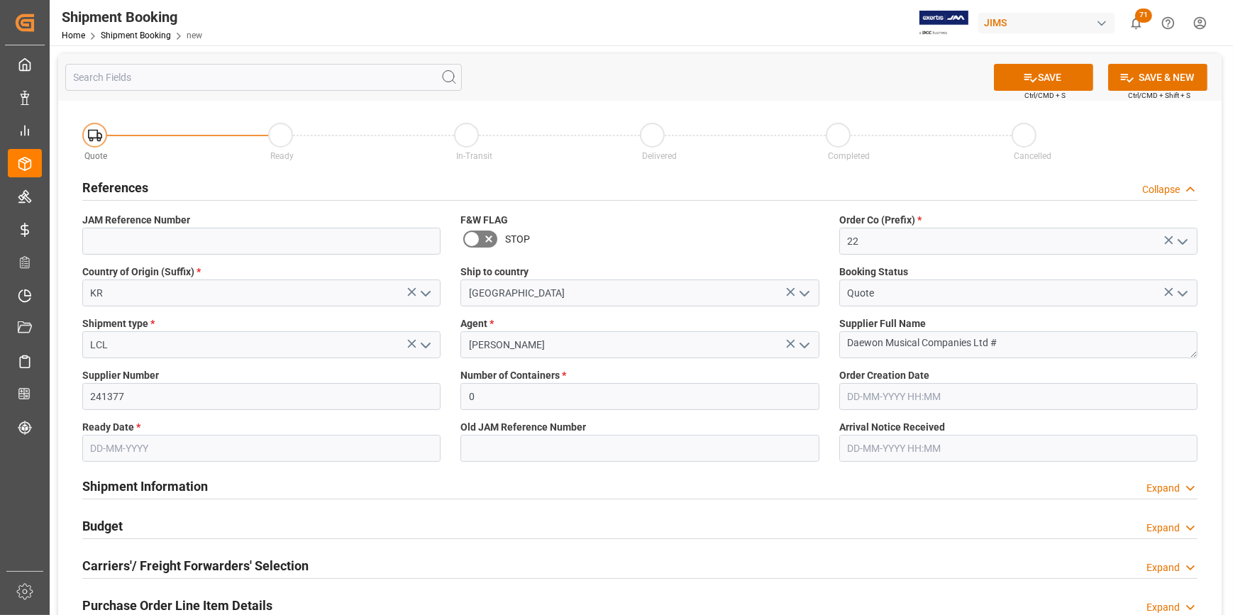
drag, startPoint x: 1048, startPoint y: 74, endPoint x: 230, endPoint y: 450, distance: 900.4
click at [230, 450] on div "SAVE Ctrl/CMD + S SAVE & NEW Ctrl/CMD + Shift + S Quote Ready In-Transit Delive…" at bounding box center [639, 506] width 1163 height 904
click at [185, 456] on input "text" at bounding box center [261, 448] width 358 height 27
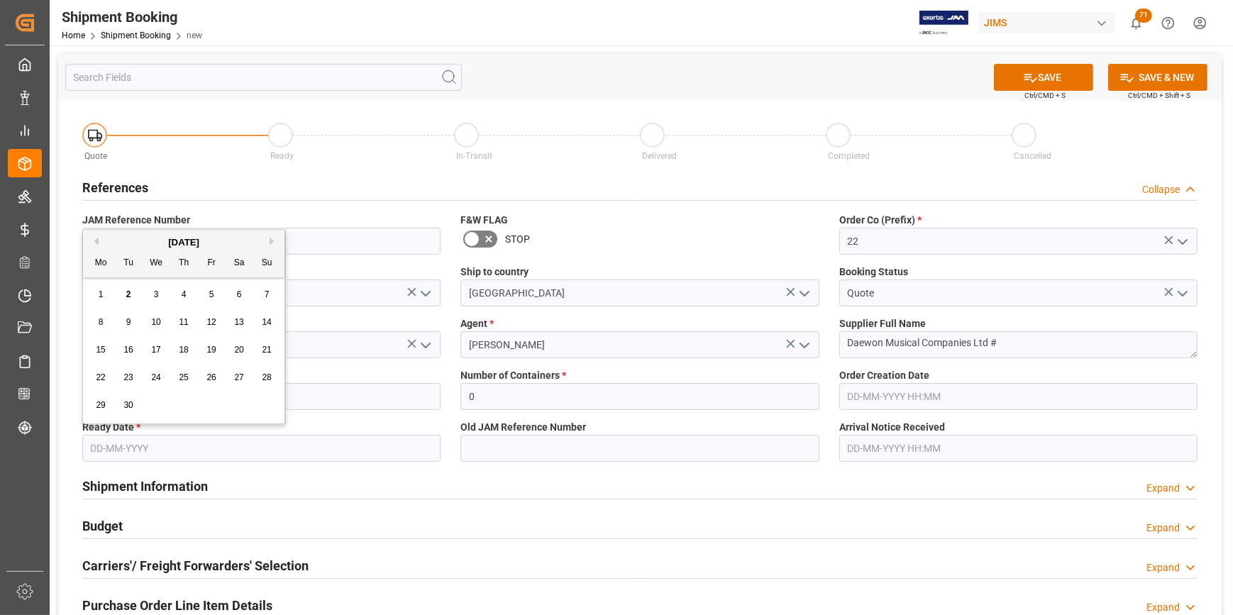
click at [125, 294] on div "2" at bounding box center [129, 295] width 18 height 17
type input "[DATE]"
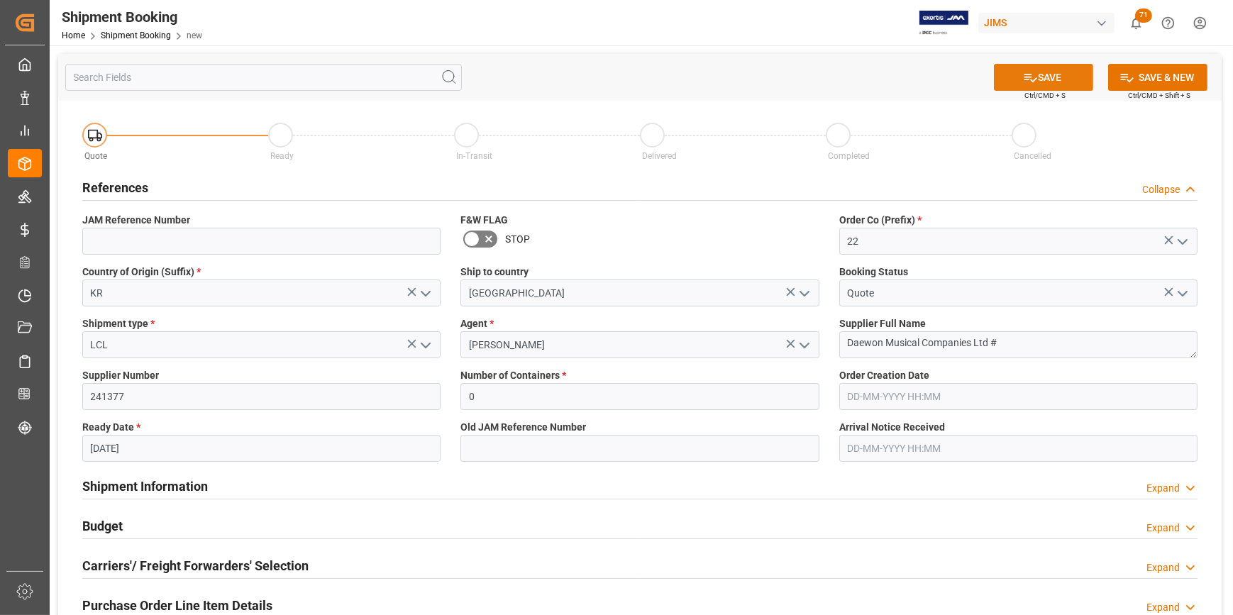
click at [1038, 74] on button "SAVE" at bounding box center [1043, 77] width 99 height 27
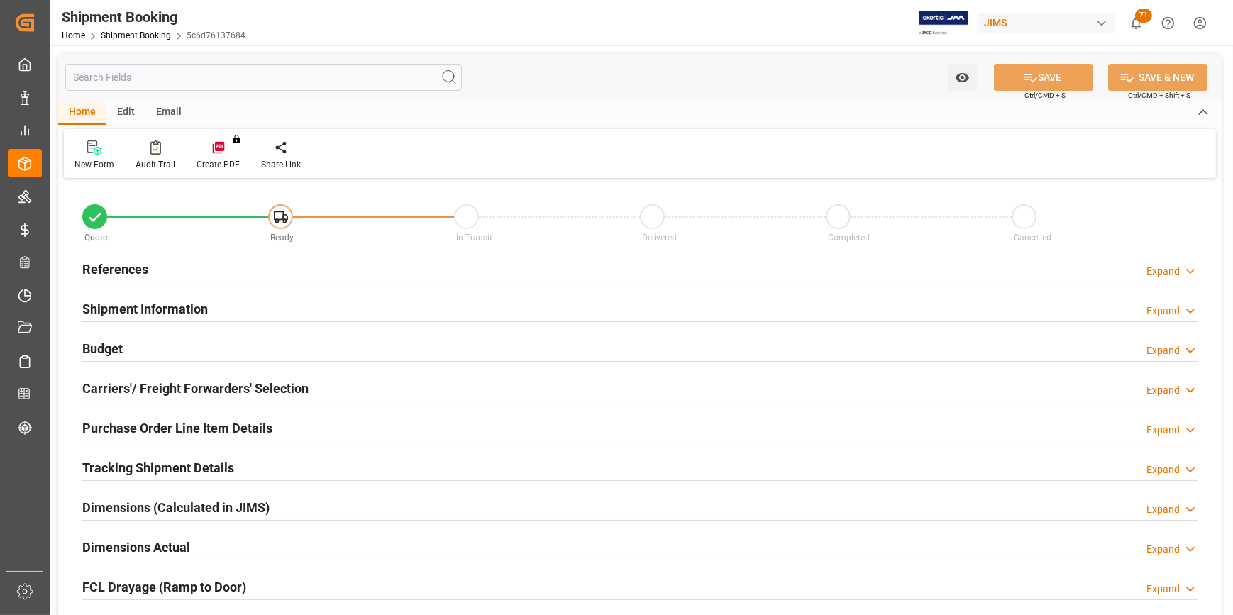
type input "0"
type input "[DATE]"
click at [101, 262] on h2 "References" at bounding box center [115, 269] width 66 height 19
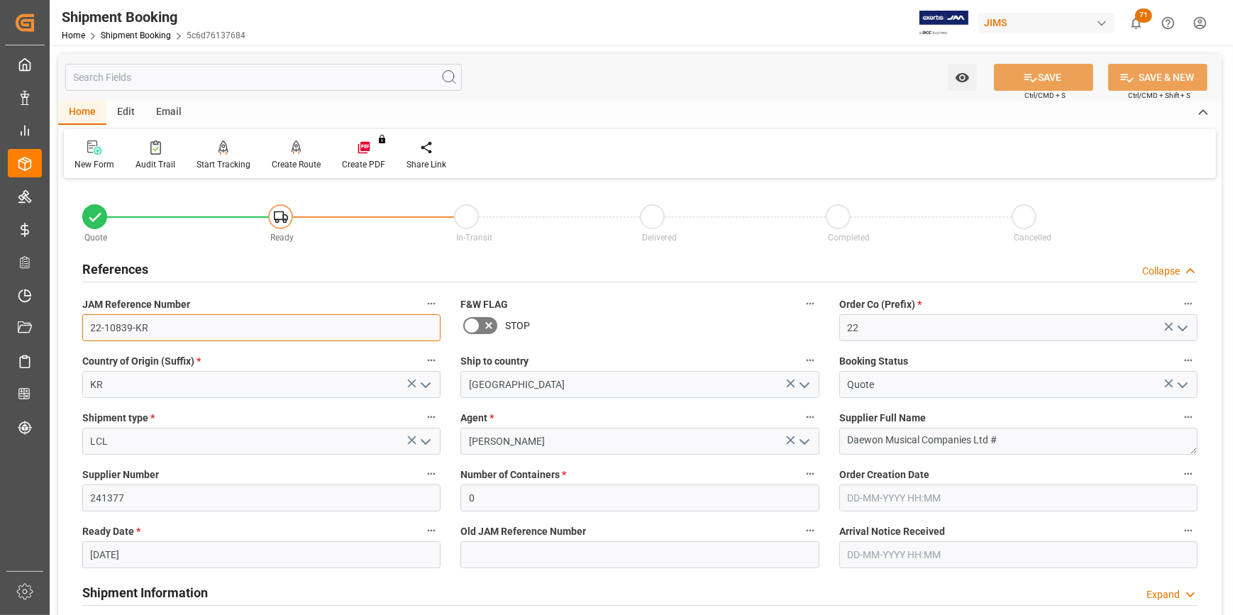
drag, startPoint x: 149, startPoint y: 329, endPoint x: 81, endPoint y: 329, distance: 68.1
click at [81, 329] on div "JAM Reference Number 22-10839-KR" at bounding box center [261, 317] width 378 height 57
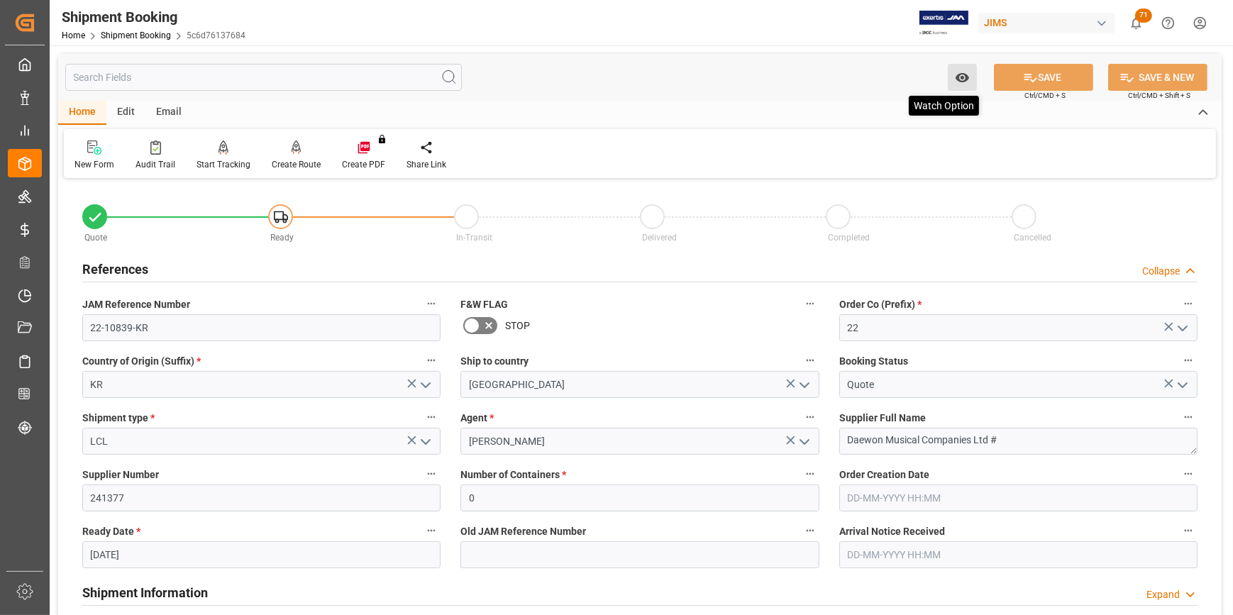
click at [959, 79] on icon "open menu" at bounding box center [961, 77] width 13 height 9
click at [893, 109] on span "Start Watching" at bounding box center [902, 108] width 129 height 15
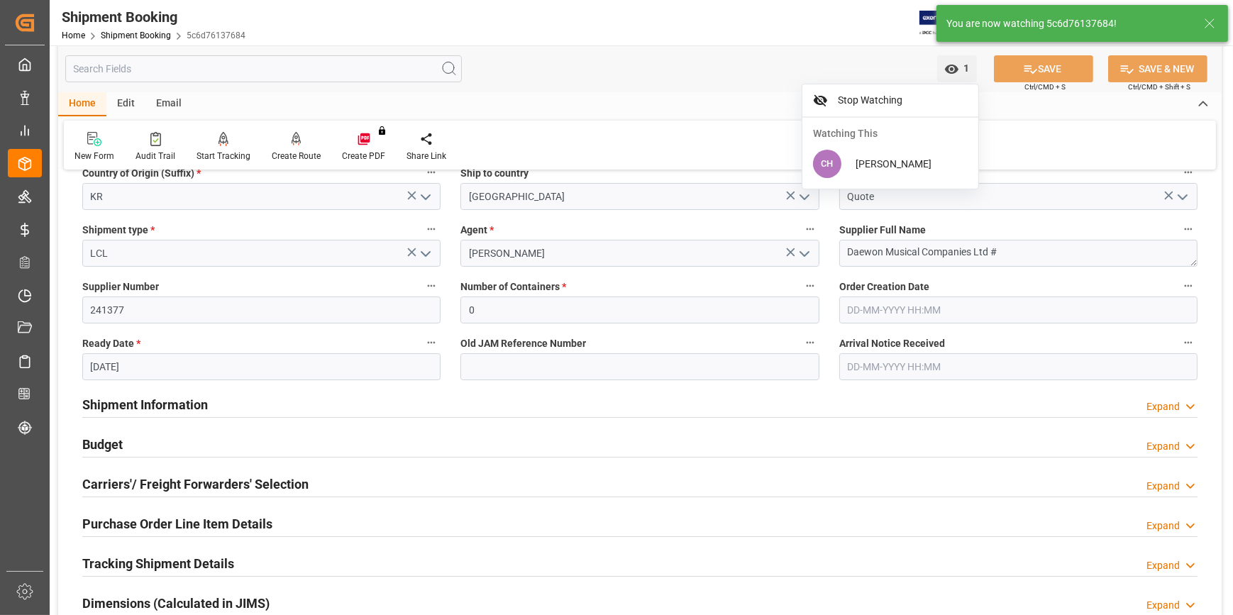
scroll to position [193, 0]
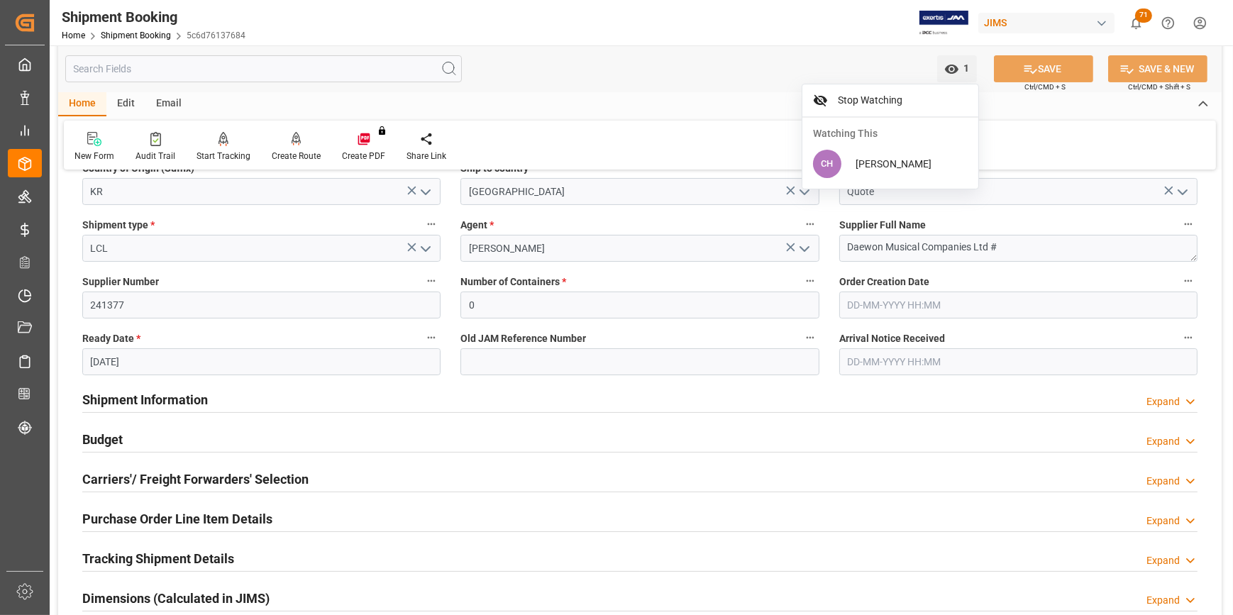
click at [117, 439] on h2 "Budget" at bounding box center [102, 439] width 40 height 19
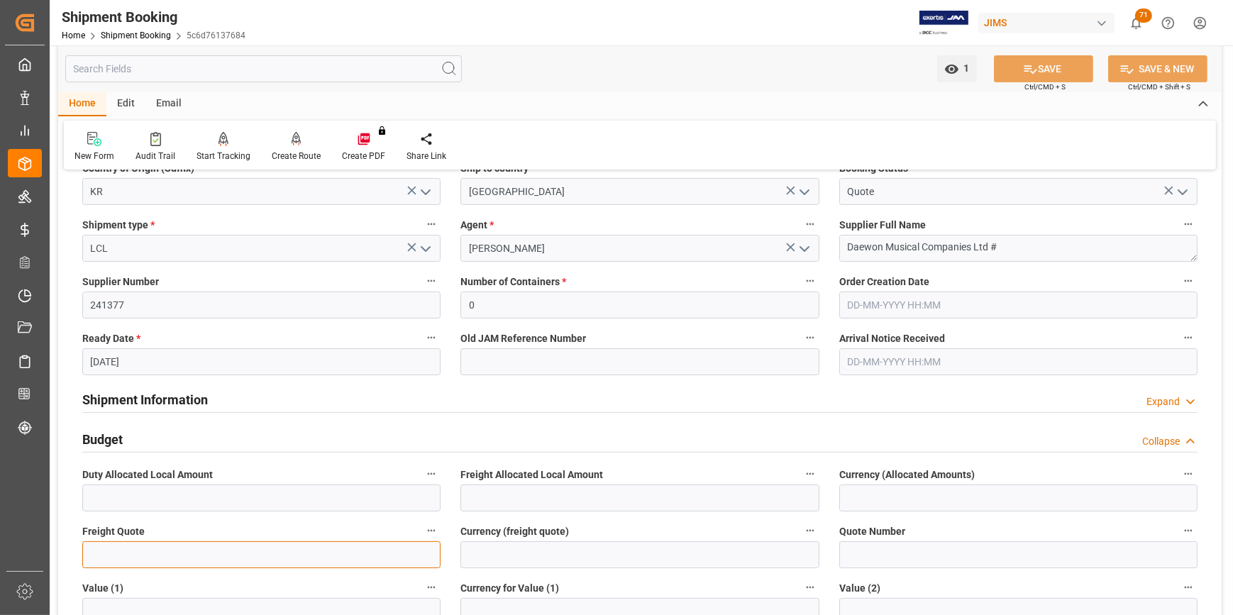
click at [132, 547] on input "text" at bounding box center [261, 554] width 358 height 27
type input "2500"
click at [583, 560] on input at bounding box center [639, 554] width 358 height 27
type input "USD"
click at [116, 559] on input "2500" at bounding box center [261, 554] width 358 height 27
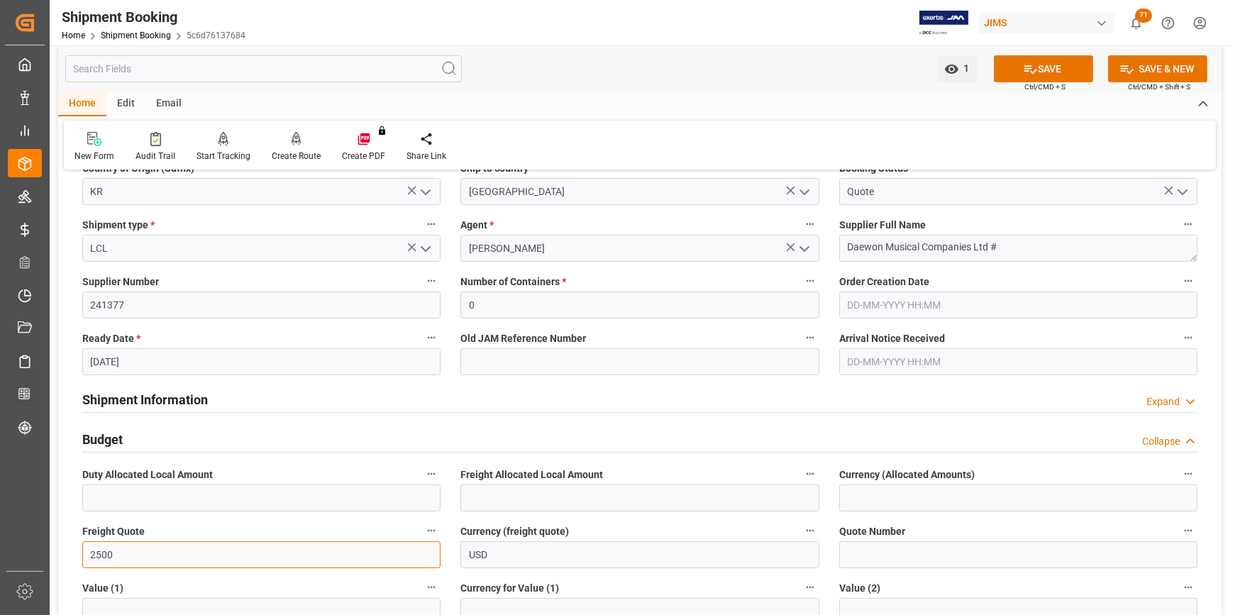
click at [104, 550] on input "2500" at bounding box center [261, 554] width 358 height 27
type input "2000"
click at [1036, 71] on button "SAVE" at bounding box center [1043, 68] width 99 height 27
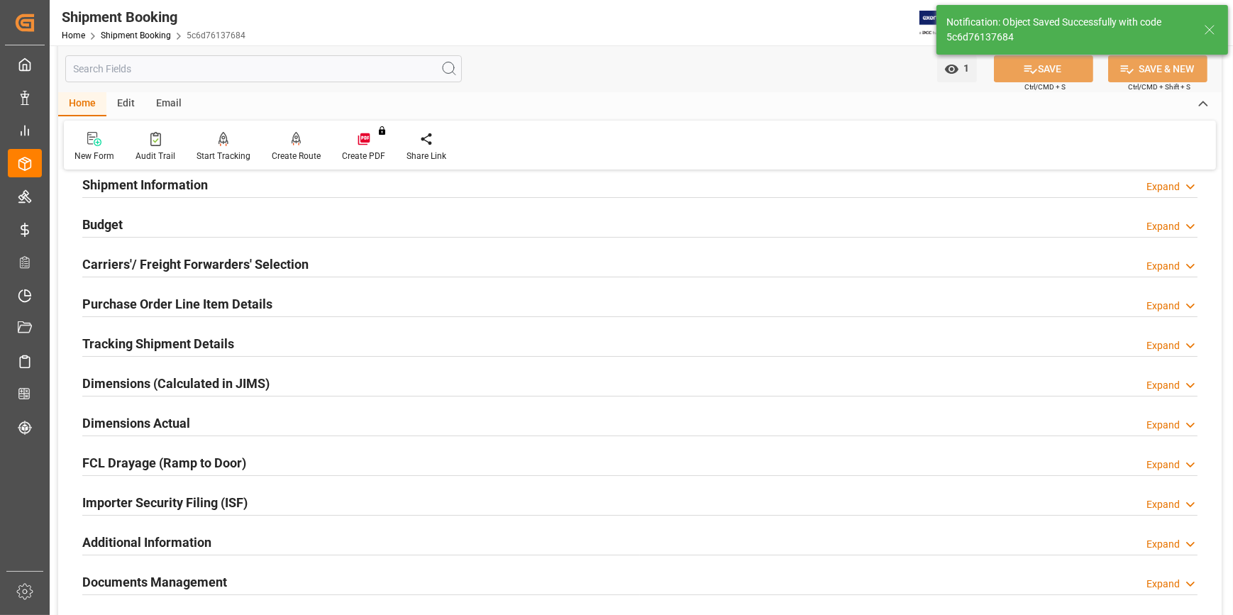
scroll to position [128, 0]
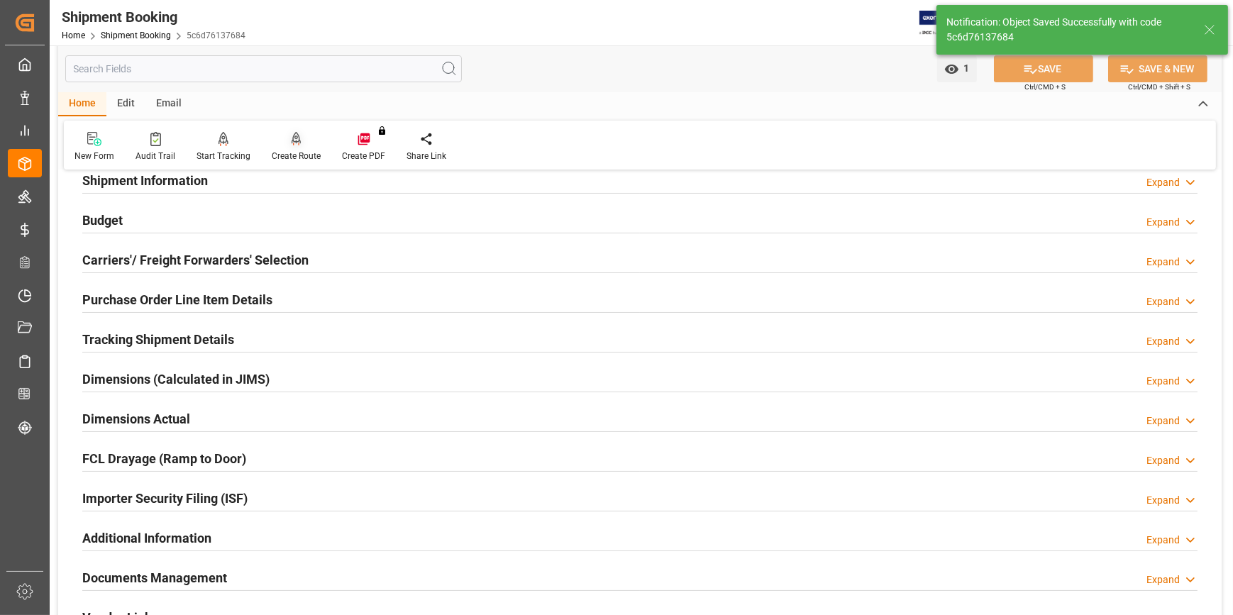
click at [292, 144] on icon at bounding box center [297, 138] width 10 height 12
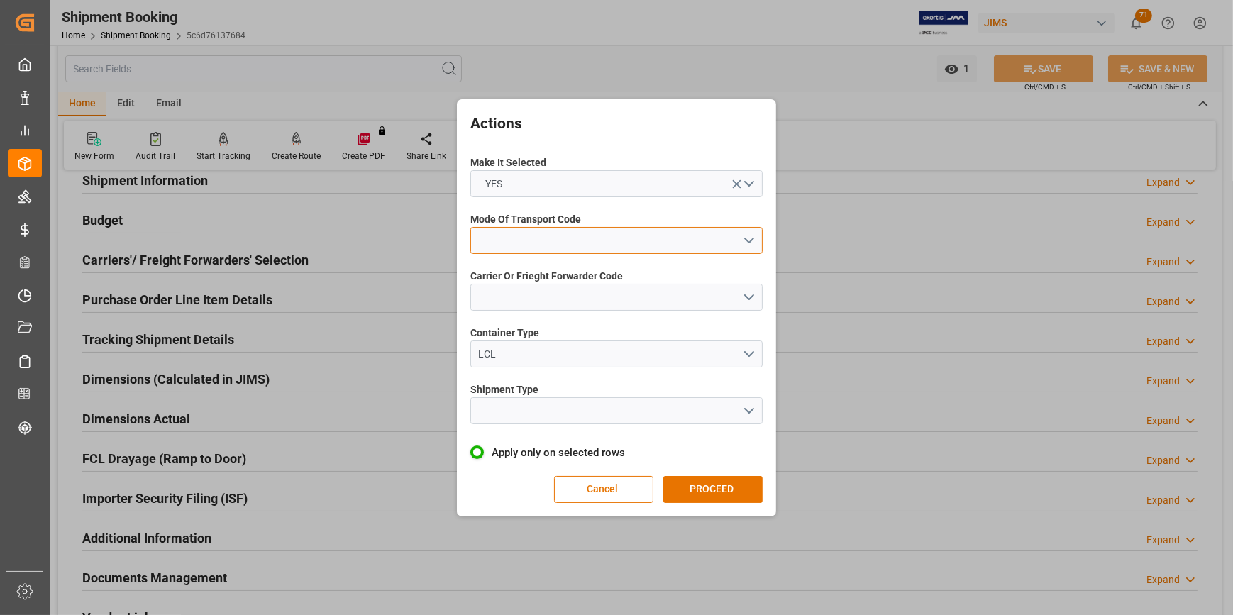
click at [511, 240] on button "open menu" at bounding box center [616, 240] width 292 height 27
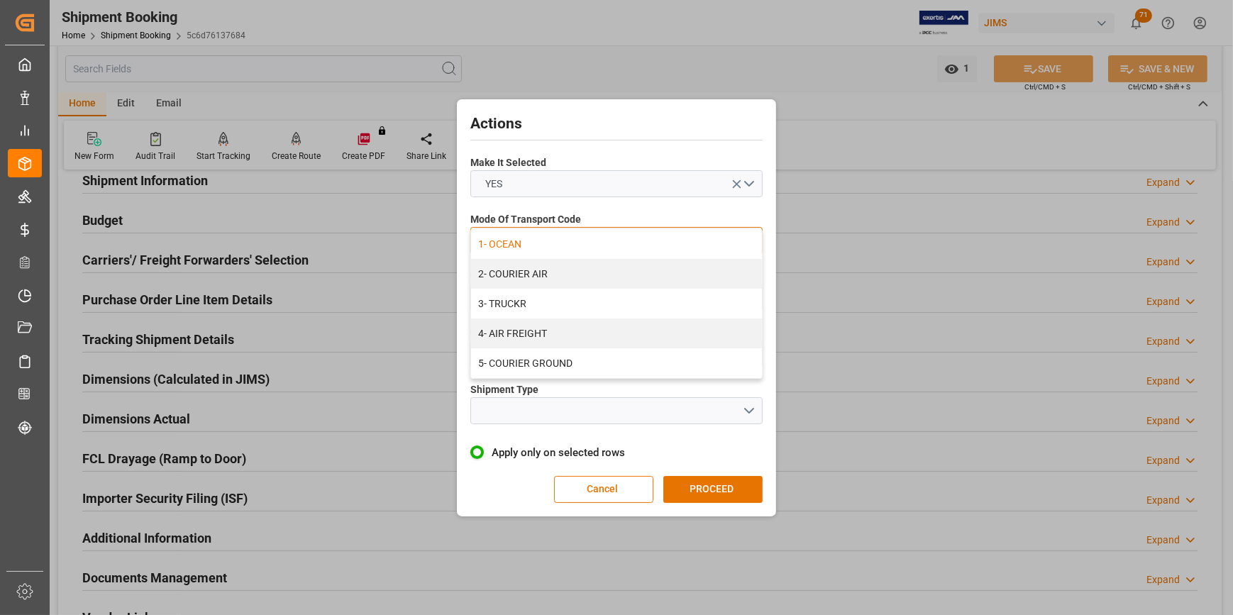
click at [511, 242] on div "1- OCEAN" at bounding box center [616, 244] width 291 height 30
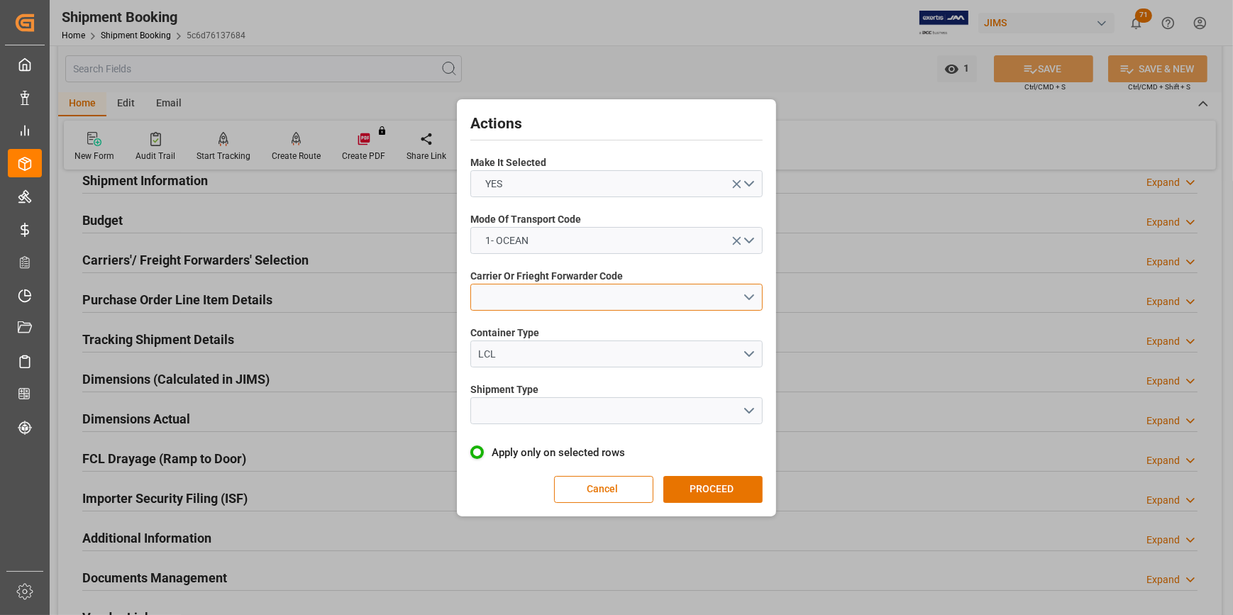
click at [497, 293] on button "open menu" at bounding box center [616, 297] width 292 height 27
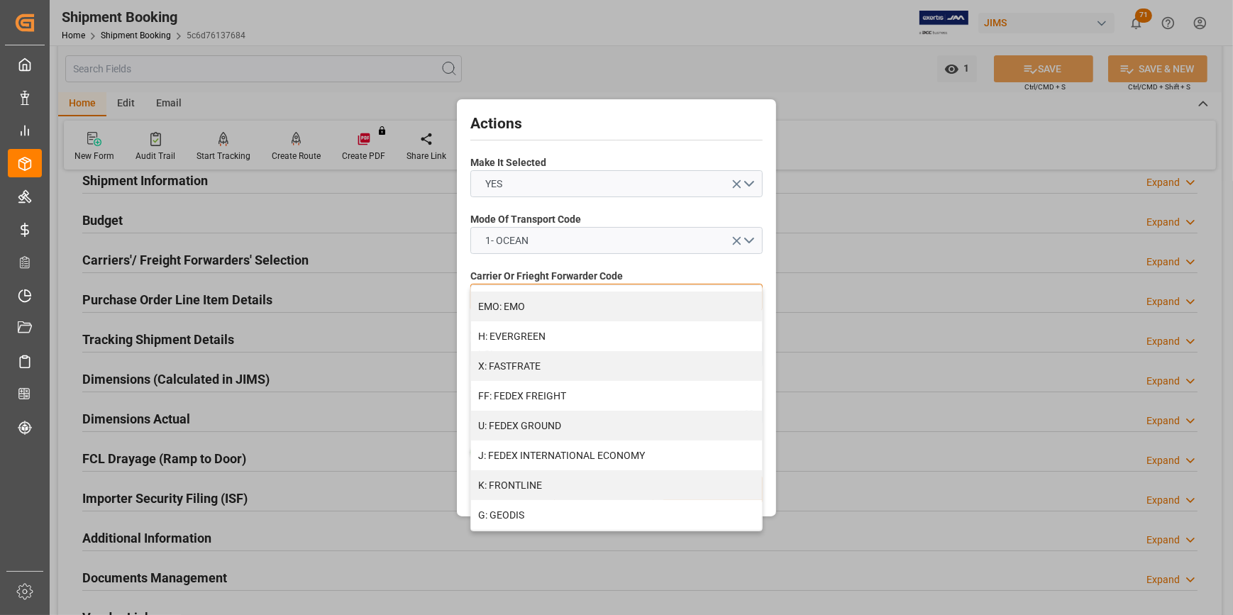
scroll to position [516, 0]
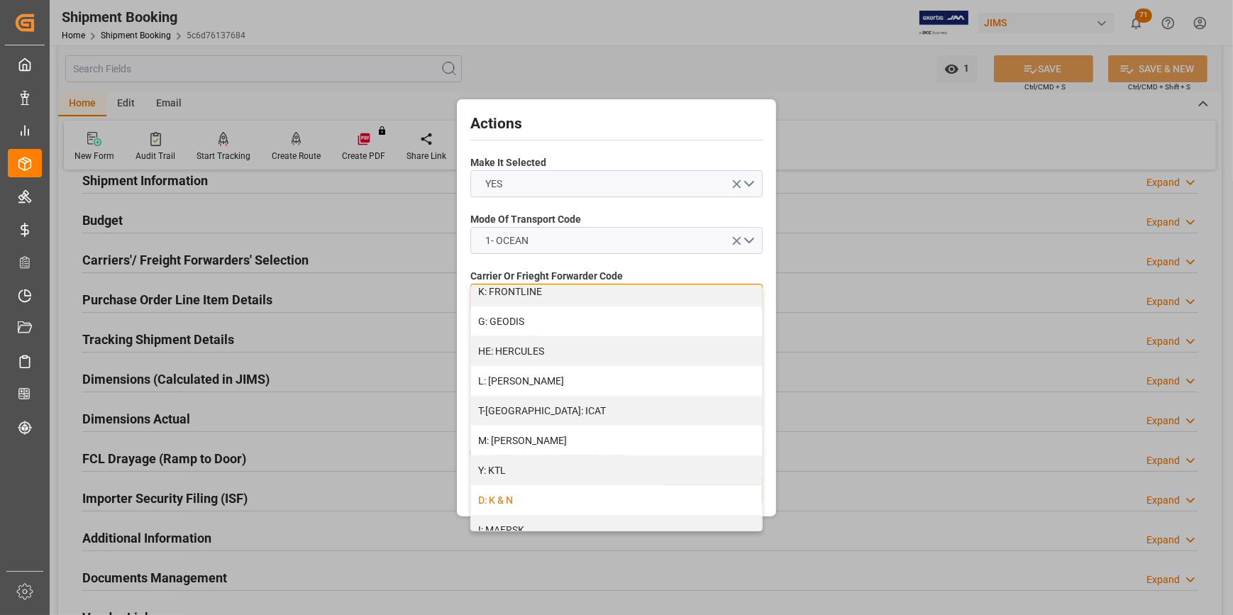
click at [534, 502] on div "D: K & N" at bounding box center [616, 500] width 291 height 30
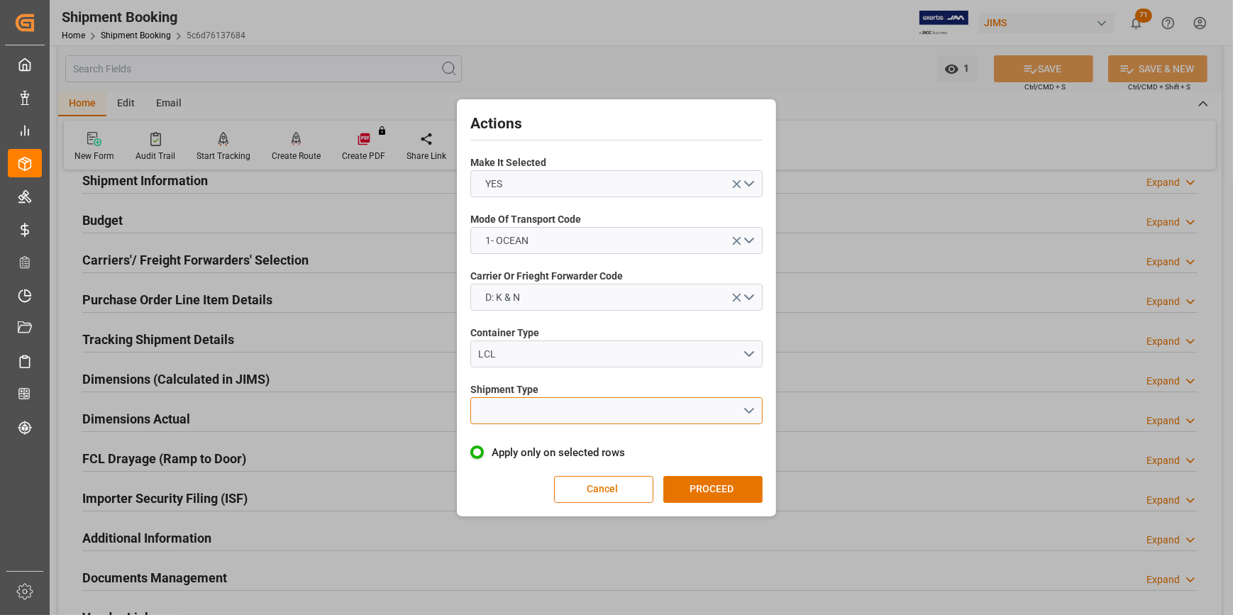
click at [497, 411] on button "open menu" at bounding box center [616, 410] width 292 height 27
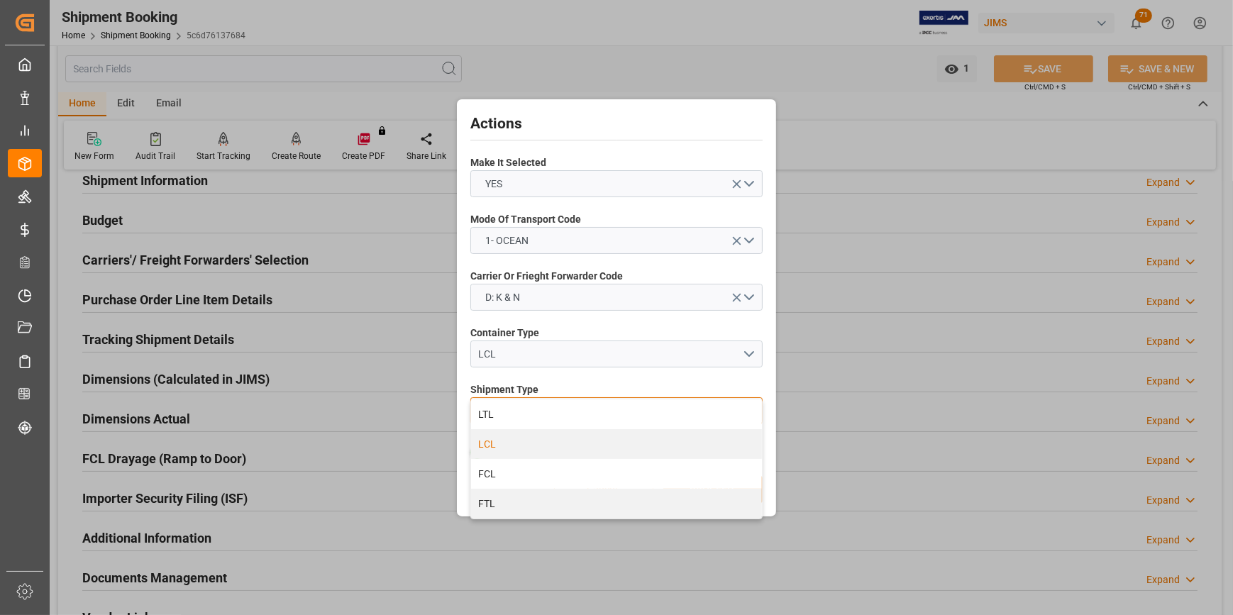
click at [515, 449] on div "LCL" at bounding box center [616, 444] width 291 height 30
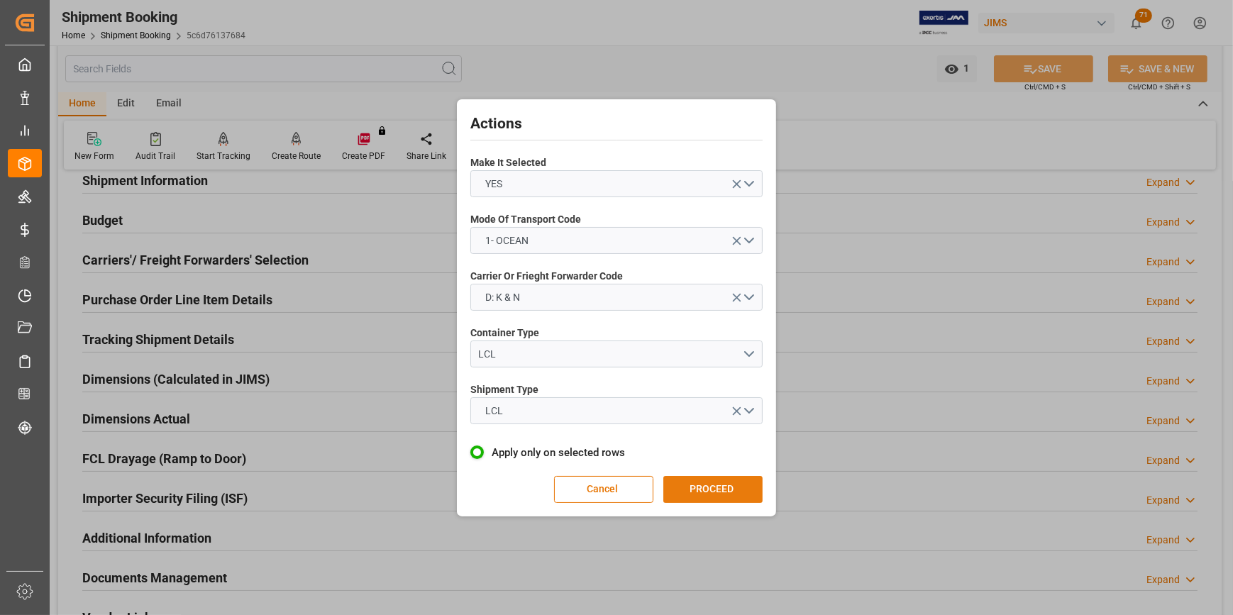
click at [706, 487] on button "PROCEED" at bounding box center [712, 489] width 99 height 27
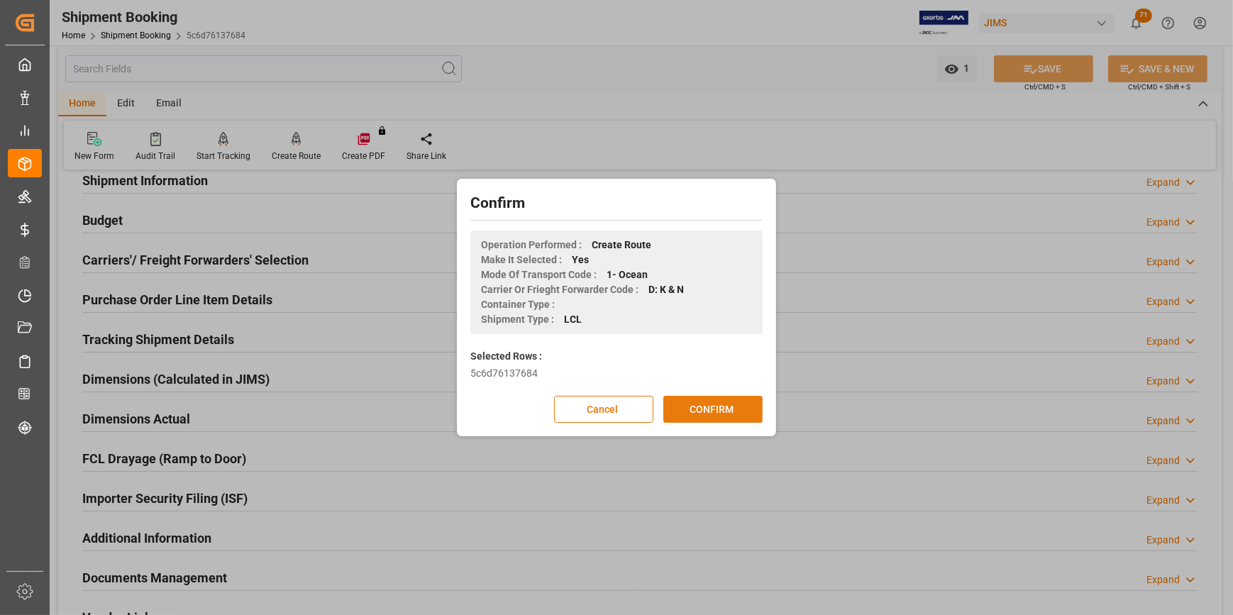
click at [695, 414] on button "CONFIRM" at bounding box center [712, 409] width 99 height 27
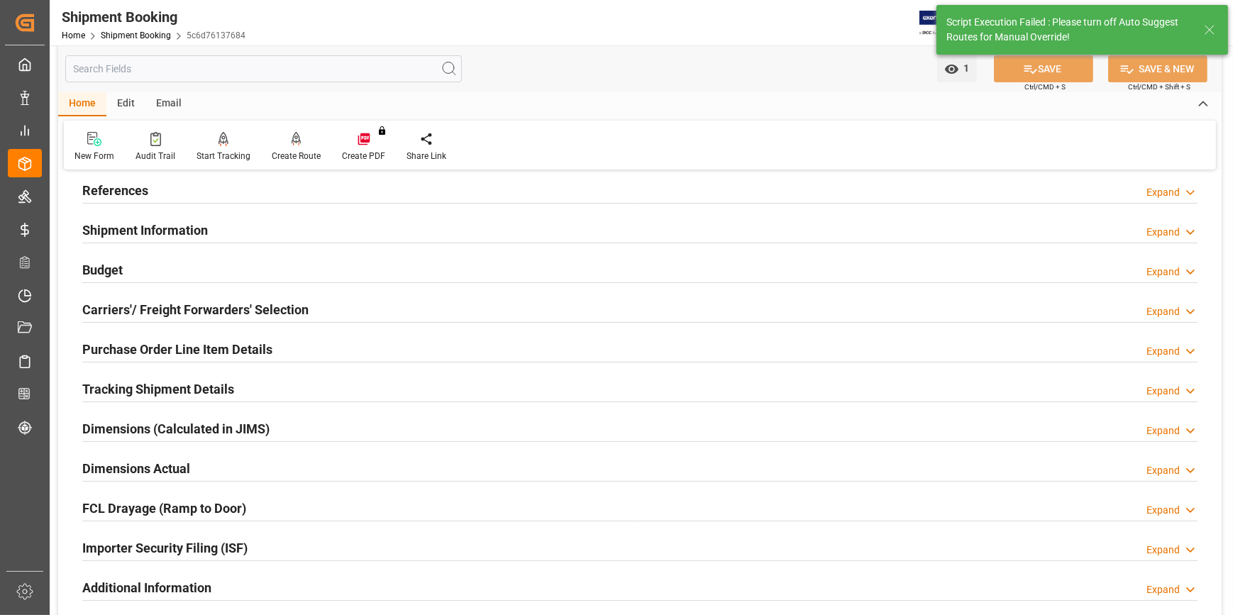
scroll to position [24, 0]
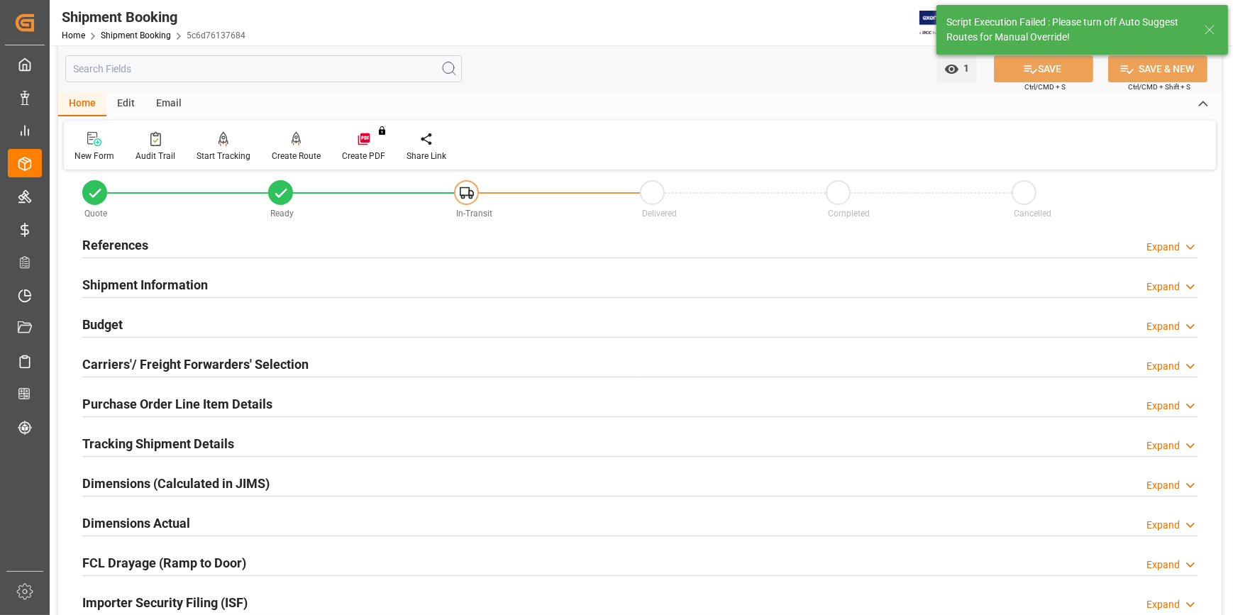
click at [121, 367] on h2 "Carriers'/ Freight Forwarders' Selection" at bounding box center [195, 364] width 226 height 19
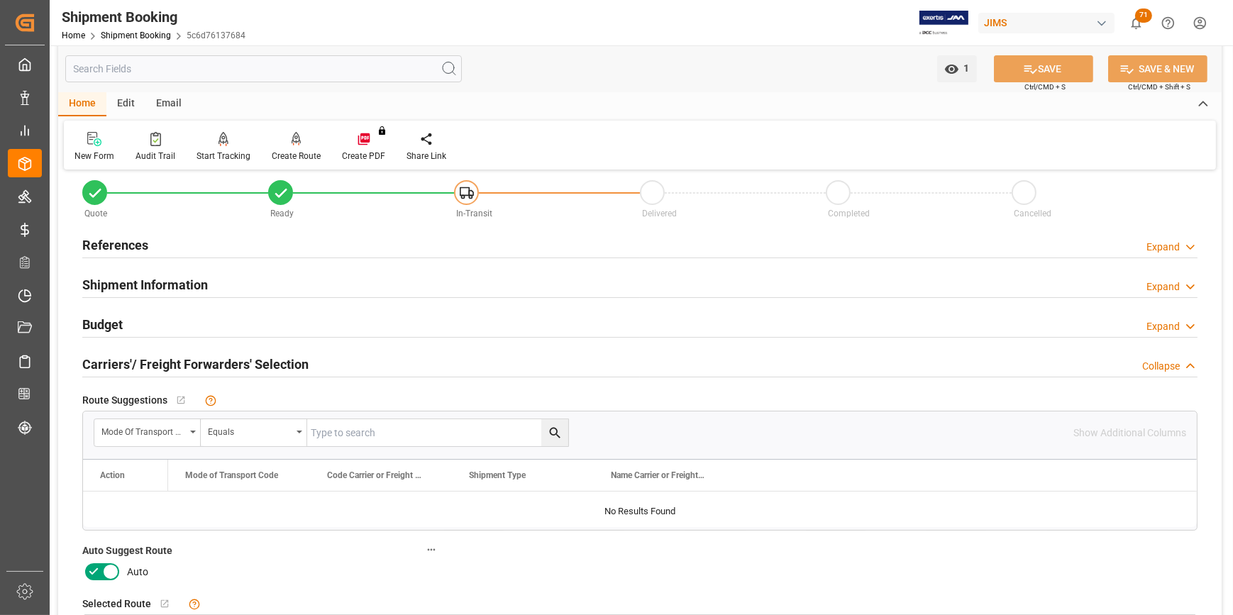
click at [111, 570] on icon at bounding box center [110, 572] width 7 height 7
click at [0, 0] on input "checkbox" at bounding box center [0, 0] width 0 height 0
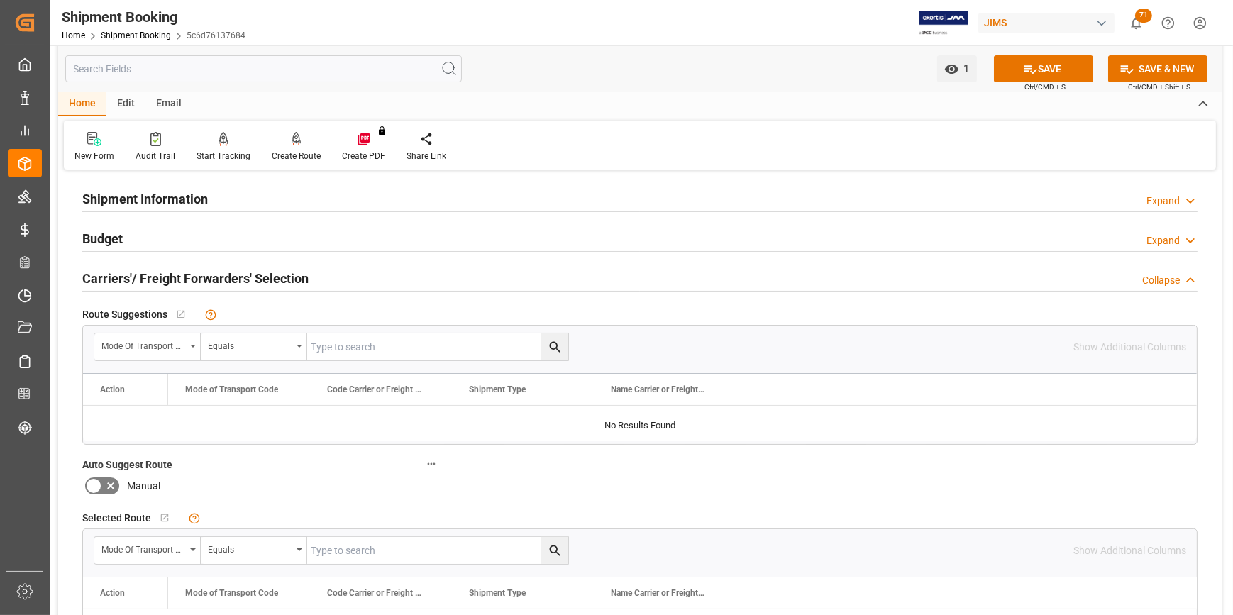
scroll to position [128, 0]
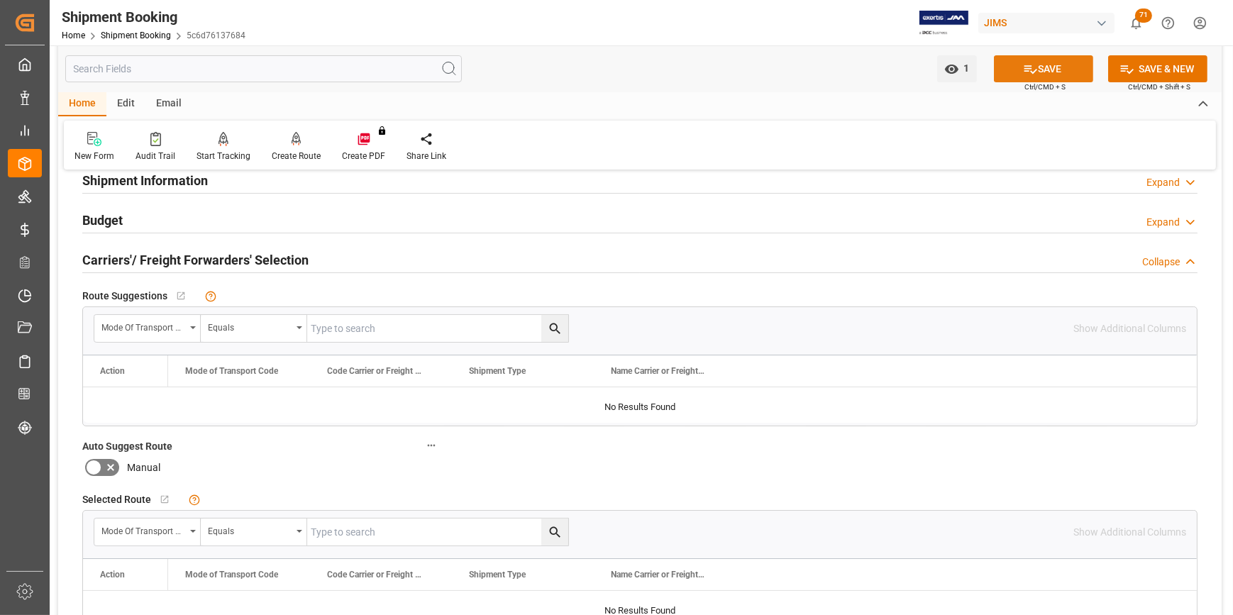
click at [1046, 71] on button "SAVE" at bounding box center [1043, 68] width 99 height 27
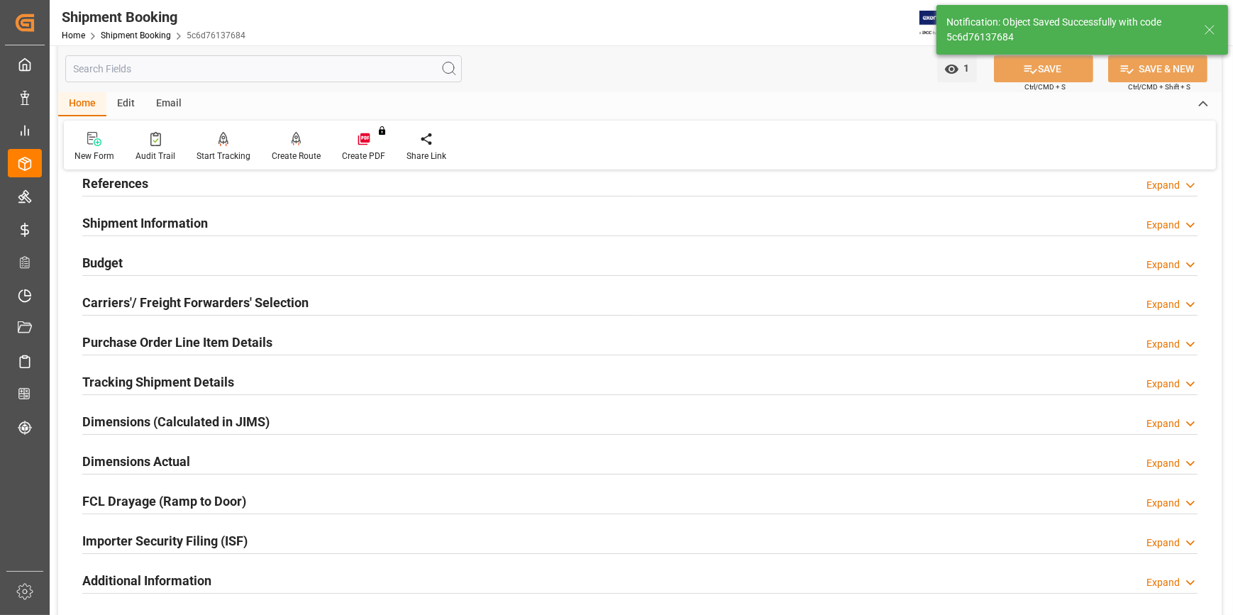
scroll to position [64, 0]
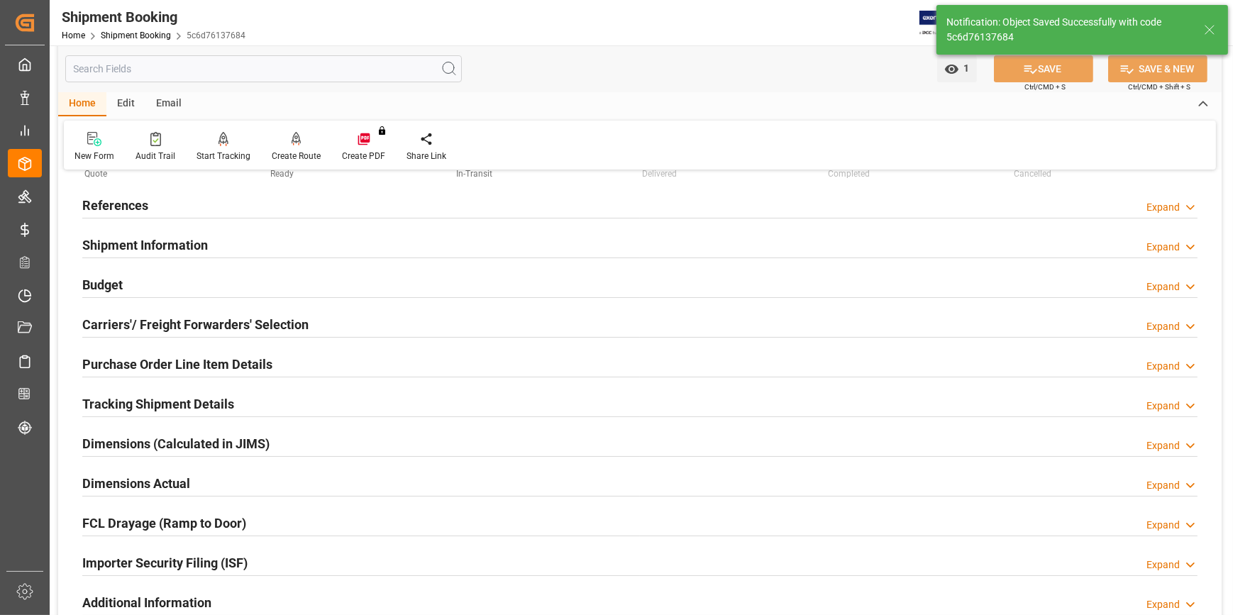
click at [121, 247] on h2 "Shipment Information" at bounding box center [145, 244] width 126 height 19
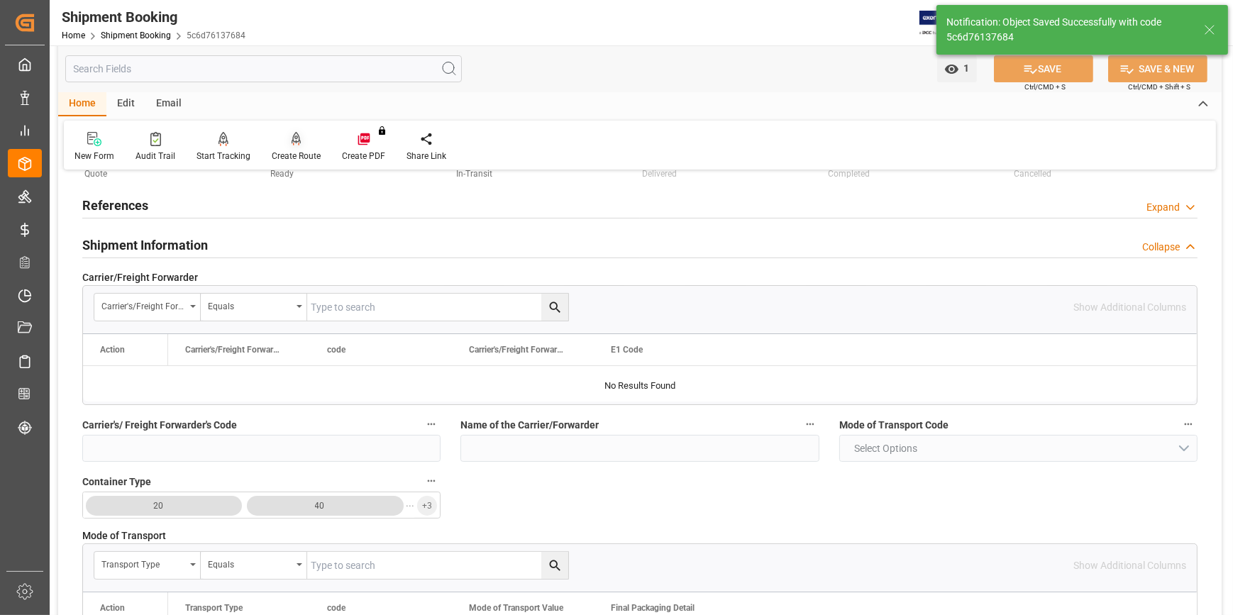
click at [287, 155] on div "Create Route" at bounding box center [296, 156] width 49 height 13
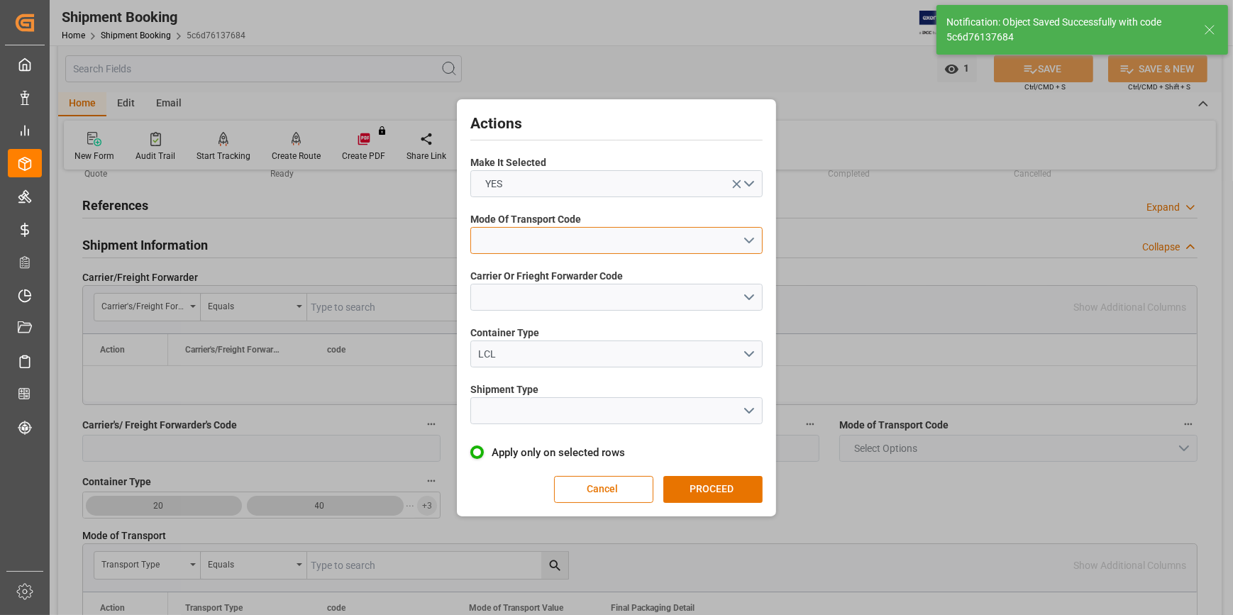
click at [533, 243] on button "open menu" at bounding box center [616, 240] width 292 height 27
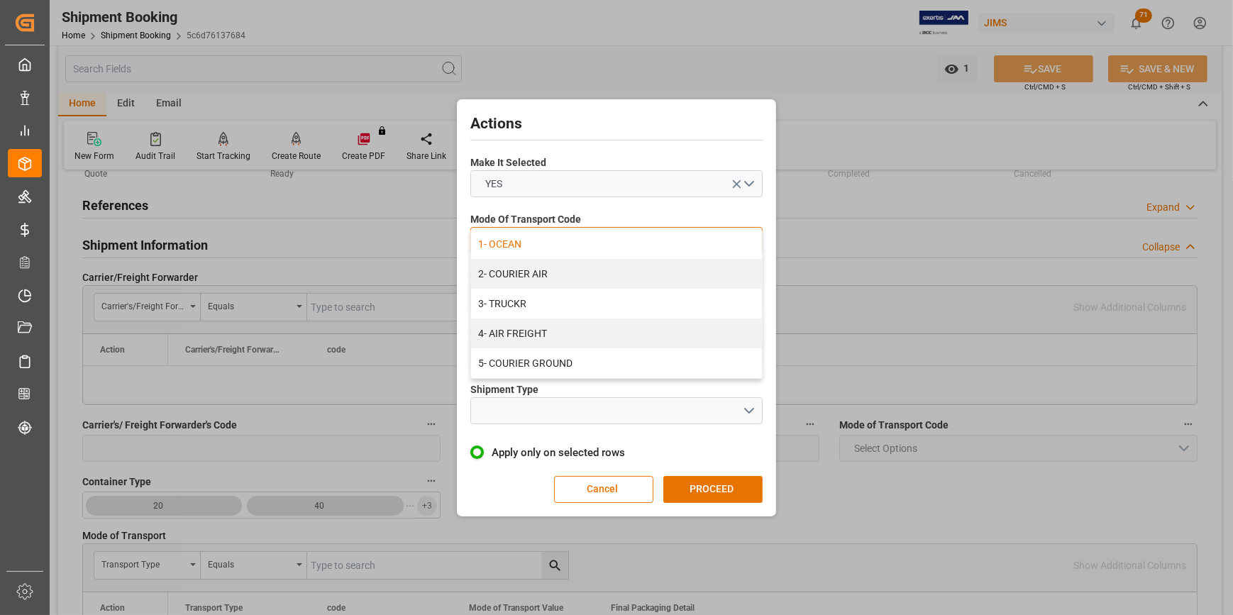
click at [506, 243] on div "1- OCEAN" at bounding box center [616, 244] width 291 height 30
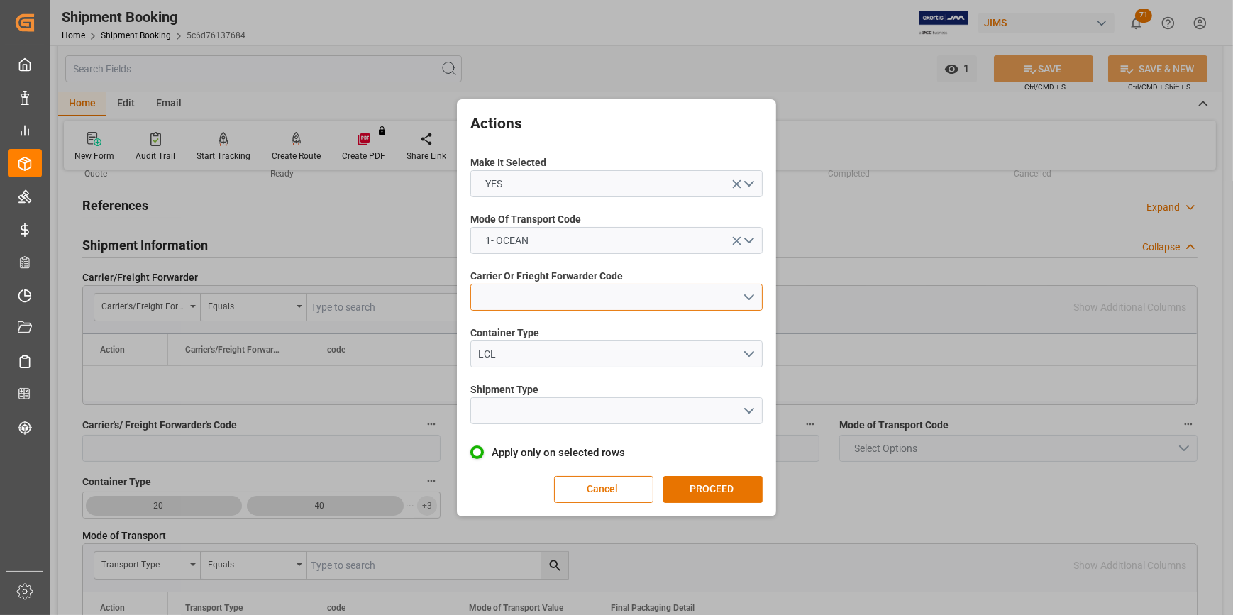
click at [515, 300] on button "open menu" at bounding box center [616, 297] width 292 height 27
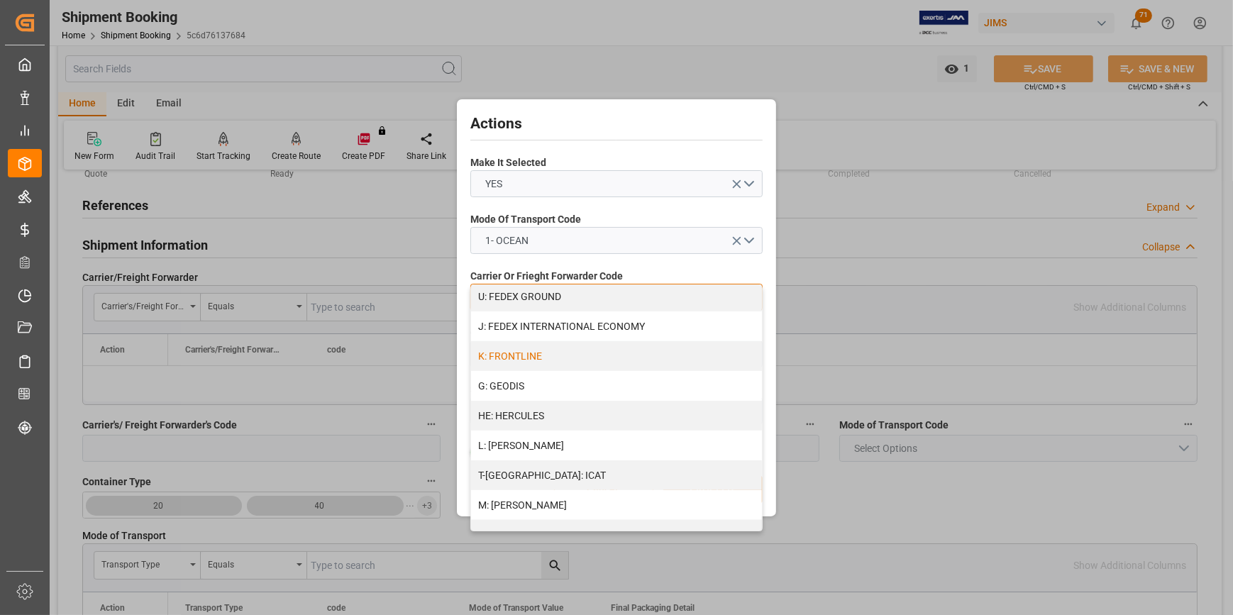
scroll to position [580, 0]
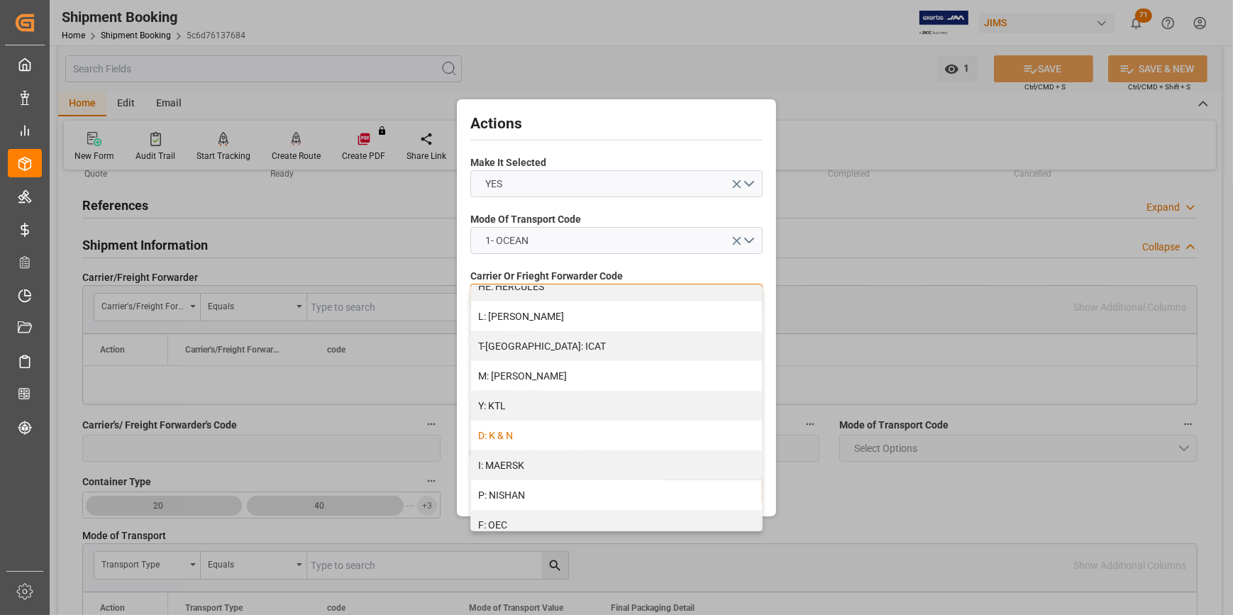
click at [522, 438] on div "D: K & N" at bounding box center [616, 436] width 291 height 30
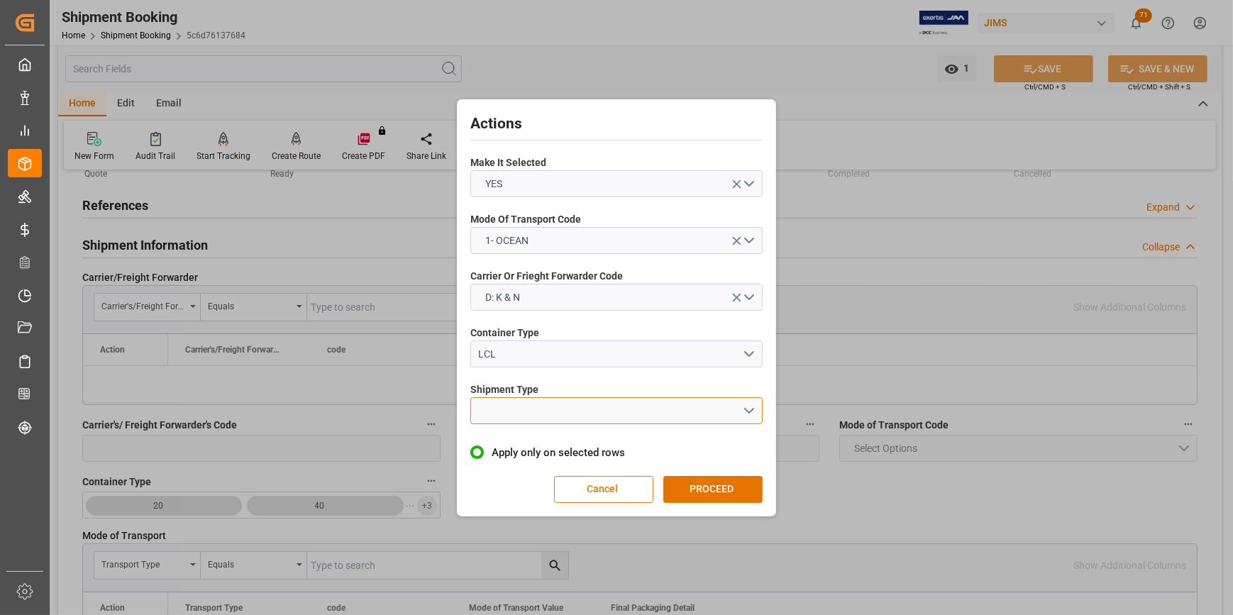
click at [510, 412] on button "open menu" at bounding box center [616, 410] width 292 height 27
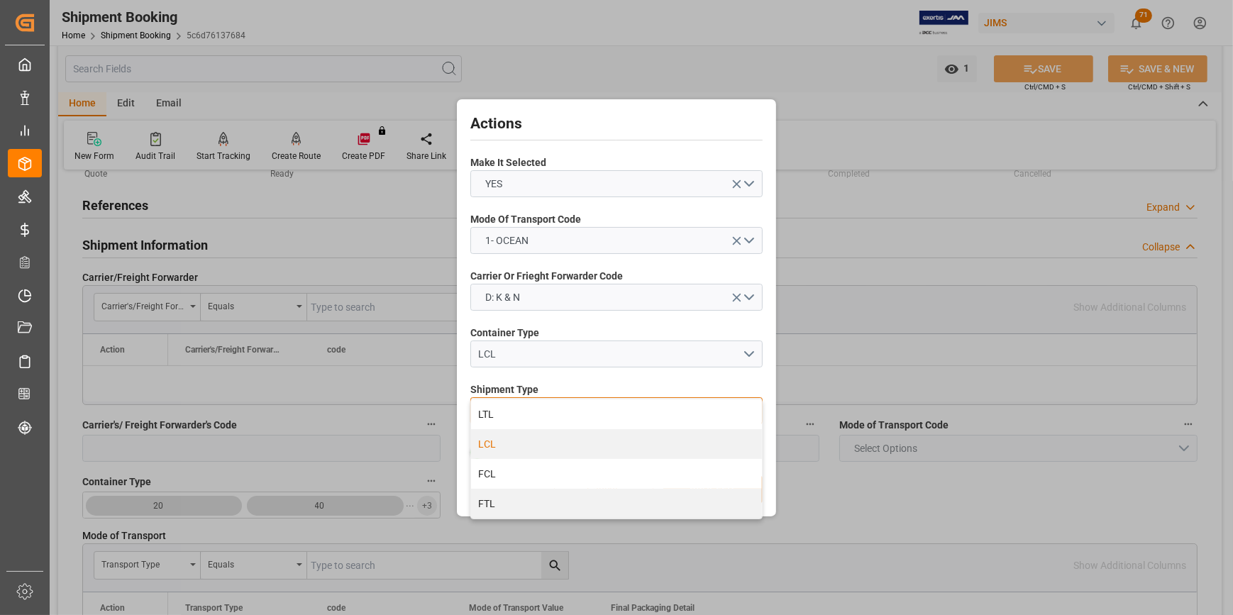
click at [504, 447] on div "LCL" at bounding box center [616, 444] width 291 height 30
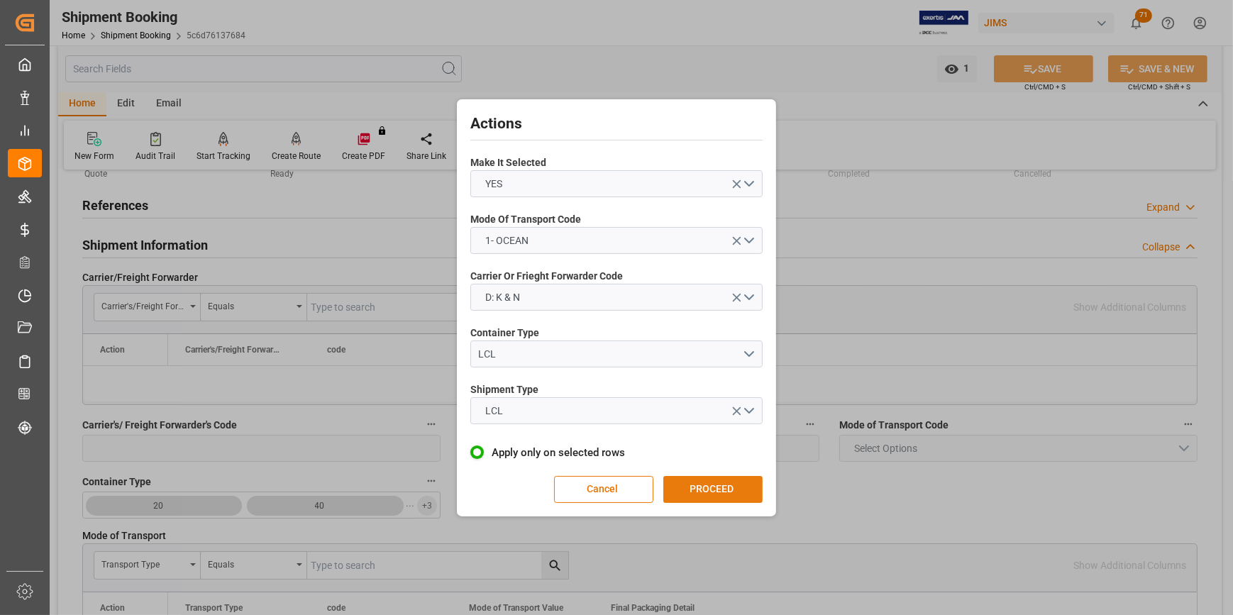
click at [685, 494] on button "PROCEED" at bounding box center [712, 489] width 99 height 27
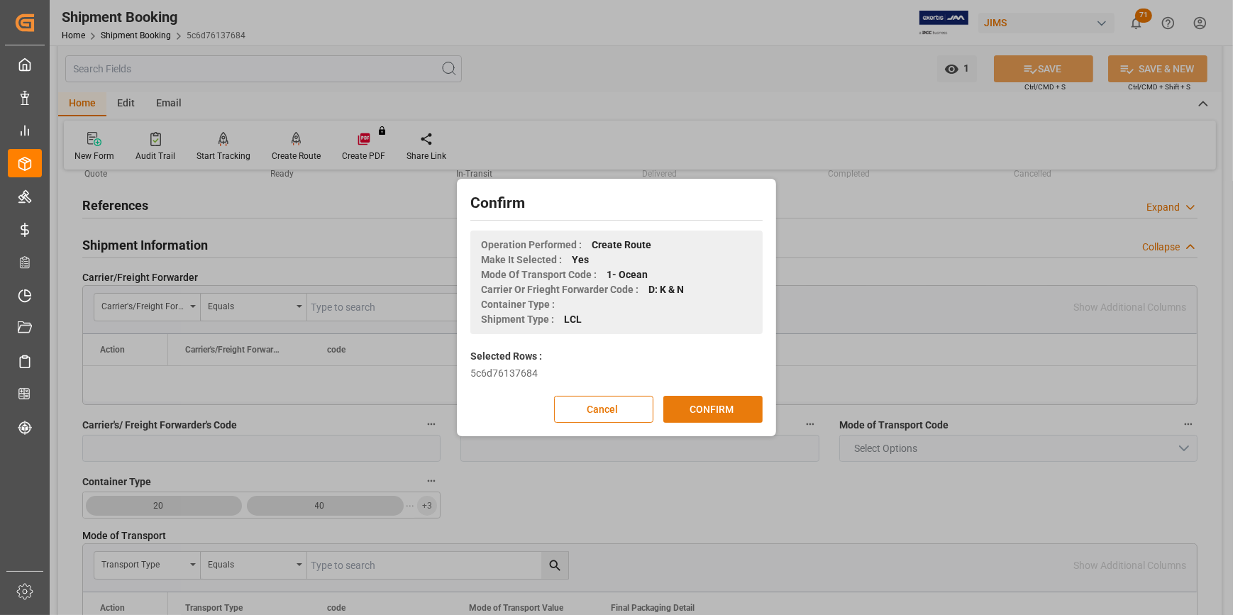
click at [698, 419] on button "CONFIRM" at bounding box center [712, 409] width 99 height 27
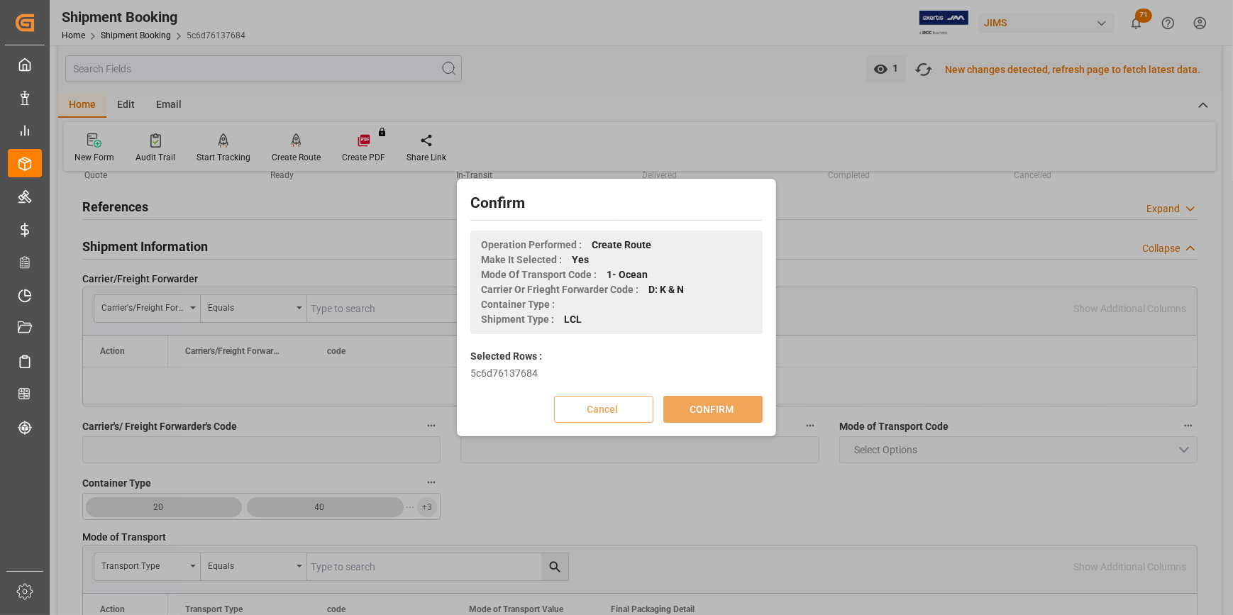
scroll to position [65, 0]
